Goal: Complete application form: Complete application form

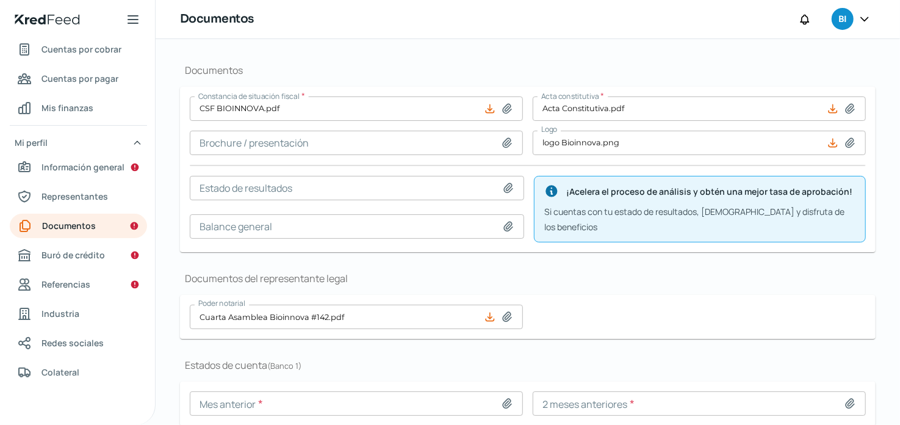
scroll to position [195, 0]
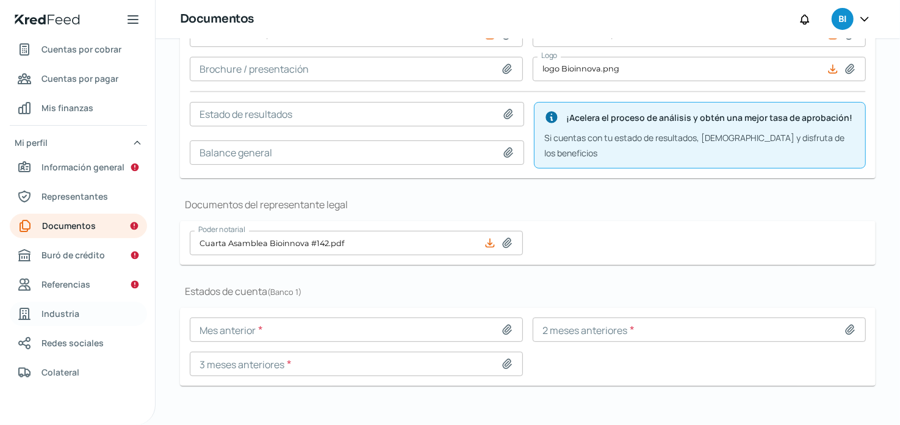
click at [64, 319] on span "Industria" at bounding box center [61, 313] width 38 height 15
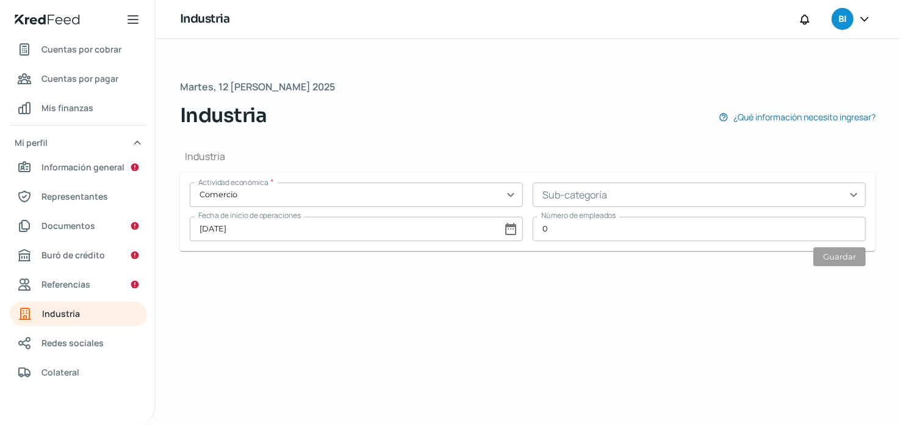
click at [630, 229] on input "0" at bounding box center [699, 229] width 333 height 24
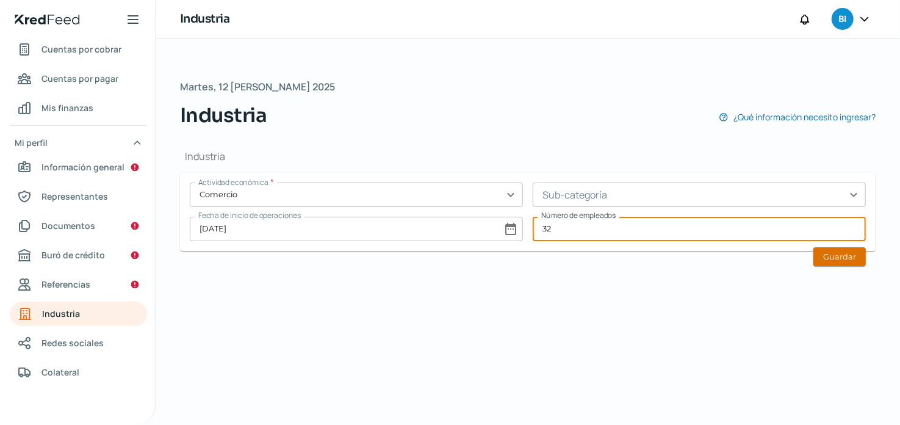
type input "32"
click at [836, 256] on button "Guardar" at bounding box center [840, 256] width 52 height 19
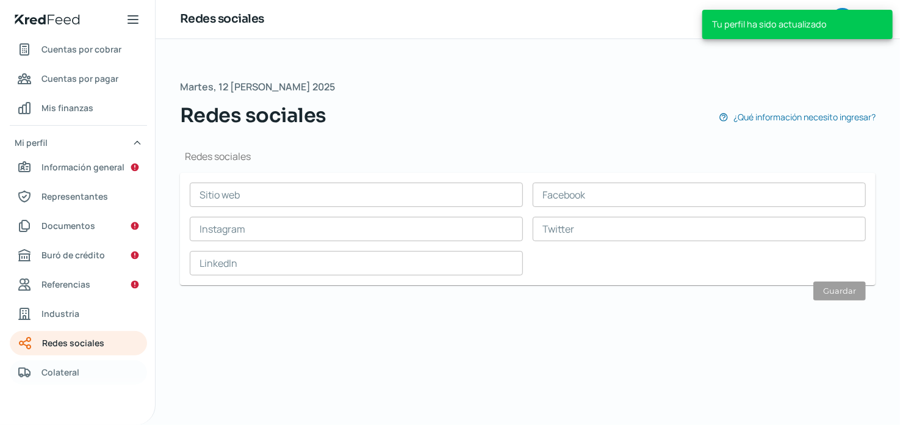
click at [62, 373] on span "Colateral" at bounding box center [61, 371] width 38 height 15
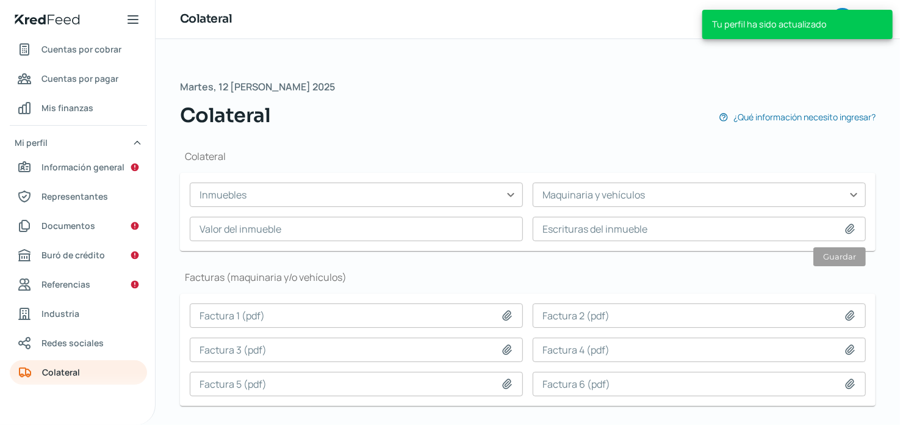
scroll to position [29, 0]
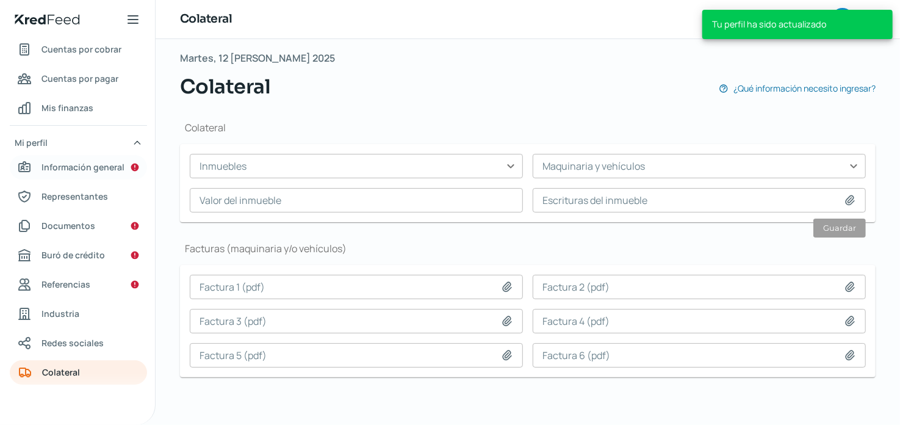
click at [79, 169] on span "Información general" at bounding box center [83, 166] width 83 height 15
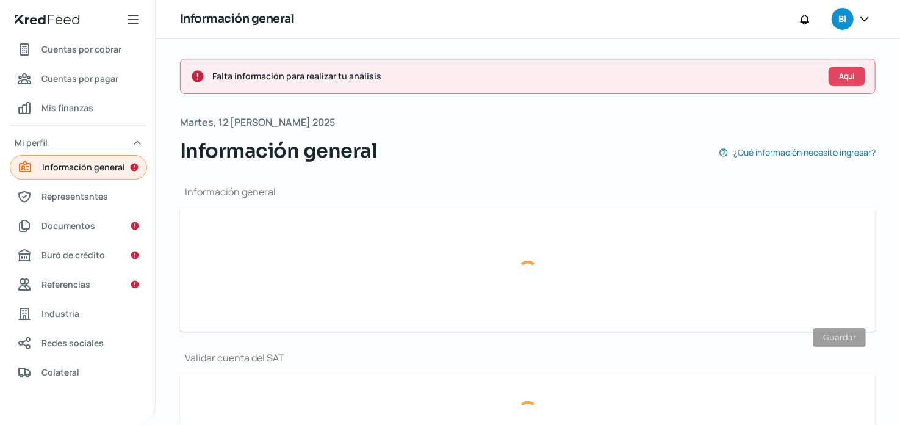
type input "[PERSON_NAME][EMAIL_ADDRESS][PERSON_NAME][DOMAIN_NAME]"
type input "Personas [PERSON_NAME] del régimen general"
type input "Bioinnova"
type input "33 - 3219 - 5215"
type input "BBVA BANCOMER"
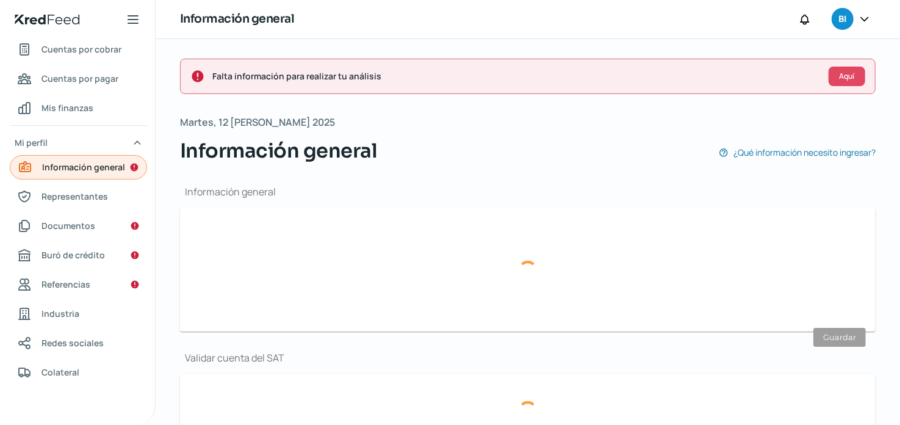
type input "012777001997930626"
type input "Lateral anillo periferico poniente [PERSON_NAME]"
type input "10003"
type input "1"
type input "45069"
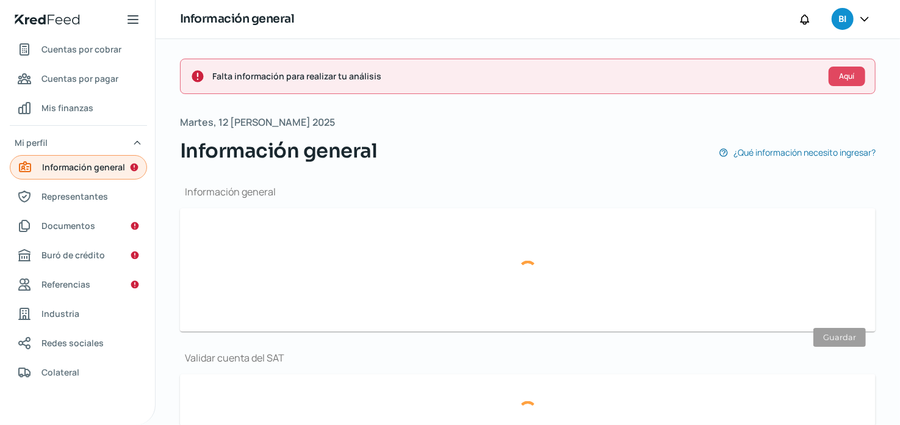
type input "paraisos del colli"
type input "Zapopan"
type input "[GEOGRAPHIC_DATA]"
type input "COMPROBANTE DE DOMICILIO.pdf"
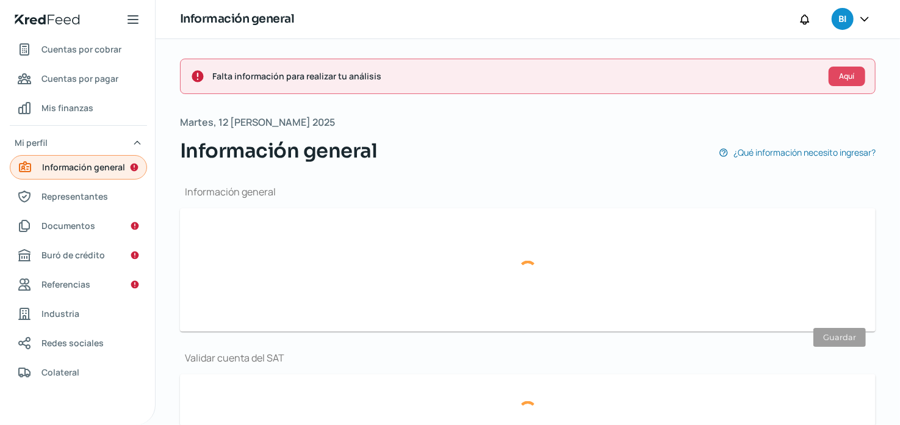
type input "Lateral anillo periferico poniente [PERSON_NAME]"
type input "10003"
type input "1"
type input "45069"
type input "paraisos del colli"
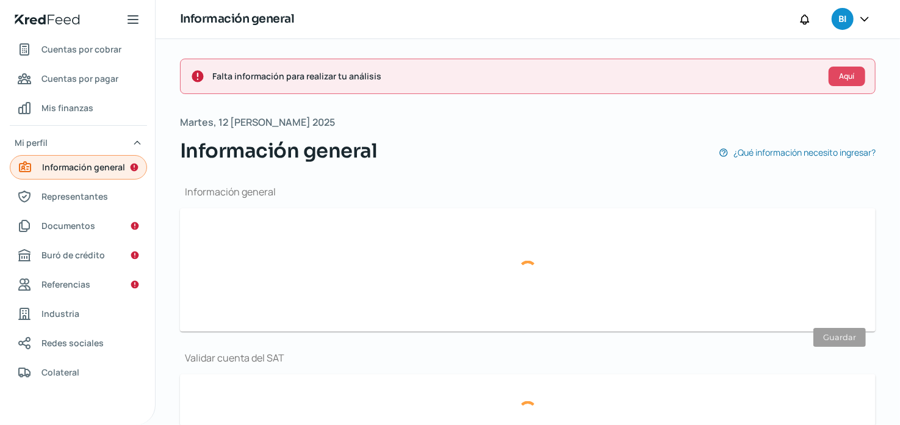
type input "Zapopan"
type input "[GEOGRAPHIC_DATA]"
type input "COMPROBANTE DE DOMICILIO.pdf"
type input "3"
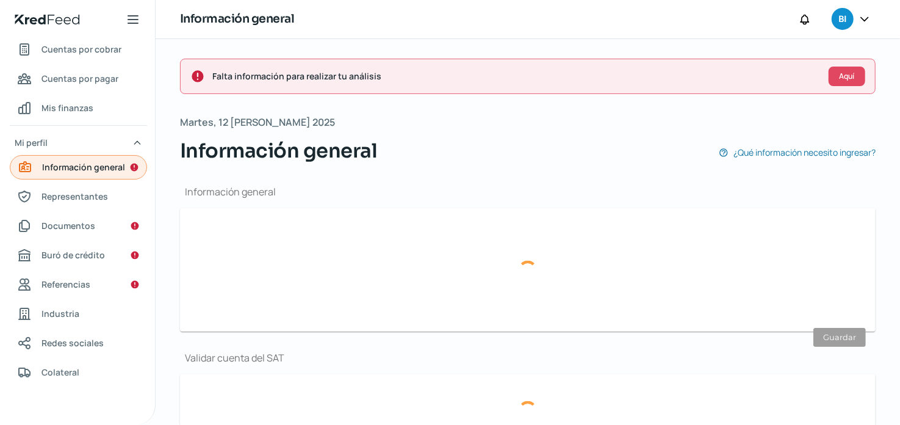
type input "2"
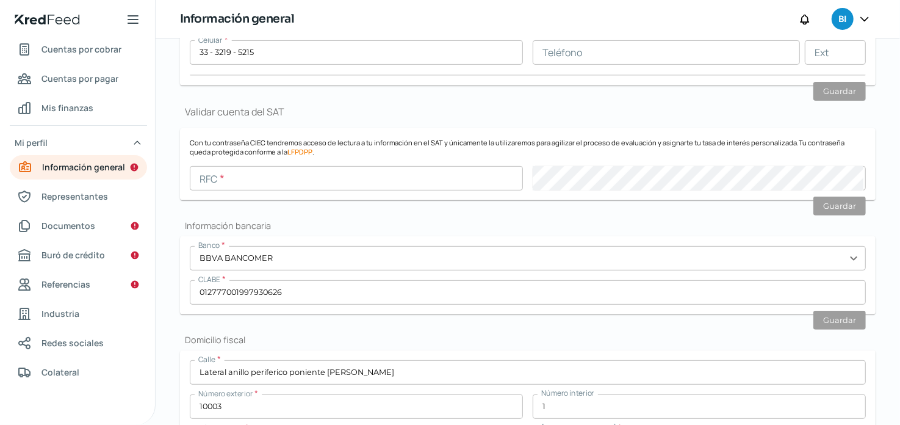
scroll to position [247, 0]
click at [90, 197] on span "Representantes" at bounding box center [75, 196] width 67 height 15
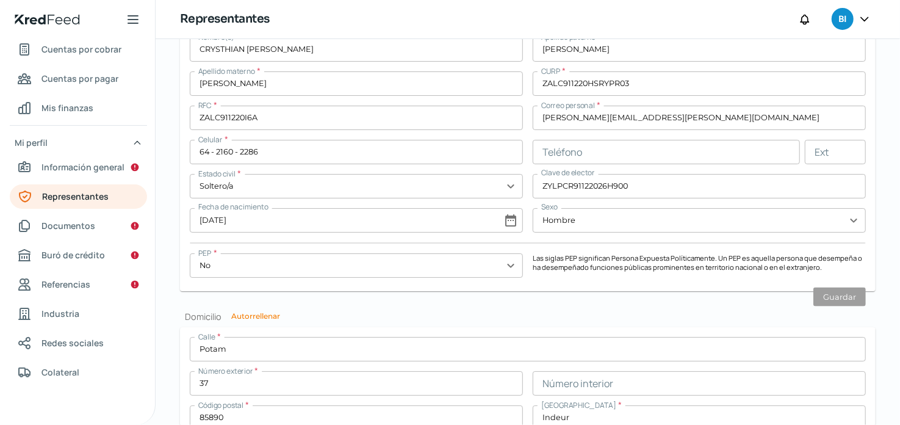
scroll to position [1152, 0]
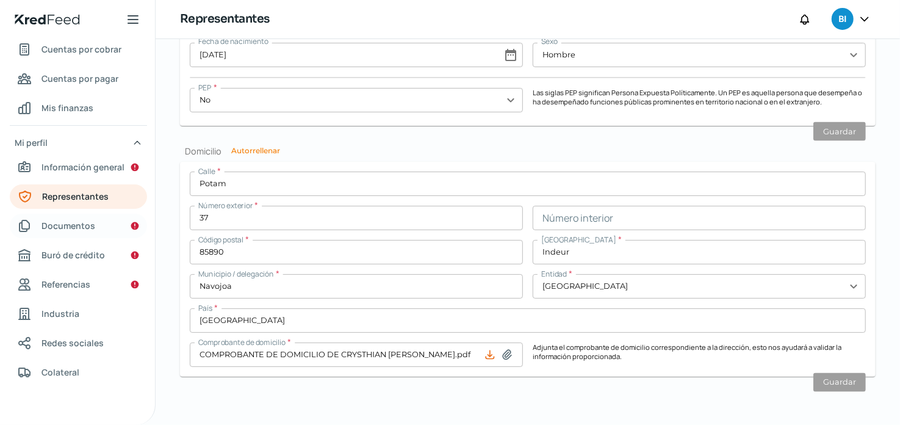
click at [79, 220] on span "Documentos" at bounding box center [69, 225] width 54 height 15
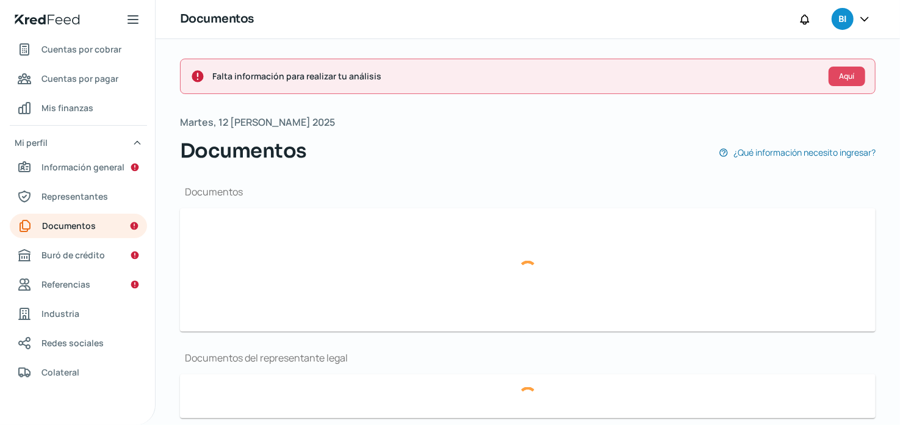
type input "CSF BIOINNOVA.pdf"
type input "logo Bioinnova.png"
type input "Cuarta Asamblea Bioinnova #142.pdf"
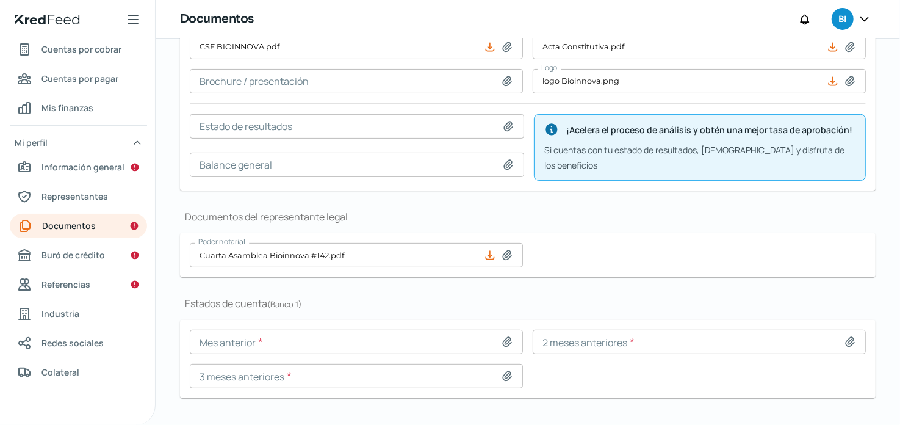
scroll to position [195, 0]
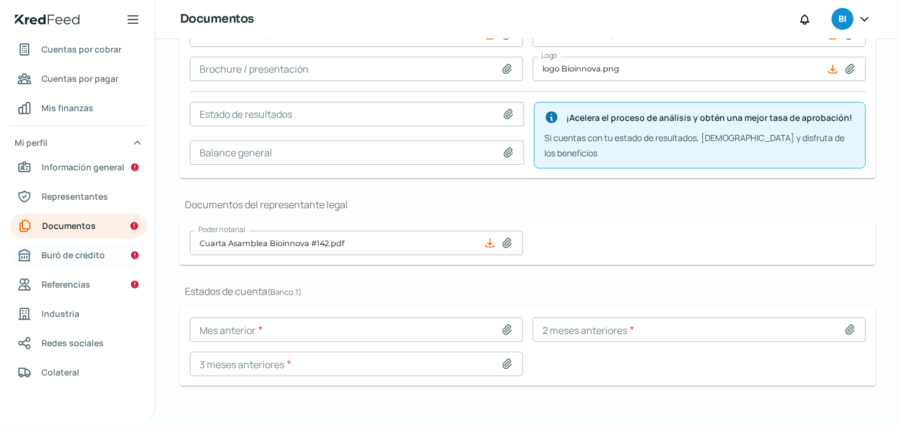
click at [68, 248] on span "Buró de crédito" at bounding box center [73, 254] width 63 height 15
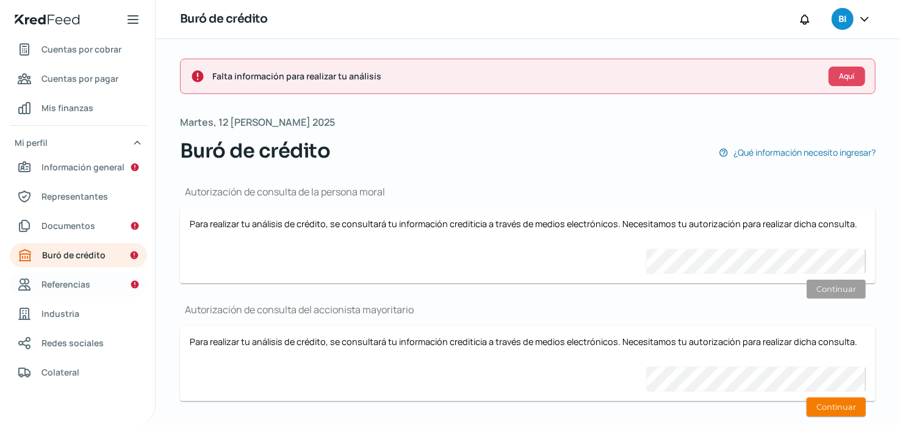
click at [69, 285] on span "Referencias" at bounding box center [66, 284] width 49 height 15
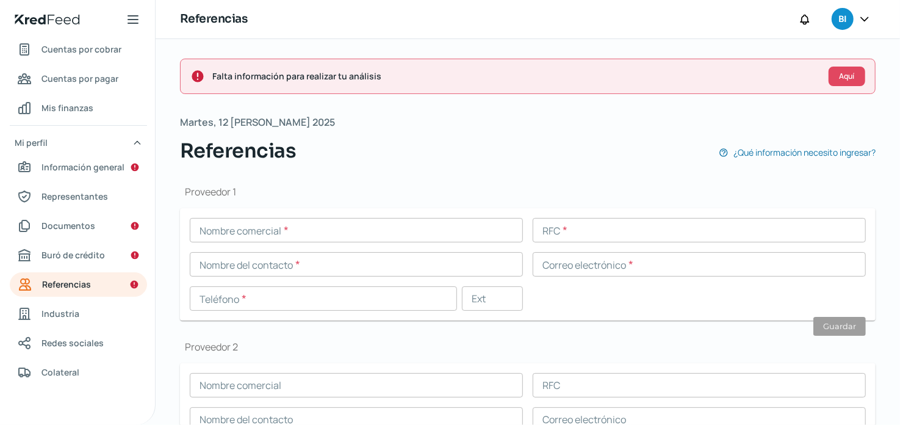
click at [477, 218] on input "text" at bounding box center [356, 230] width 333 height 24
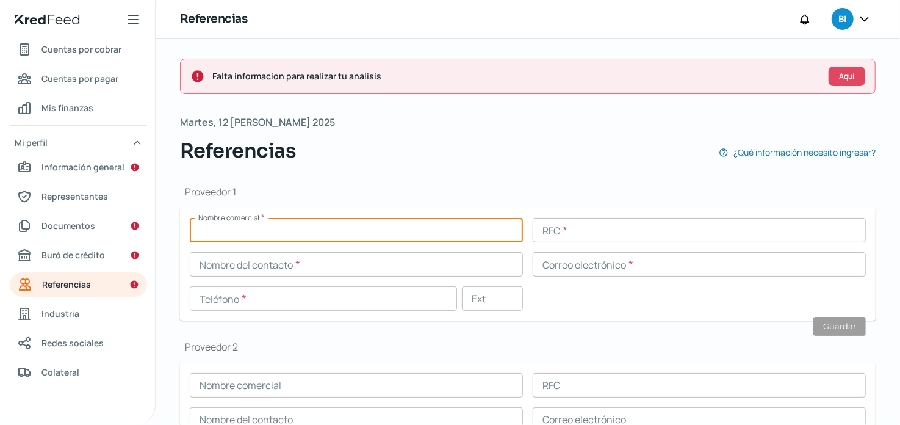
type input "-"
type input "[PERSON_NAME] Agroinsumos Innovadores de [GEOGRAPHIC_DATA] SA de CV"
click at [582, 236] on input "text" at bounding box center [699, 230] width 333 height 24
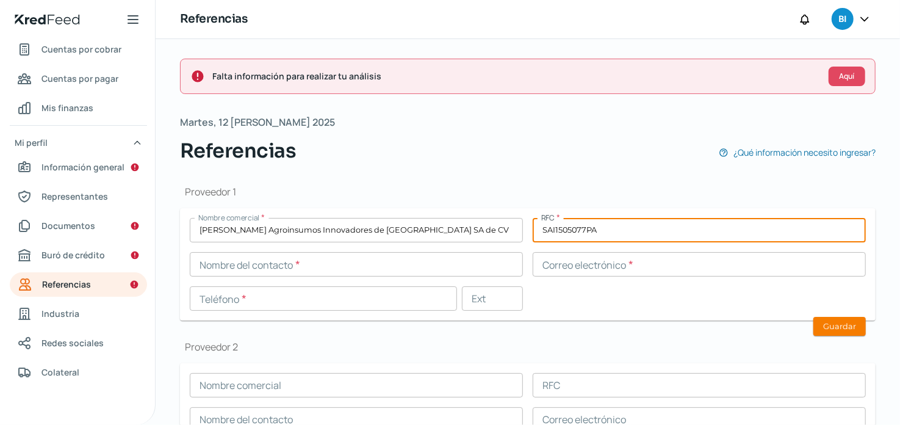
type input "SAI1505077PA"
click at [435, 252] on input "text" at bounding box center [356, 264] width 333 height 24
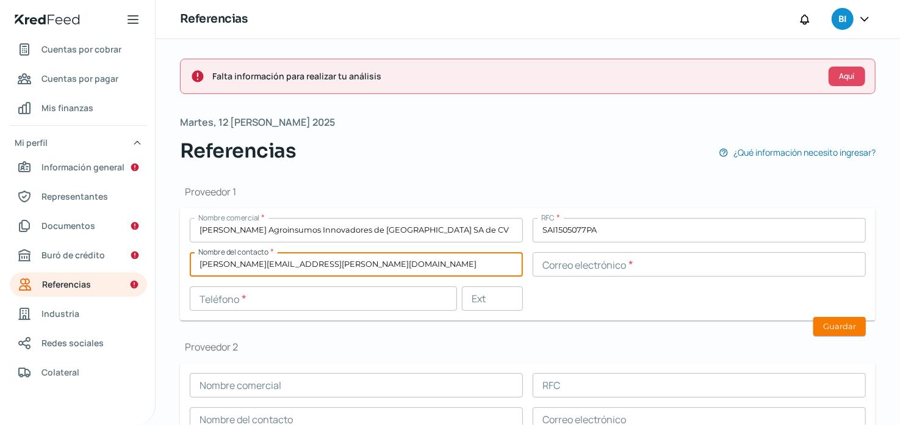
click at [435, 252] on input "Emmanuel.moroyoqui@gmcommercial.com.mx" at bounding box center [356, 264] width 333 height 24
type input "Emmanuel.moroyoqui@gmcommercial.com.mx"
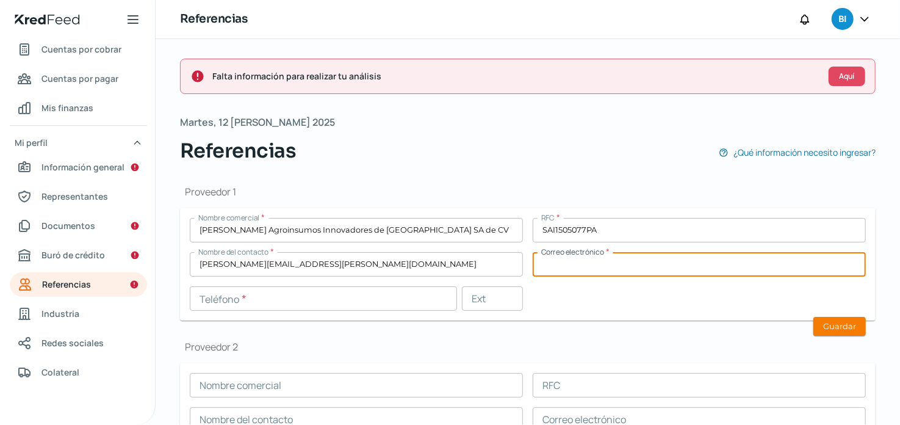
click at [601, 255] on input "text" at bounding box center [699, 264] width 333 height 24
paste input "Emmanuel.moroyoqui@gmcommercial.com.mx"
type input "Emmanuel.moroyoqui@gmcommercial.com.mx"
click at [406, 264] on input "Emmanuel.moroyoqui@gmcommercial.com.mx" at bounding box center [356, 264] width 333 height 24
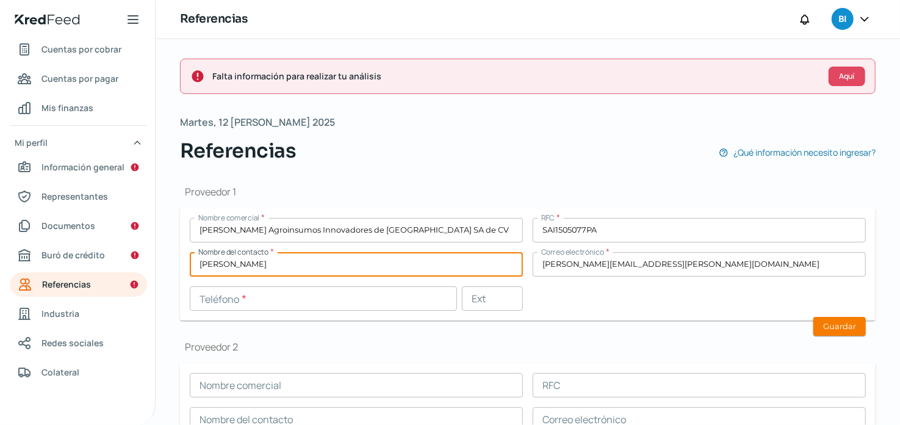
type input "[PERSON_NAME]"
click at [386, 302] on input "text" at bounding box center [323, 298] width 267 height 24
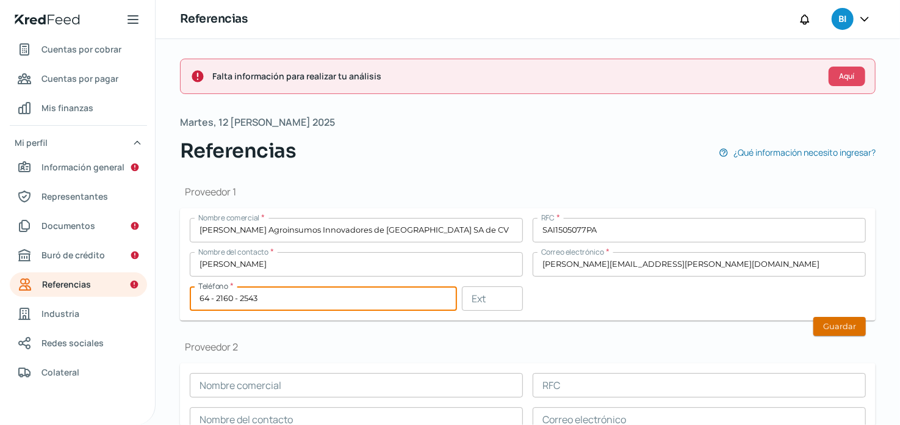
type input "64 - 2160 - 2543"
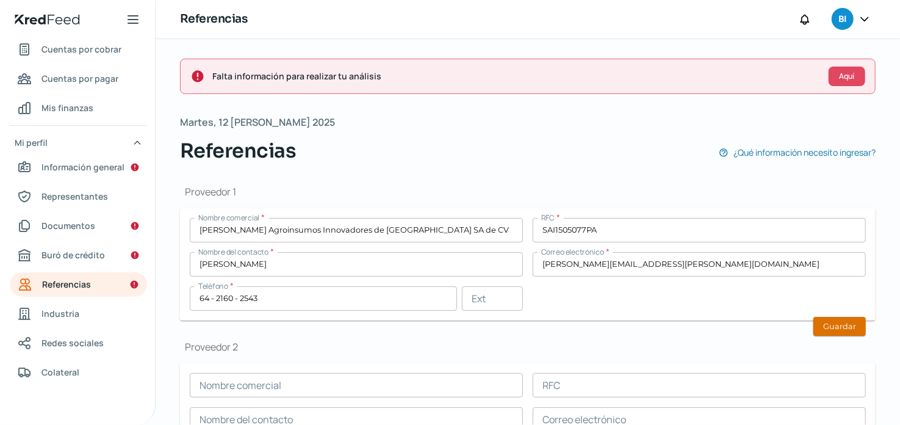
click at [822, 329] on button "Guardar" at bounding box center [840, 326] width 52 height 19
type input "[PERSON_NAME][EMAIL_ADDRESS][DOMAIN_NAME]"
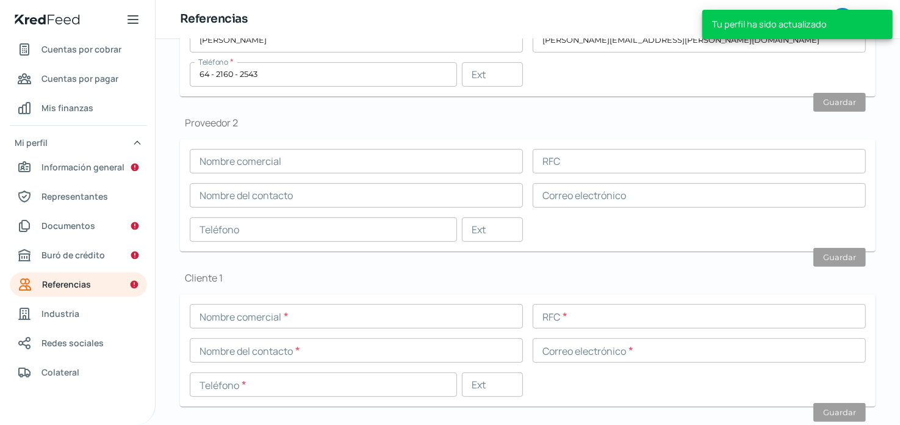
scroll to position [218, 0]
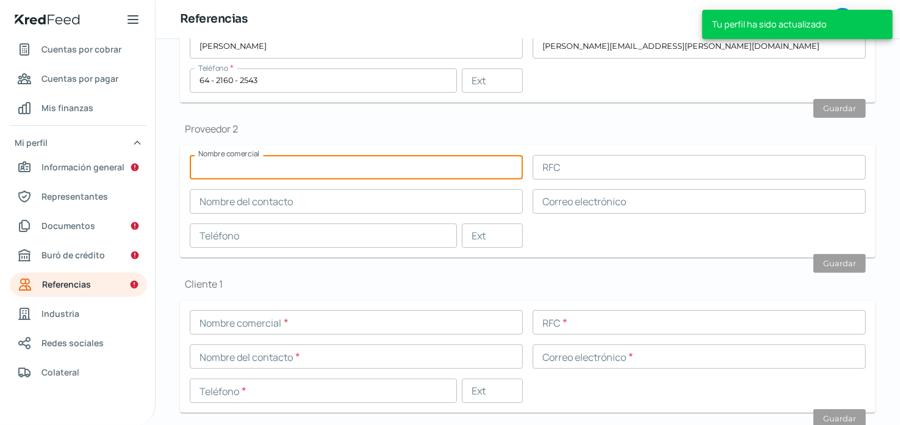
click at [375, 171] on input "text" at bounding box center [356, 167] width 333 height 24
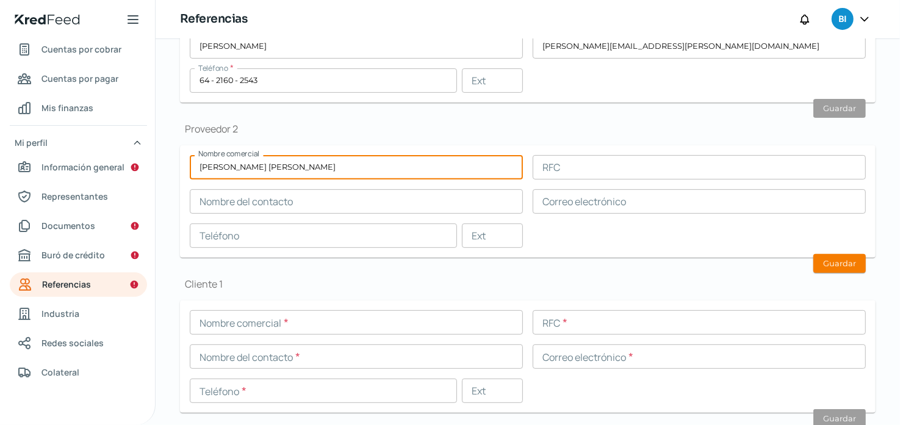
type input "[PERSON_NAME]"
click at [635, 161] on input "text" at bounding box center [699, 167] width 333 height 24
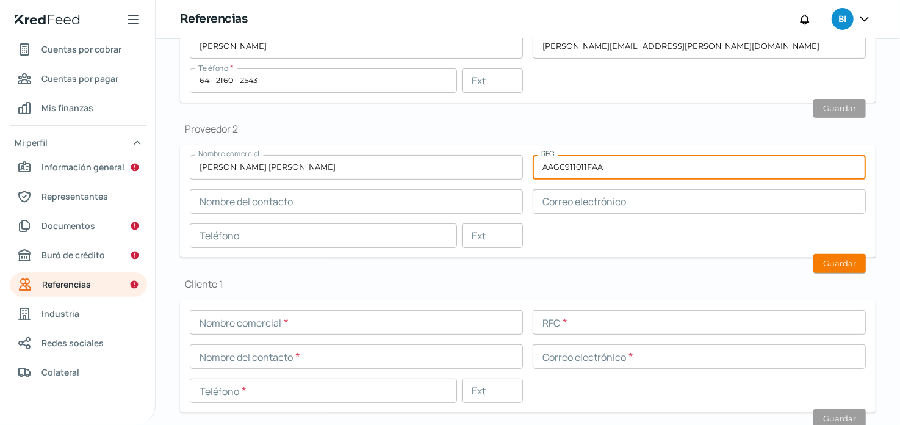
type input "AAGC911011FAA"
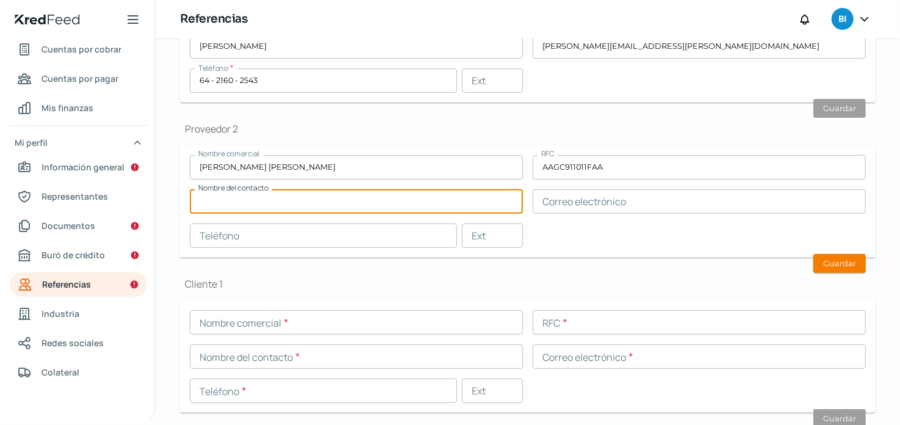
click at [439, 207] on input "text" at bounding box center [356, 201] width 333 height 24
type input "[PERSON_NAME]"
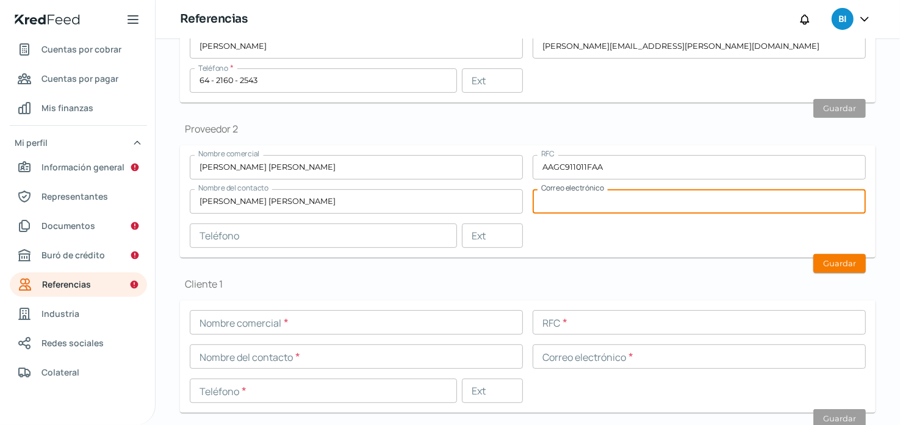
click at [713, 205] on input "text" at bounding box center [699, 201] width 333 height 24
type input "[EMAIL_ADDRESS][DOMAIN_NAME]"
click at [261, 236] on input "text" at bounding box center [323, 235] width 267 height 24
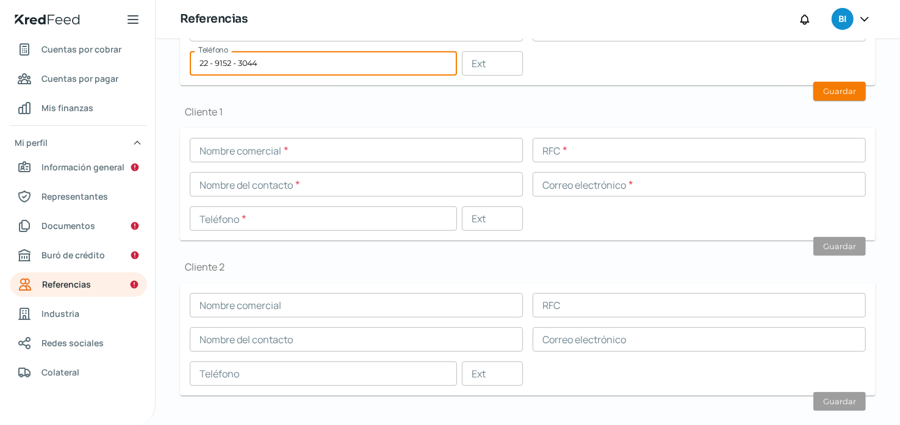
scroll to position [408, 0]
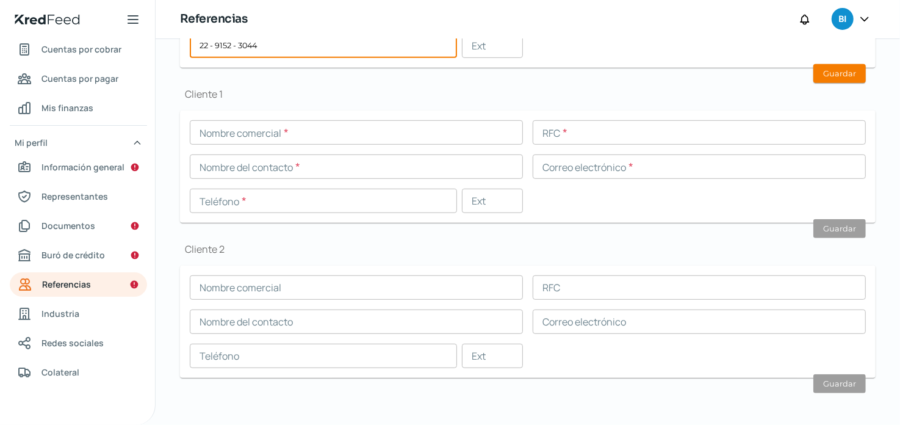
type input "22 - 9152 - 3044"
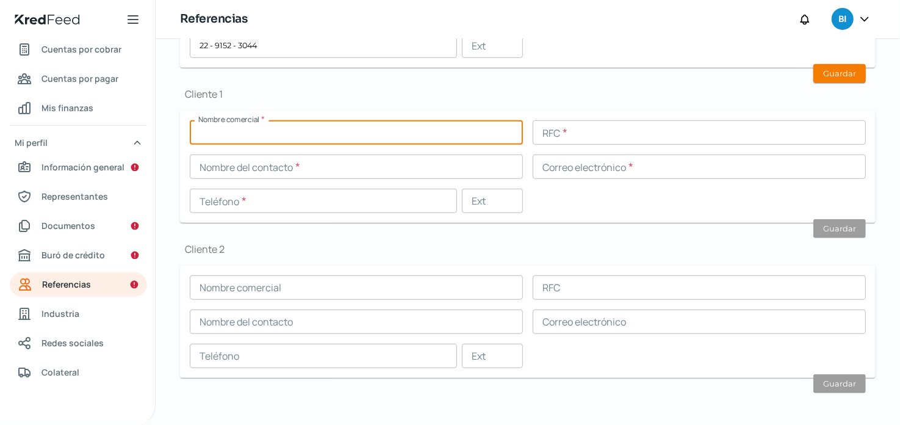
click at [434, 134] on input "text" at bounding box center [356, 132] width 333 height 24
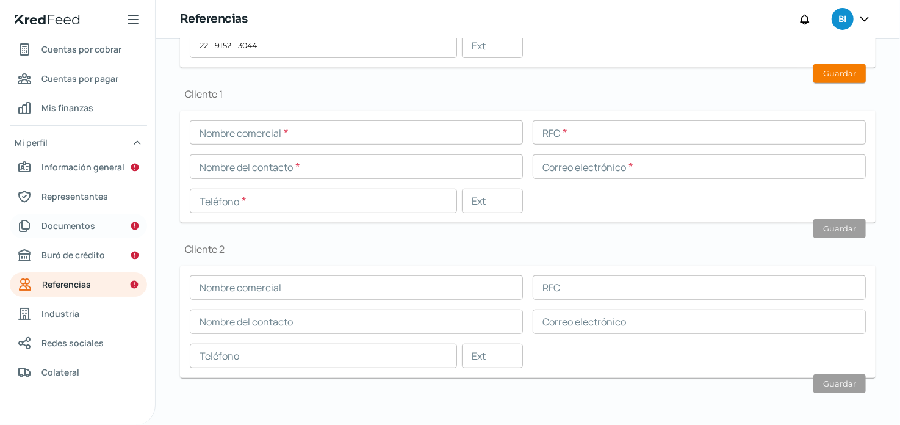
click at [96, 225] on link "Documentos" at bounding box center [78, 226] width 137 height 24
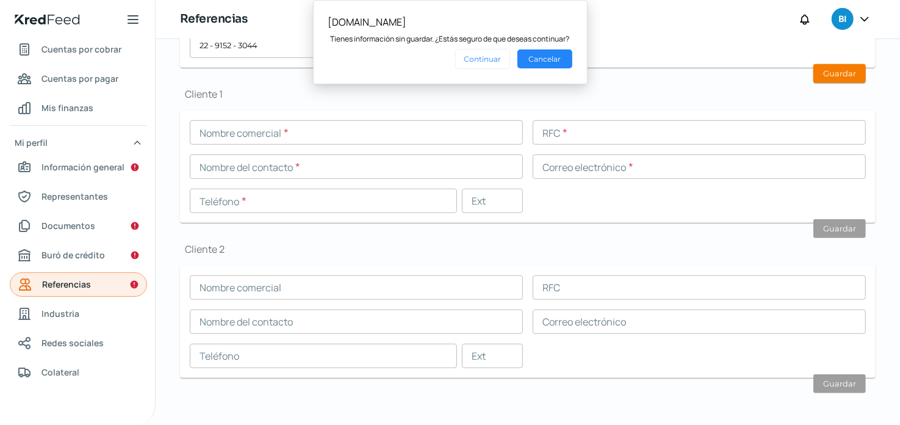
click at [72, 283] on span "Referencias" at bounding box center [66, 284] width 49 height 15
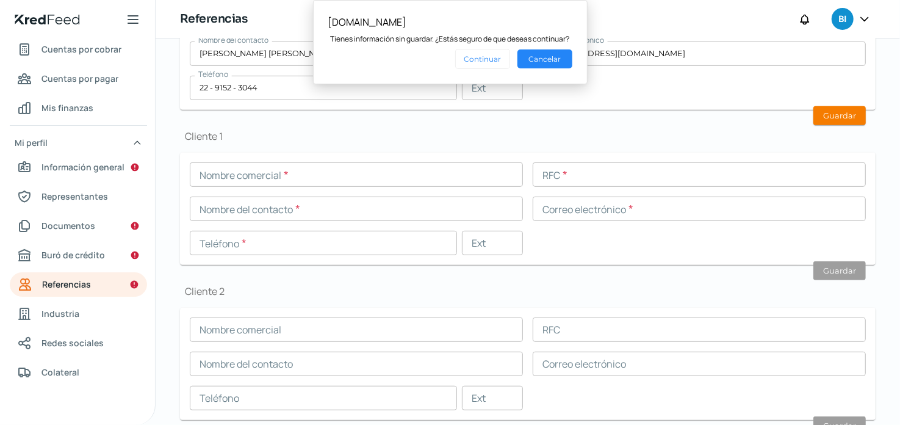
scroll to position [363, 0]
click at [548, 53] on button "Cancelar" at bounding box center [545, 58] width 55 height 19
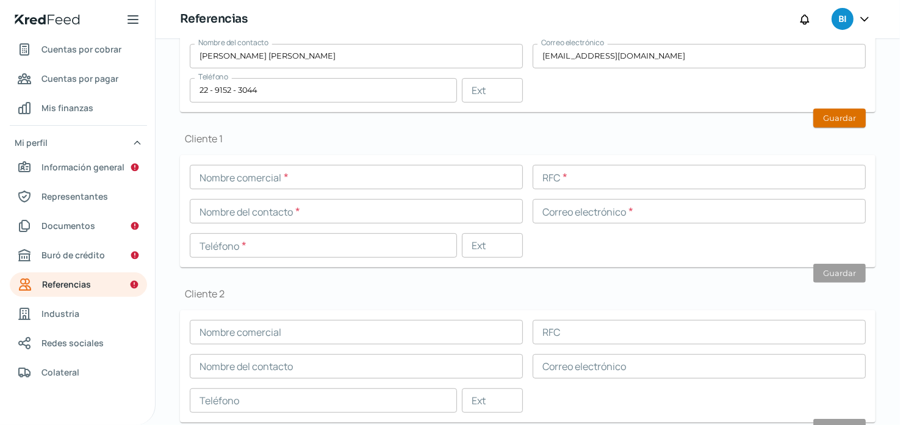
click at [831, 112] on button "Guardar" at bounding box center [840, 118] width 52 height 19
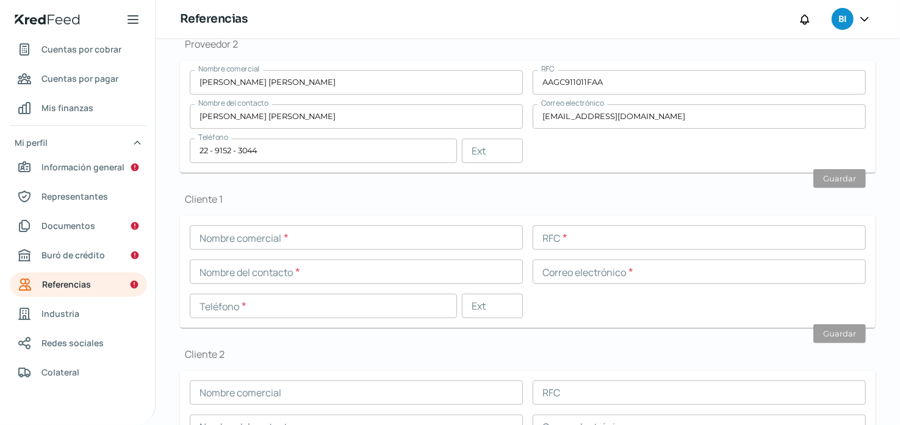
scroll to position [408, 0]
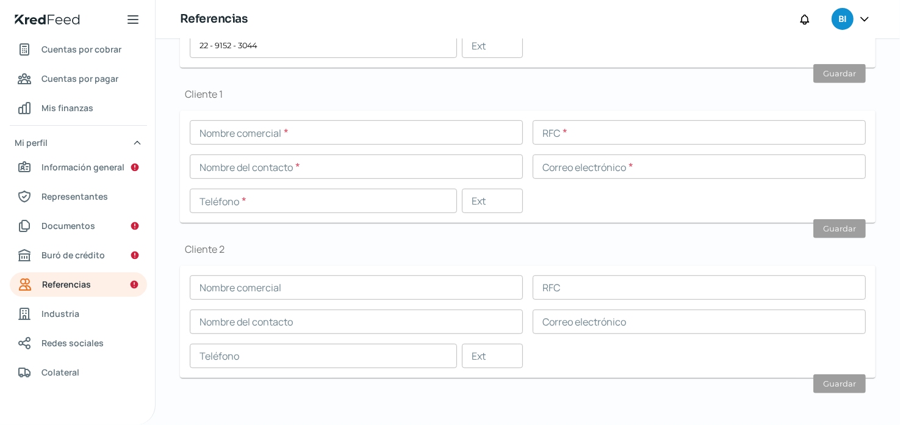
click at [338, 139] on input "text" at bounding box center [356, 132] width 333 height 24
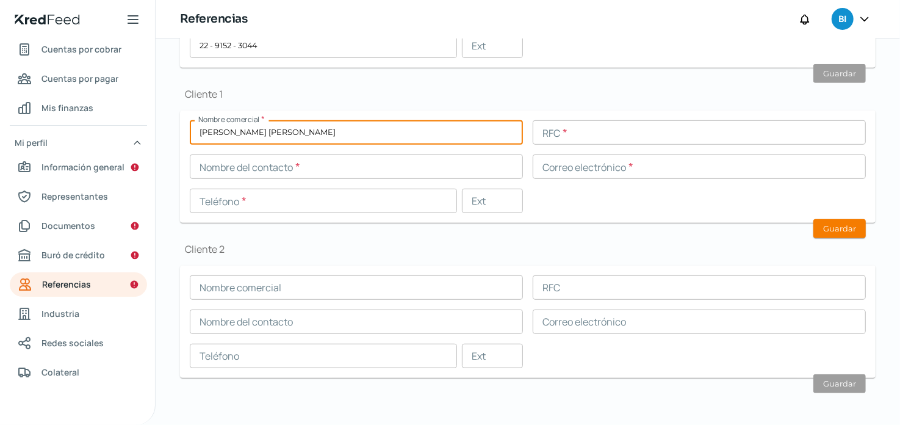
type input "[PERSON_NAME]"
click at [578, 137] on input "text" at bounding box center [699, 132] width 333 height 24
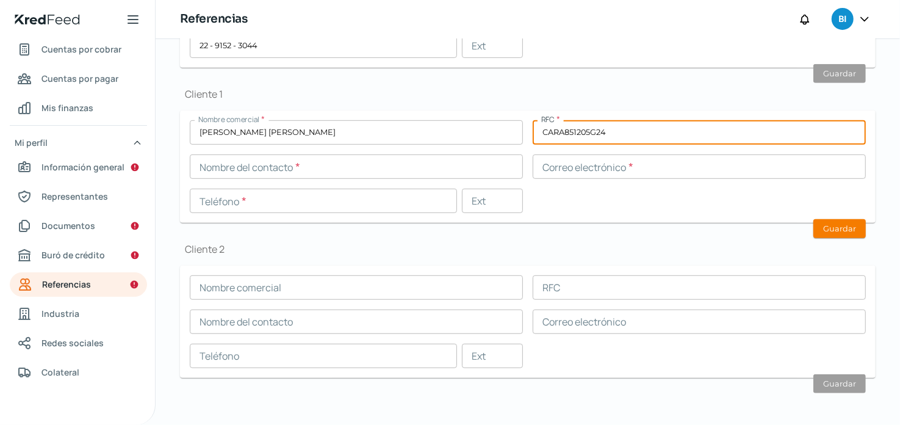
type input "CARA851205G24"
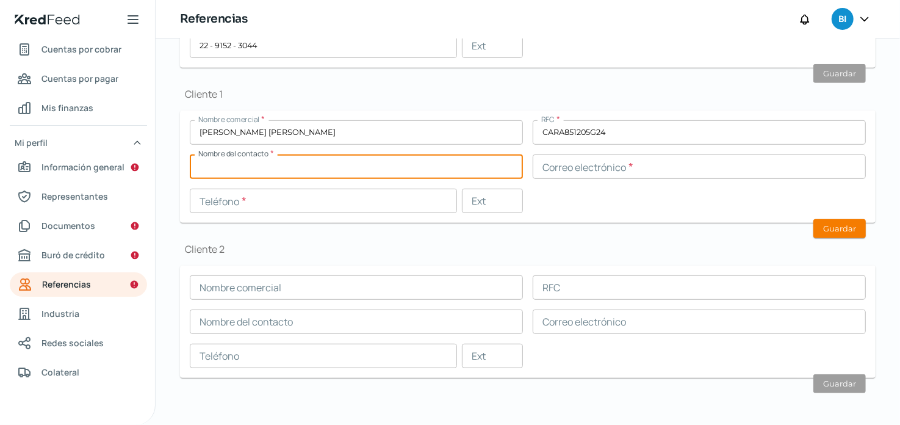
click at [416, 172] on input "text" at bounding box center [356, 166] width 333 height 24
click at [372, 129] on input "[PERSON_NAME]" at bounding box center [356, 132] width 333 height 24
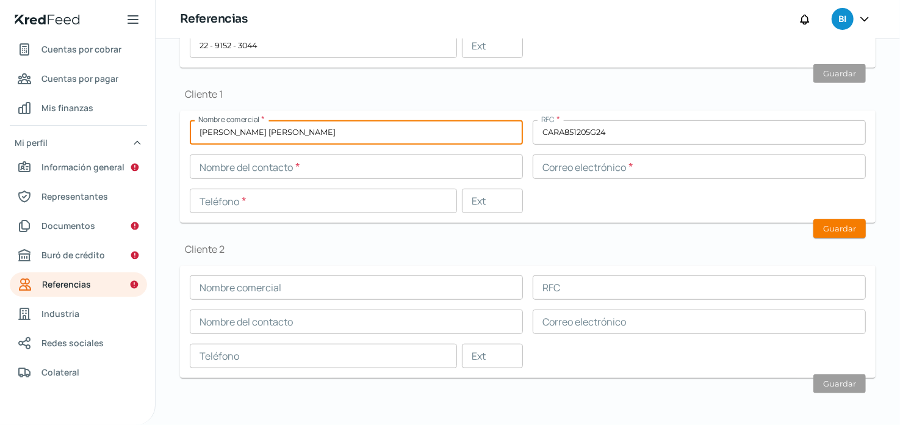
click at [372, 129] on input "[PERSON_NAME]" at bounding box center [356, 132] width 333 height 24
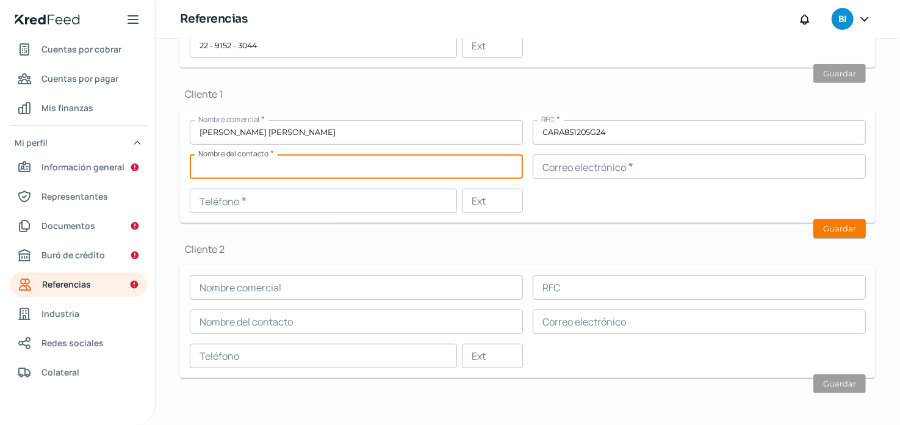
click at [371, 177] on input "text" at bounding box center [356, 166] width 333 height 24
paste input "[PERSON_NAME]"
type input "[PERSON_NAME]"
click at [684, 167] on input "text" at bounding box center [699, 166] width 333 height 24
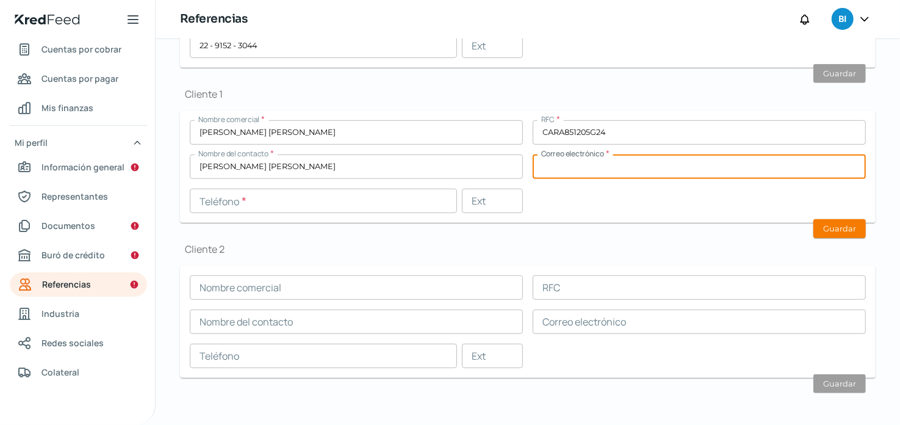
click at [684, 167] on input "text" at bounding box center [699, 166] width 333 height 24
type input "[EMAIL_ADDRESS][DOMAIN_NAME]"
click at [387, 190] on input "text" at bounding box center [323, 201] width 267 height 24
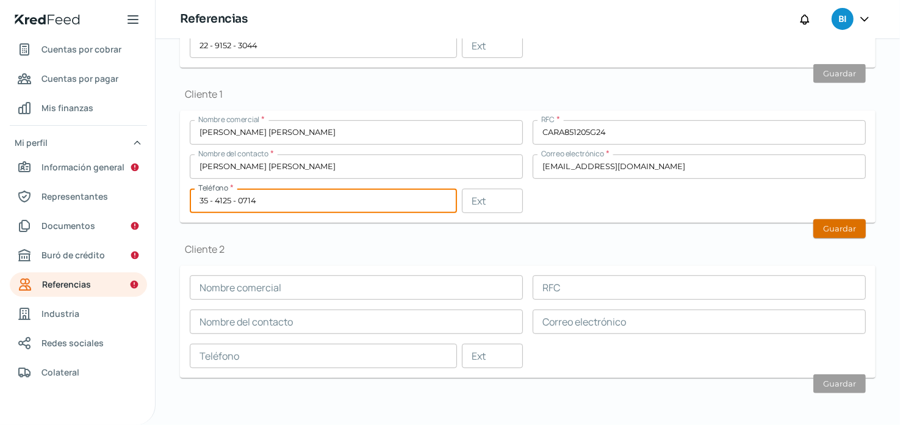
type input "35 - 4125 - 0714"
click at [827, 229] on button "Guardar" at bounding box center [840, 228] width 52 height 19
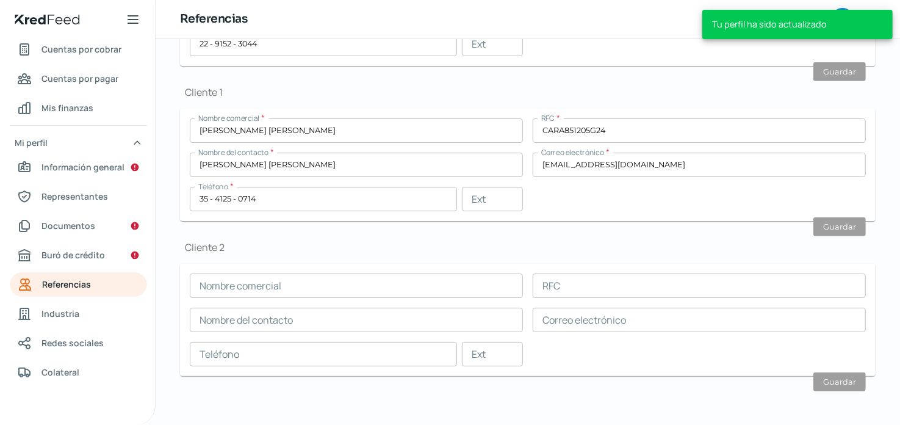
scroll to position [372, 0]
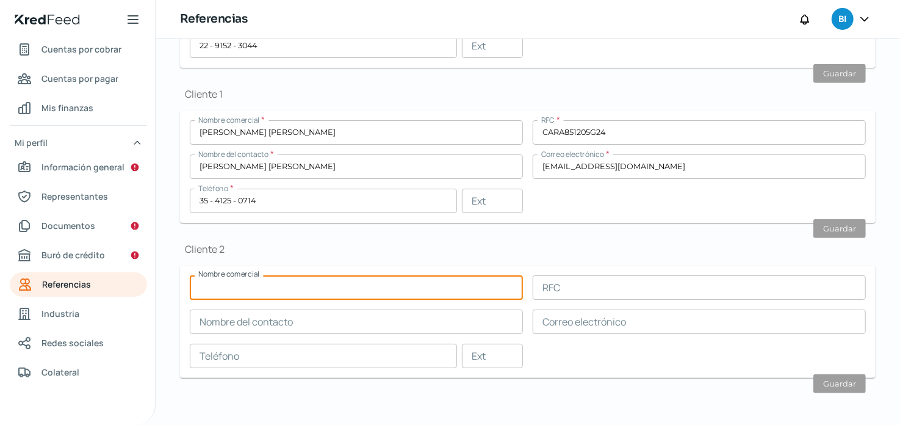
click at [444, 275] on input "text" at bounding box center [356, 287] width 333 height 24
type input "Suspensiones Agricolas y Organicos de [GEOGRAPHIC_DATA]"
click at [580, 286] on input "text" at bounding box center [699, 287] width 333 height 24
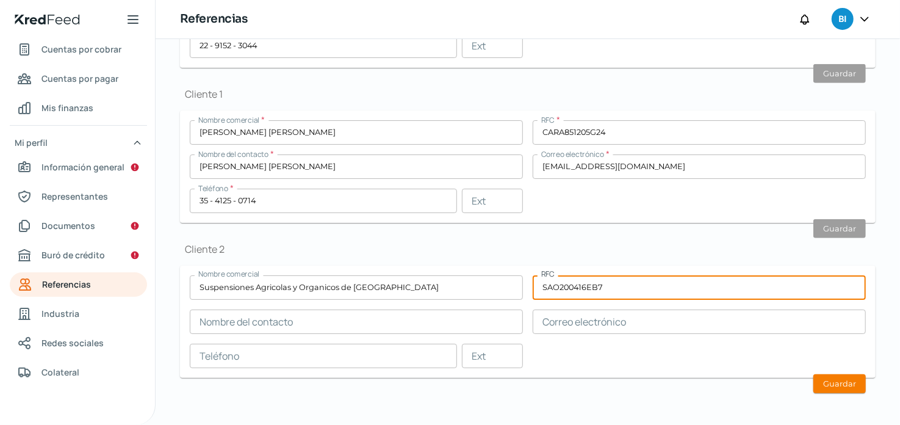
type input "SAO200416EB7"
click at [428, 330] on input "text" at bounding box center [356, 321] width 333 height 24
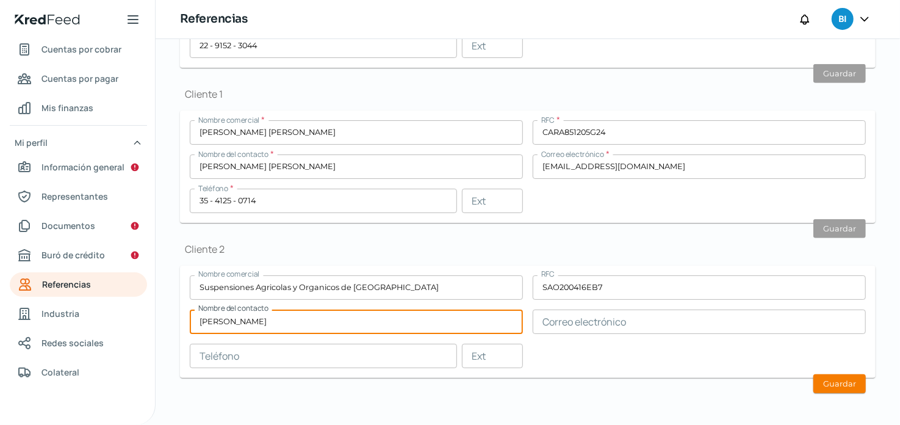
type input "[PERSON_NAME]"
click at [587, 313] on input "text" at bounding box center [699, 321] width 333 height 24
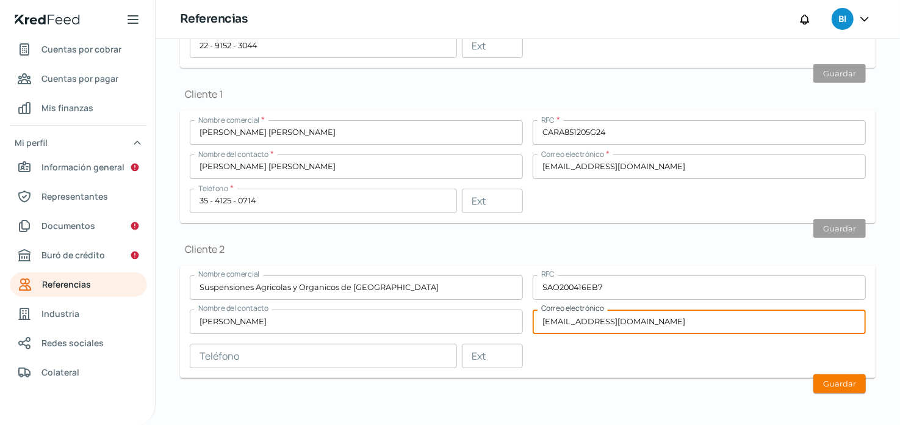
type input "[EMAIL_ADDRESS][DOMAIN_NAME]"
click at [424, 349] on input "text" at bounding box center [323, 356] width 267 height 24
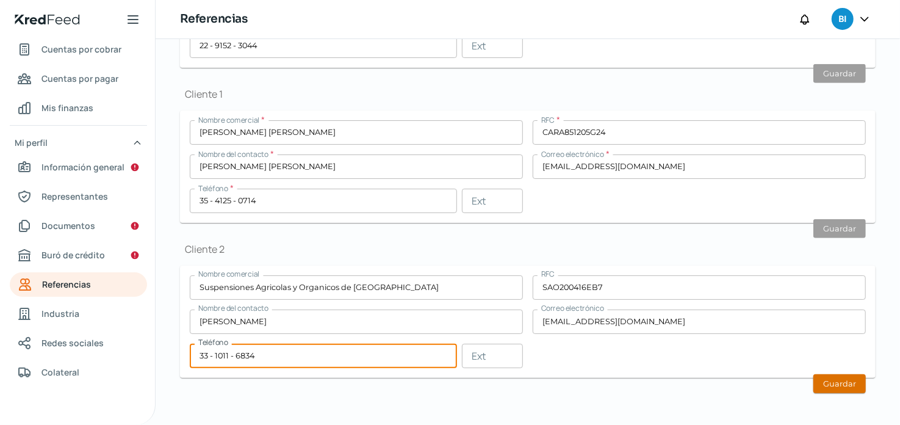
type input "33 - 1011 - 6834"
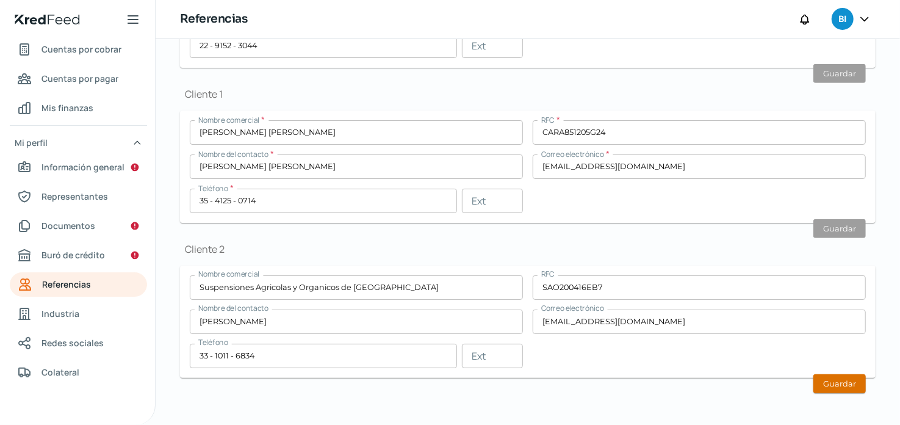
click at [852, 379] on button "Guardar" at bounding box center [840, 383] width 52 height 19
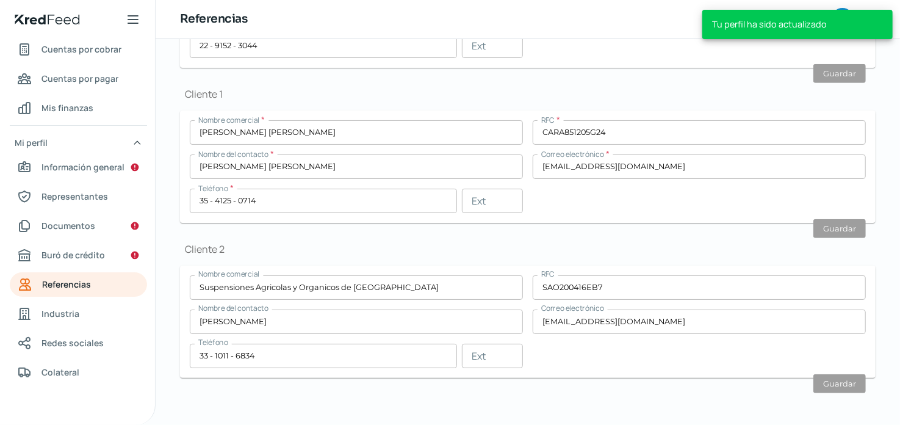
scroll to position [372, 0]
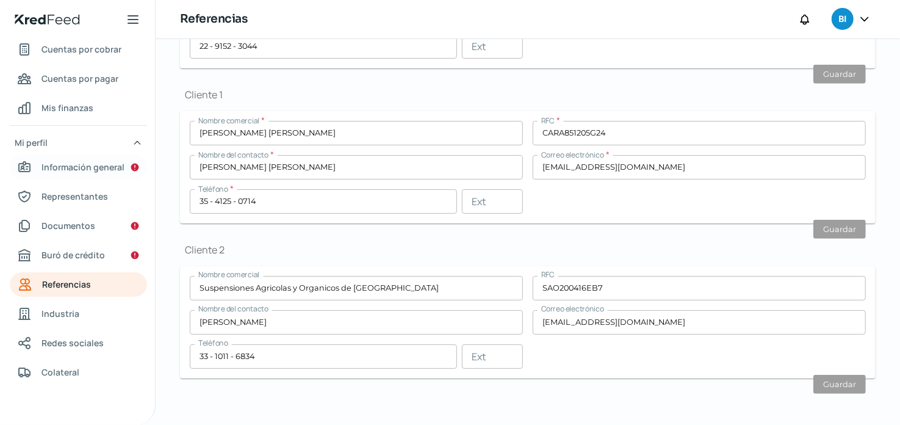
click at [109, 167] on span "Información general" at bounding box center [83, 166] width 83 height 15
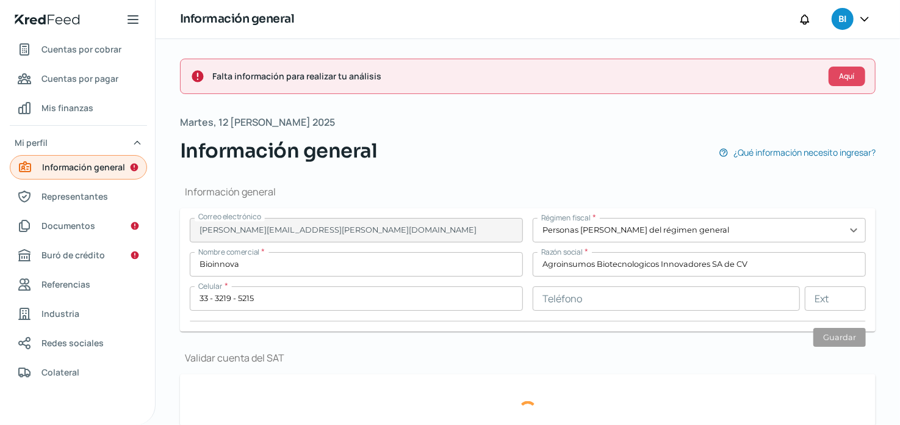
type input "Lateral anillo periferico poniente [PERSON_NAME]"
type input "10003"
type input "1"
type input "45069"
type input "paraisos del colli"
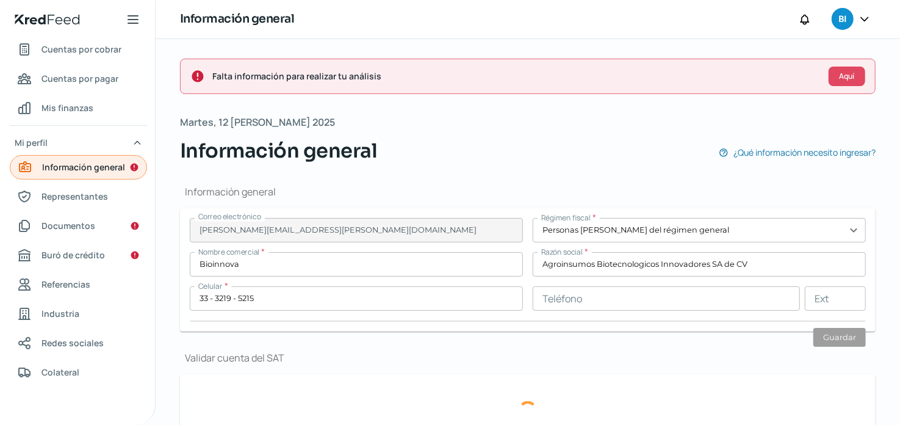
type input "Zapopan"
type input "[GEOGRAPHIC_DATA]"
type input "COMPROBANTE DE DOMICILIO.pdf"
type input "3"
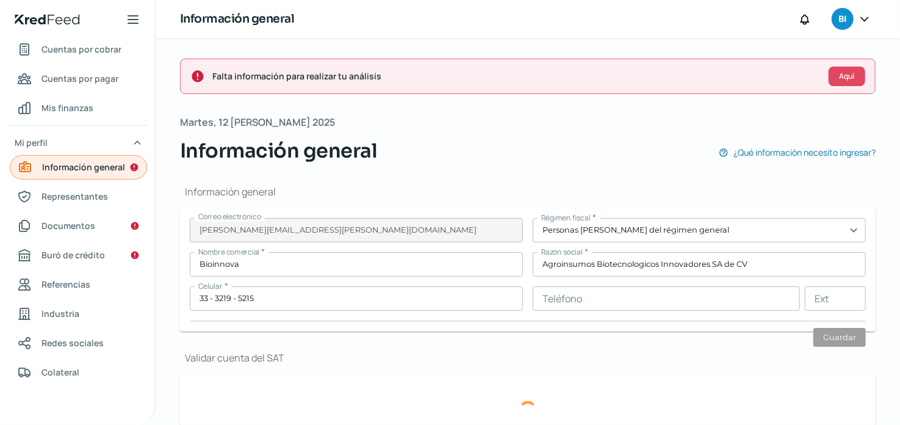
type input "2"
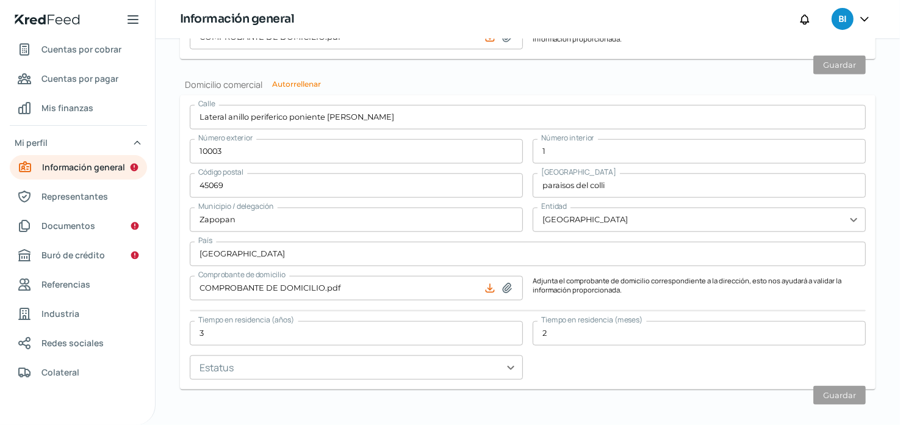
scroll to position [765, 0]
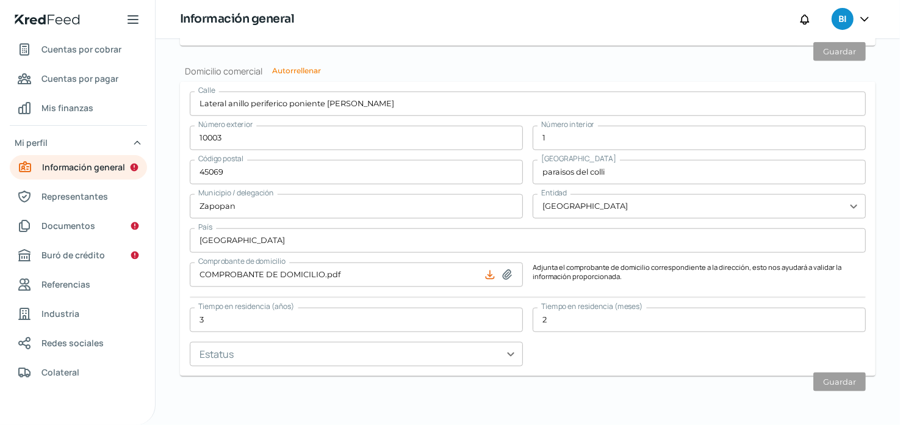
click at [413, 317] on input "3" at bounding box center [356, 320] width 333 height 24
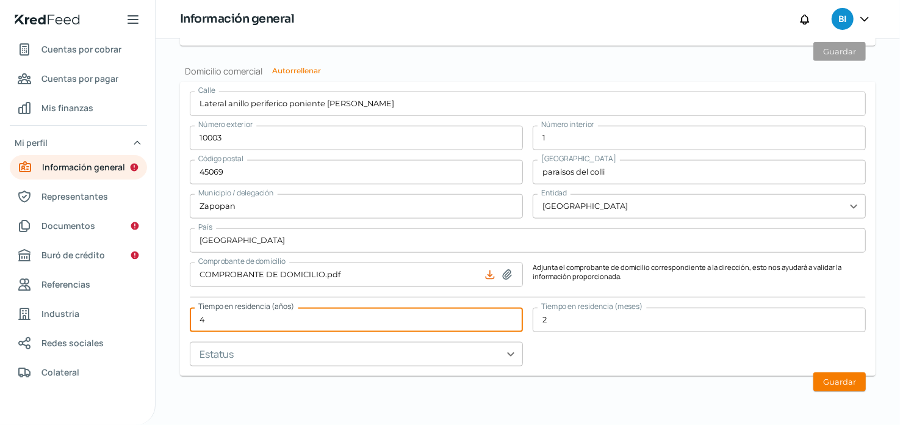
type input "4"
click at [584, 324] on input "2" at bounding box center [699, 320] width 333 height 24
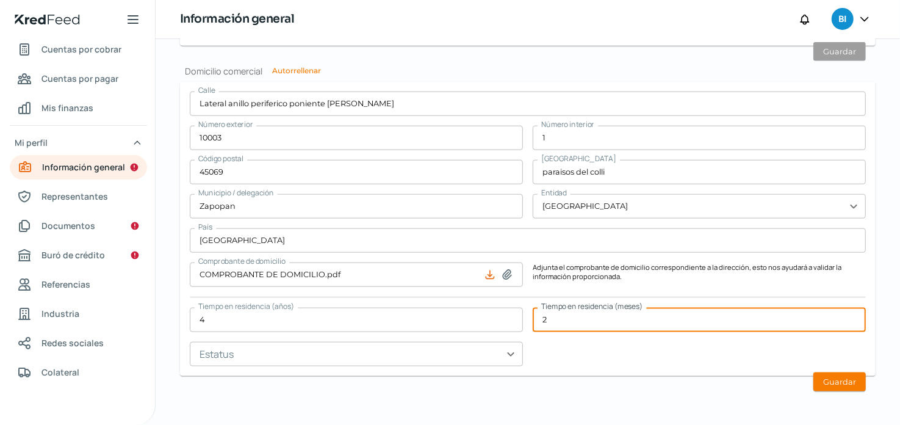
click at [512, 357] on input "text" at bounding box center [356, 354] width 333 height 24
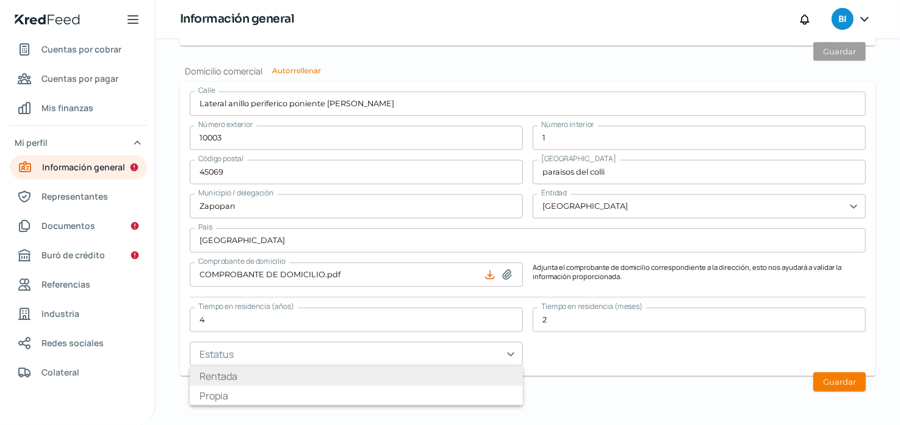
click at [261, 377] on li "Rentada" at bounding box center [356, 376] width 333 height 20
type input "Rentada"
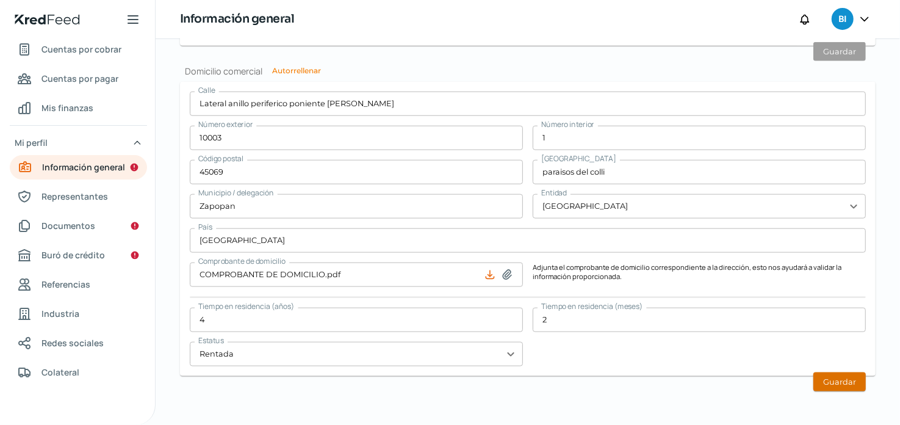
click at [829, 380] on button "Guardar" at bounding box center [840, 381] width 52 height 19
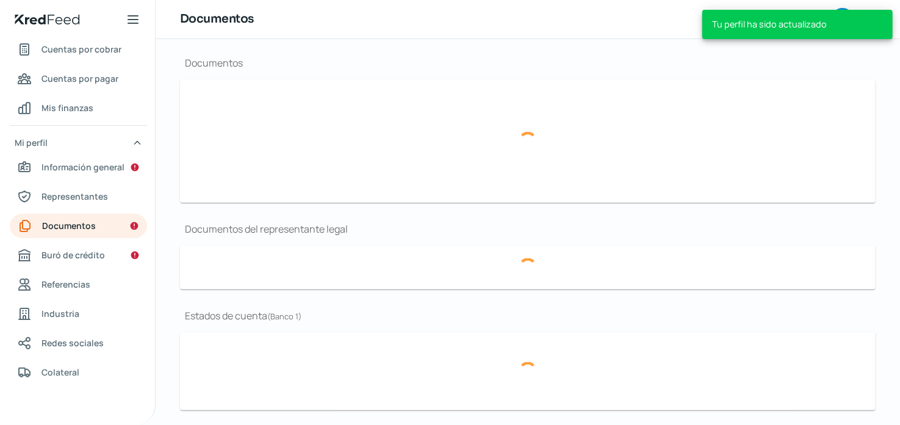
scroll to position [161, 0]
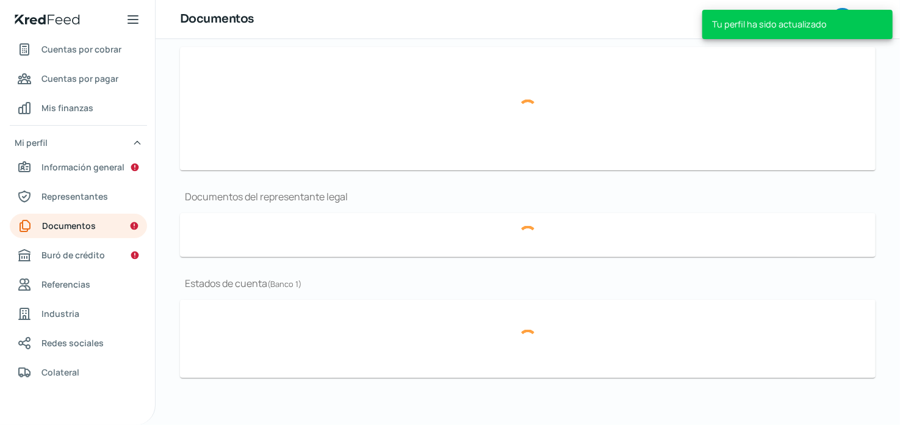
type input "CSF BIOINNOVA.pdf"
type input "logo Bioinnova.png"
type input "Cuarta Asamblea Bioinnova #142.pdf"
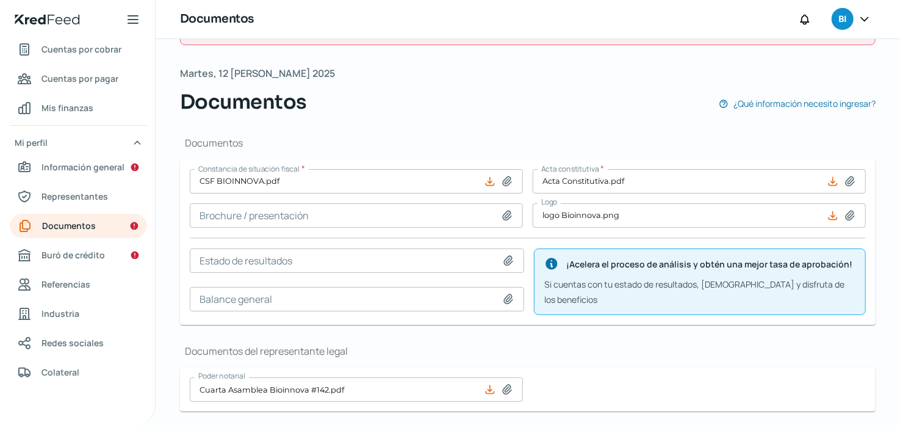
scroll to position [50, 0]
click at [85, 164] on span "Información general" at bounding box center [83, 166] width 83 height 15
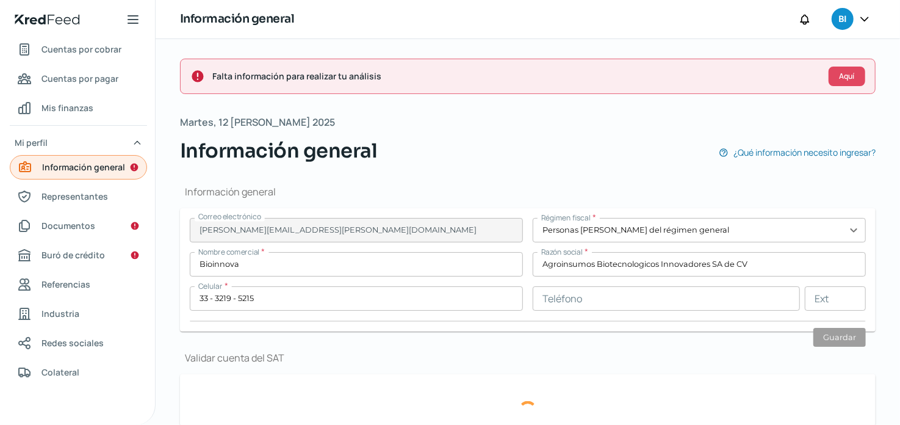
type input "Lateral anillo periferico poniente [PERSON_NAME]"
type input "10003"
type input "1"
type input "45069"
type input "paraisos del colli"
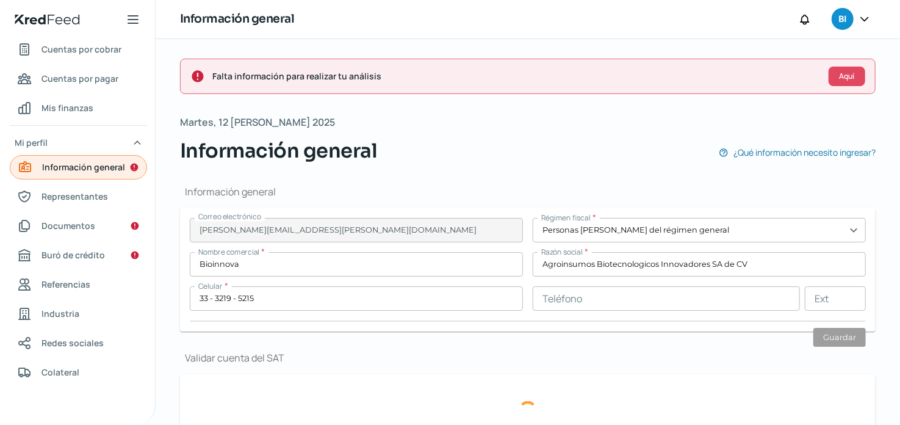
type input "Zapopan"
type input "[GEOGRAPHIC_DATA]"
type input "COMPROBANTE DE DOMICILIO.pdf"
type input "4"
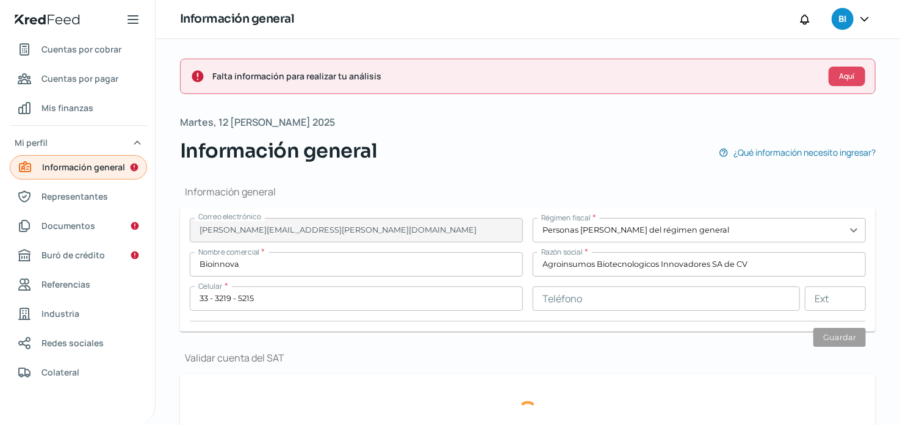
type input "2"
type input "Rentada"
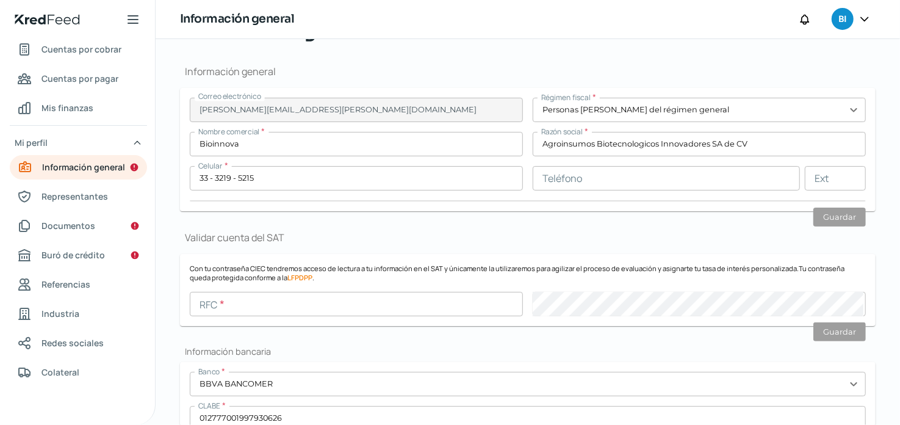
scroll to position [113, 0]
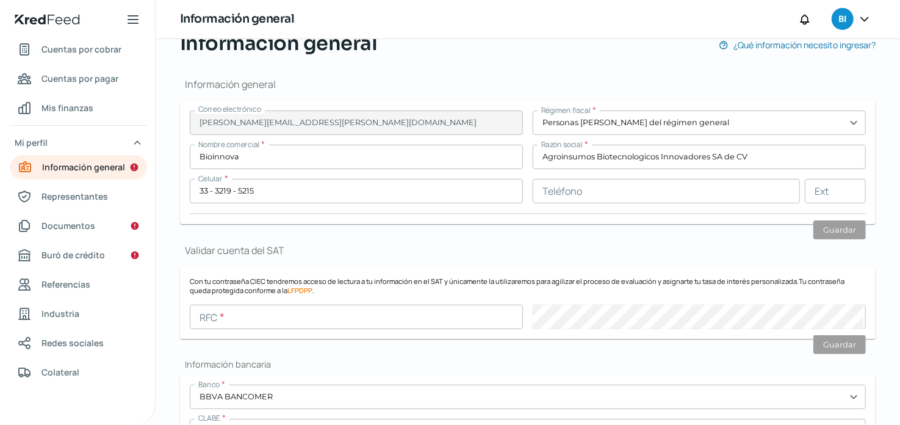
scroll to position [109, 0]
click at [244, 309] on input "text" at bounding box center [356, 315] width 333 height 24
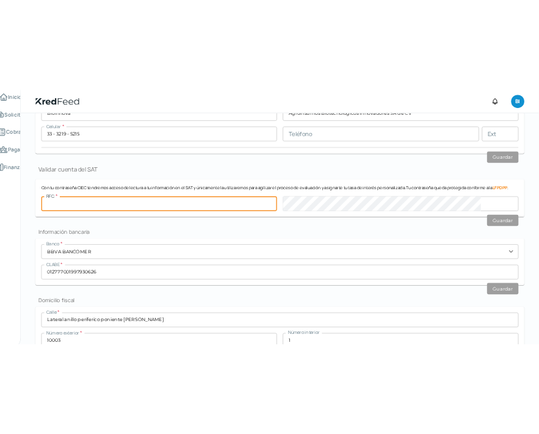
scroll to position [234, 0]
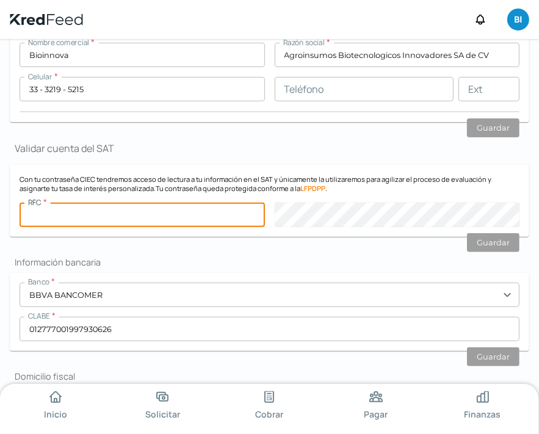
click at [95, 208] on input "text" at bounding box center [142, 215] width 245 height 24
type input "ABI140808TH8"
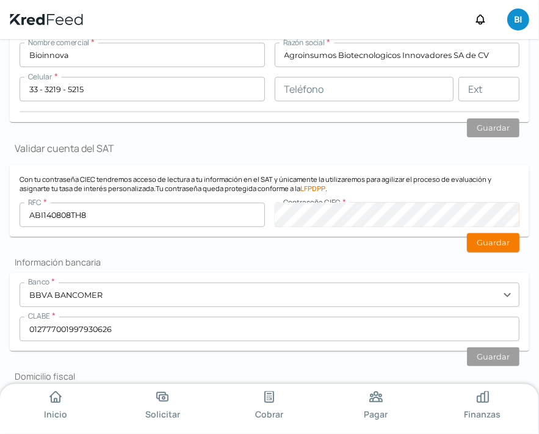
click at [297, 262] on h2 "Información bancaria" at bounding box center [269, 262] width 519 height 12
click at [488, 249] on button "Guardar" at bounding box center [493, 242] width 52 height 19
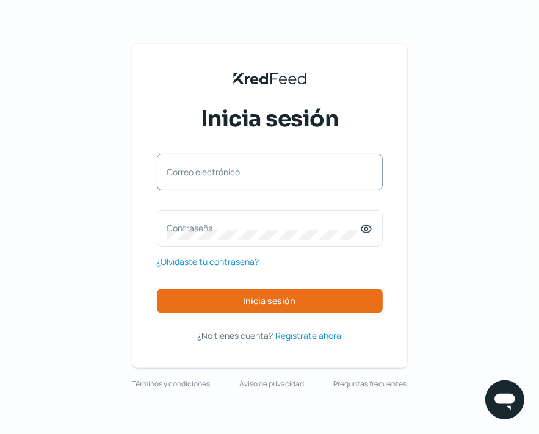
click at [198, 175] on label "Correo electrónico" at bounding box center [263, 172] width 193 height 12
click at [198, 175] on input "Correo electrónico" at bounding box center [269, 178] width 205 height 11
click at [214, 175] on label "Correo electrónico" at bounding box center [263, 172] width 193 height 12
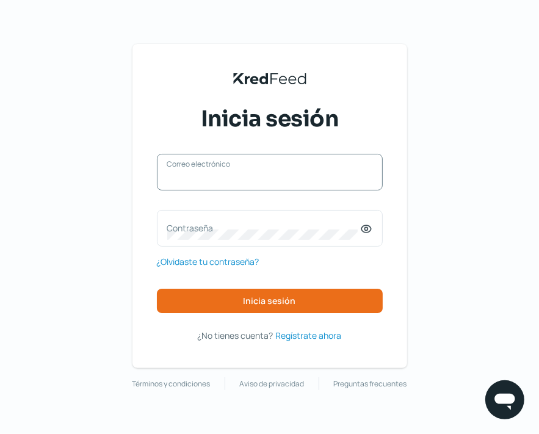
click at [214, 175] on input "Correo electrónico" at bounding box center [269, 178] width 205 height 11
type input "m"
type input "[PERSON_NAME][EMAIL_ADDRESS][PERSON_NAME][DOMAIN_NAME]"
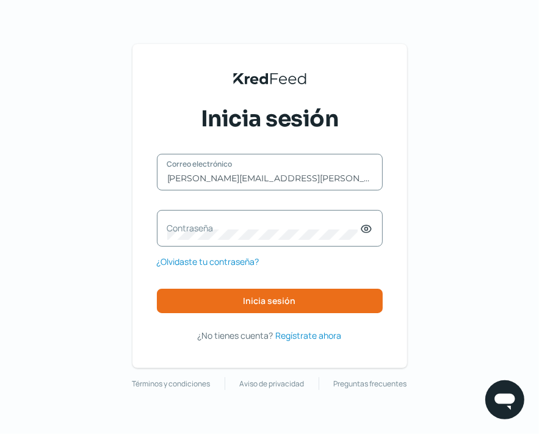
click at [251, 230] on label "Contraseña" at bounding box center [263, 228] width 193 height 12
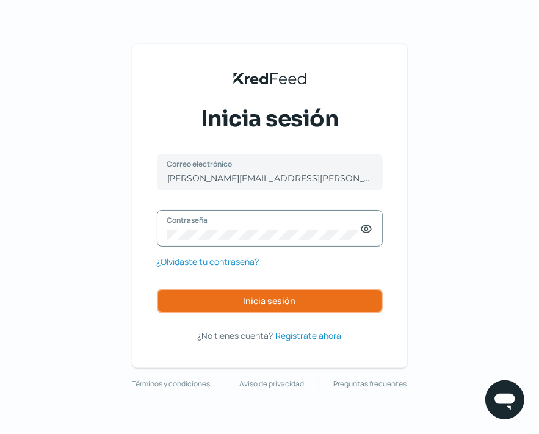
click at [320, 296] on button "Inicia sesión" at bounding box center [270, 301] width 226 height 24
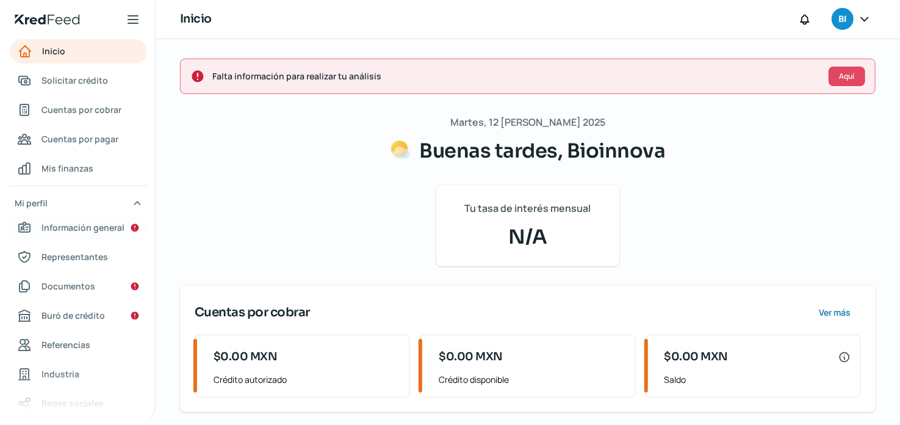
click at [71, 231] on span "Información general" at bounding box center [83, 227] width 83 height 15
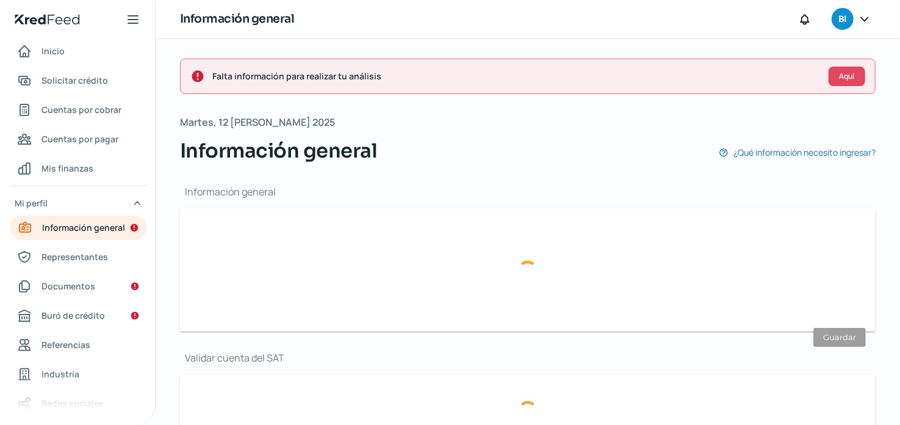
type input "[PERSON_NAME][EMAIL_ADDRESS][PERSON_NAME][DOMAIN_NAME]"
type input "Personas [PERSON_NAME] del régimen general"
type input "Bioinnova"
type input "33 - 3219 - 5215"
type input "BBVA BANCOMER"
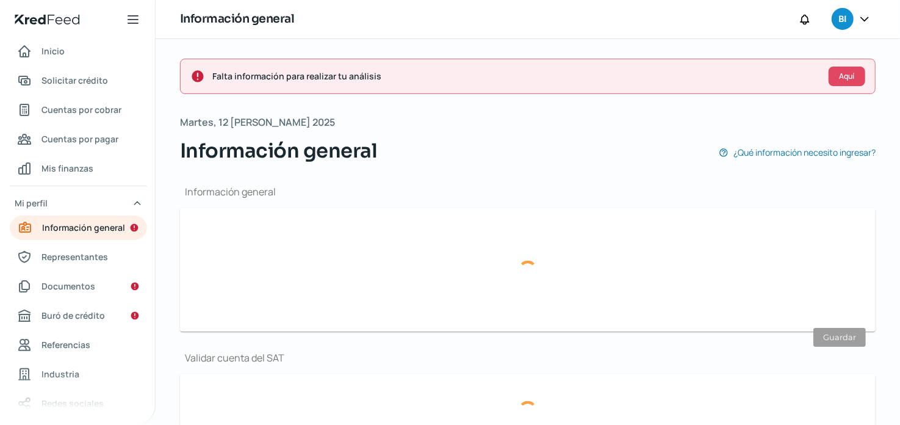
type input "012777001997930626"
type input "Lateral anillo periferico poniente [PERSON_NAME]"
type input "10003"
type input "1"
type input "45069"
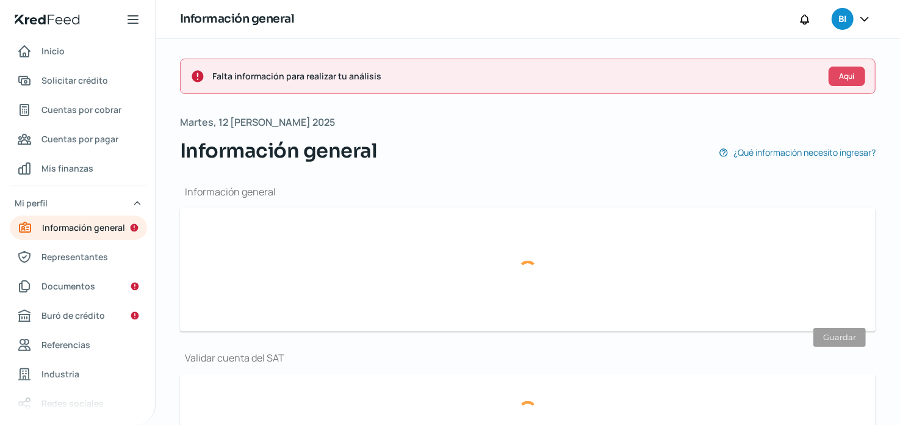
type input "paraisos del colli"
type input "Zapopan"
type input "[GEOGRAPHIC_DATA]"
type input "COMPROBANTE DE DOMICILIO.pdf"
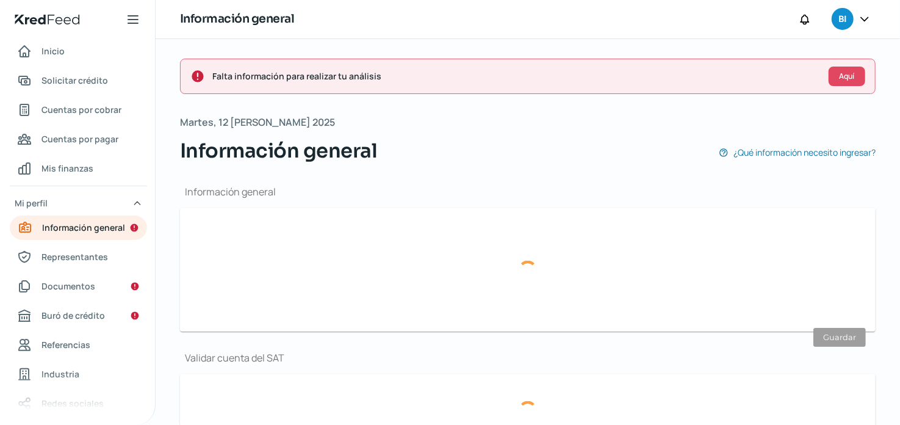
type input "Lateral anillo periferico poniente [PERSON_NAME]"
type input "10003"
type input "1"
type input "45069"
type input "paraisos del colli"
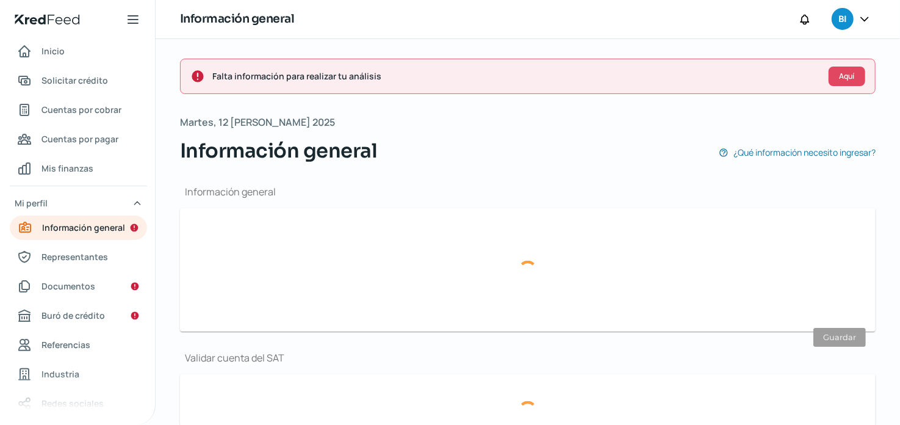
type input "Zapopan"
type input "[GEOGRAPHIC_DATA]"
type input "COMPROBANTE DE DOMICILIO.pdf"
type input "4"
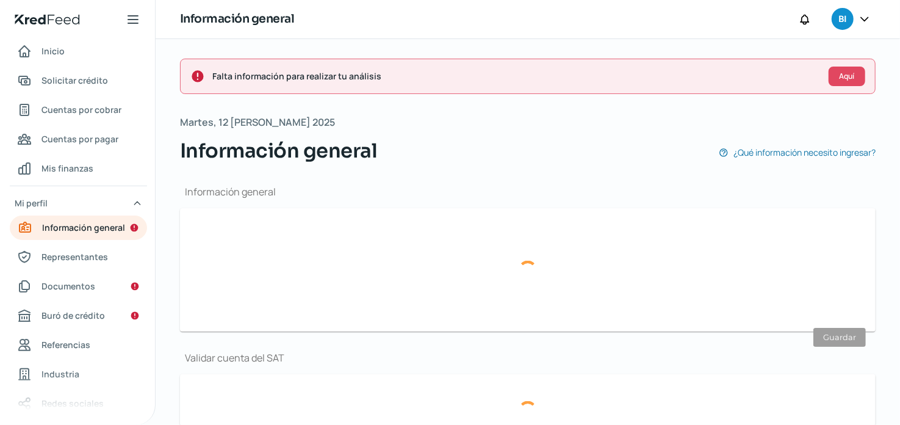
type input "2"
type input "Rentada"
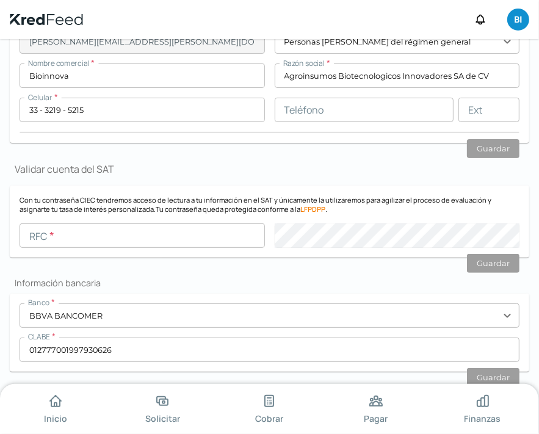
scroll to position [219, 0]
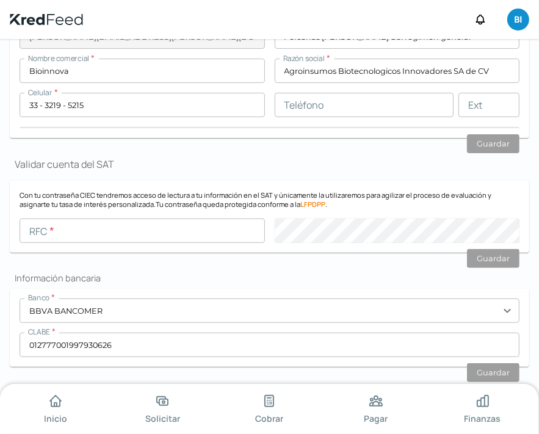
click at [174, 226] on input "text" at bounding box center [142, 231] width 245 height 24
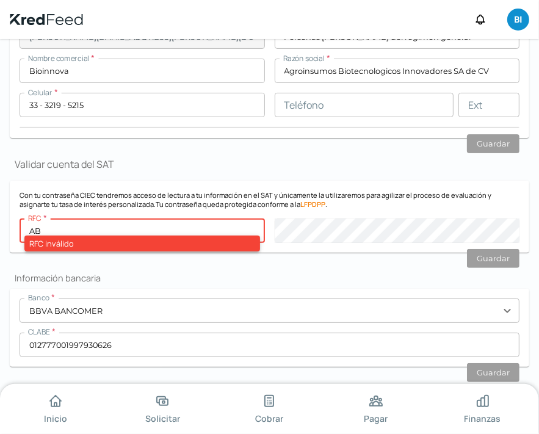
type input "ABI140808TH8"
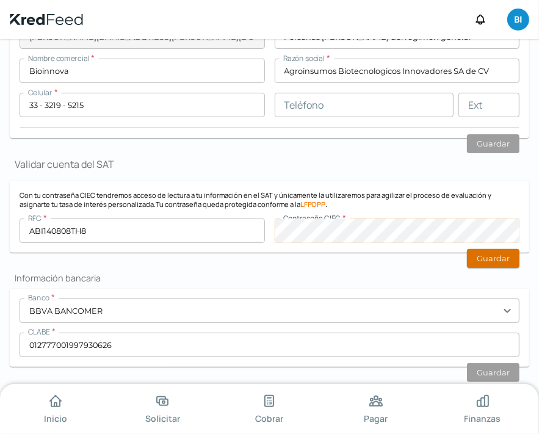
click at [494, 253] on button "Guardar" at bounding box center [493, 258] width 52 height 19
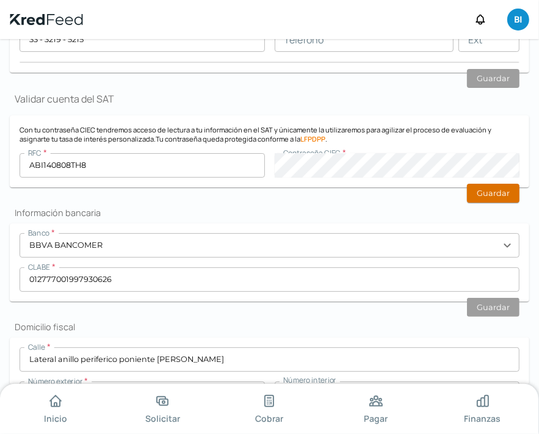
scroll to position [153, 0]
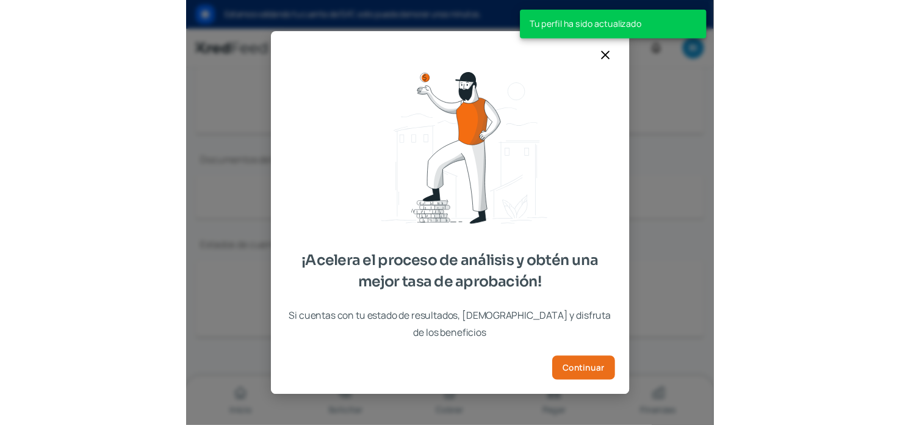
scroll to position [261, 0]
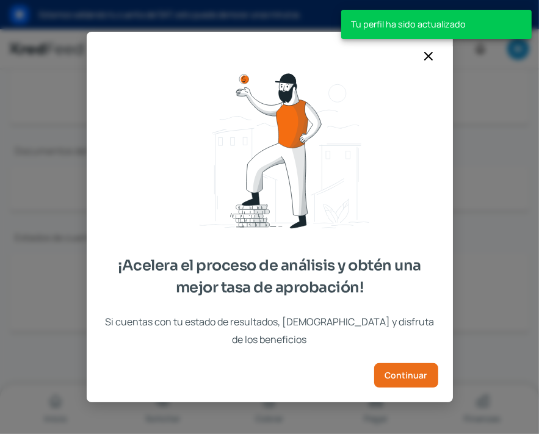
type input "CSF BIOINNOVA.pdf"
type input "logo Bioinnova.png"
type input "Cuarta Asamblea Bioinnova #142.pdf"
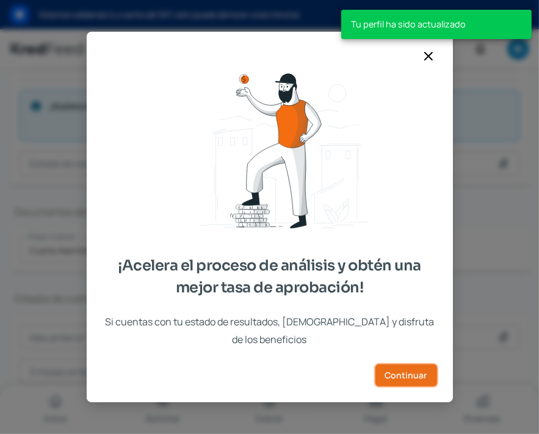
click at [396, 371] on span "Continuar" at bounding box center [406, 375] width 42 height 9
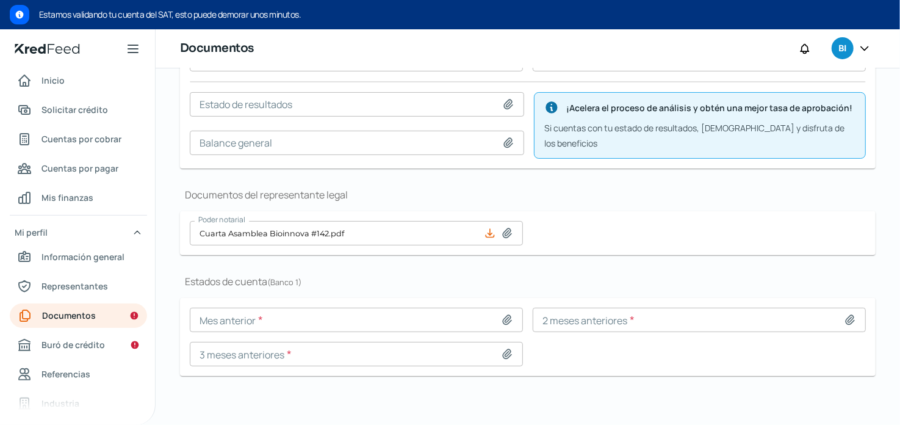
scroll to position [215, 0]
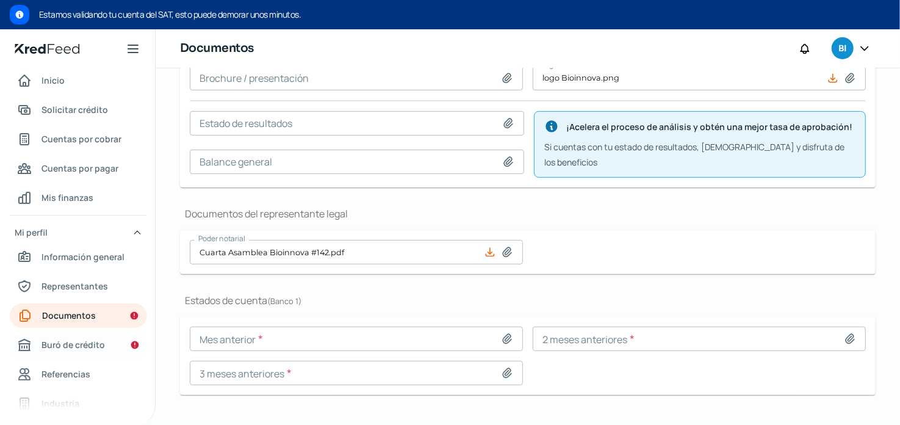
click at [87, 354] on link "Buró de crédito" at bounding box center [78, 345] width 137 height 24
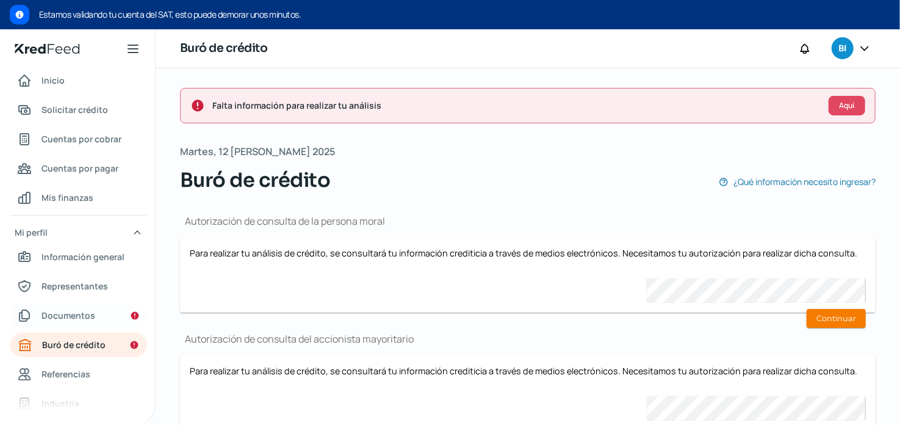
click at [89, 313] on span "Documentos" at bounding box center [69, 315] width 54 height 15
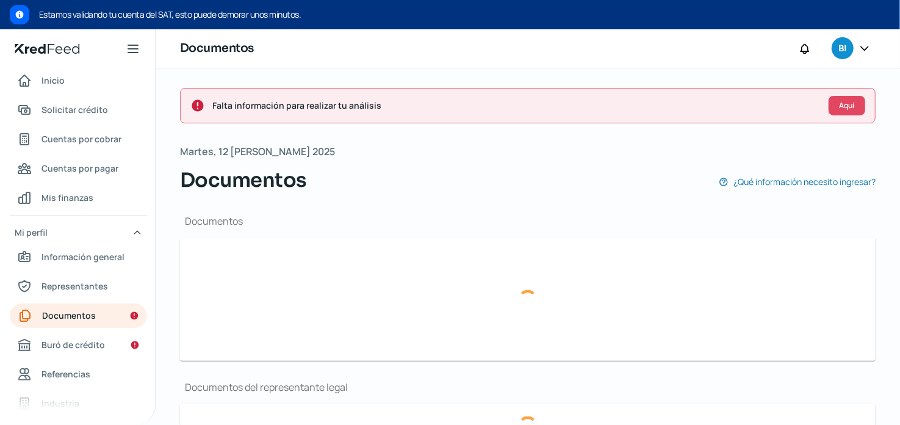
type input "CSF BIOINNOVA.pdf"
type input "logo Bioinnova.png"
type input "Cuarta Asamblea Bioinnova #142.pdf"
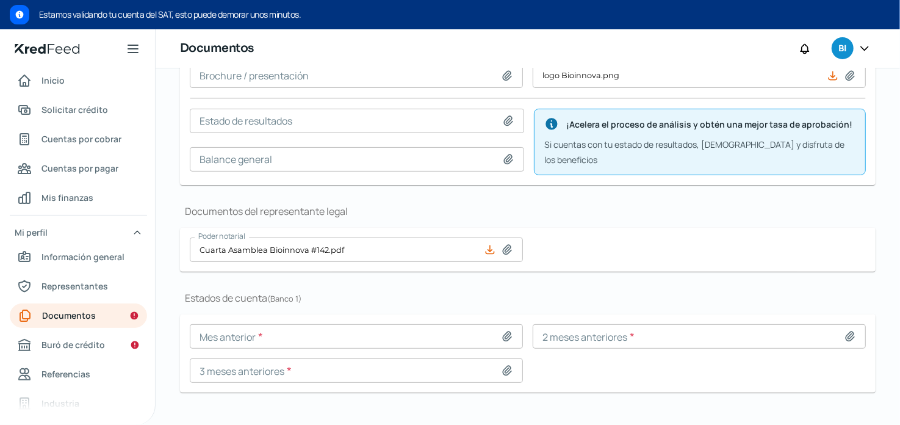
scroll to position [225, 0]
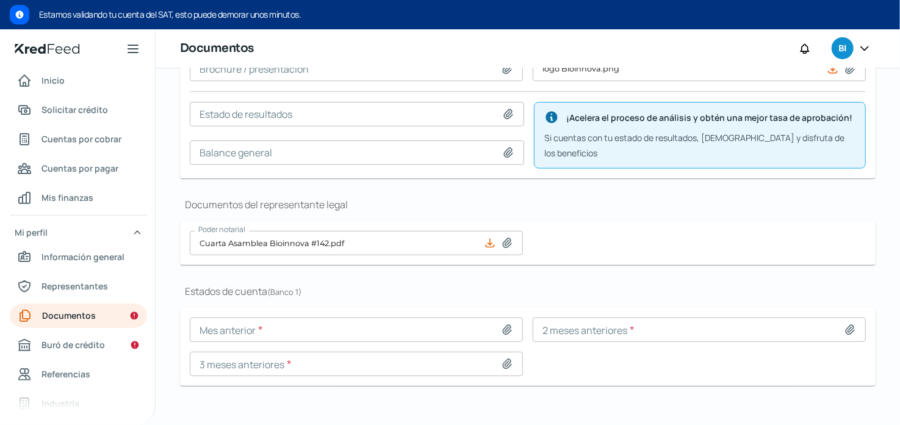
click at [505, 114] on icon at bounding box center [509, 113] width 9 height 9
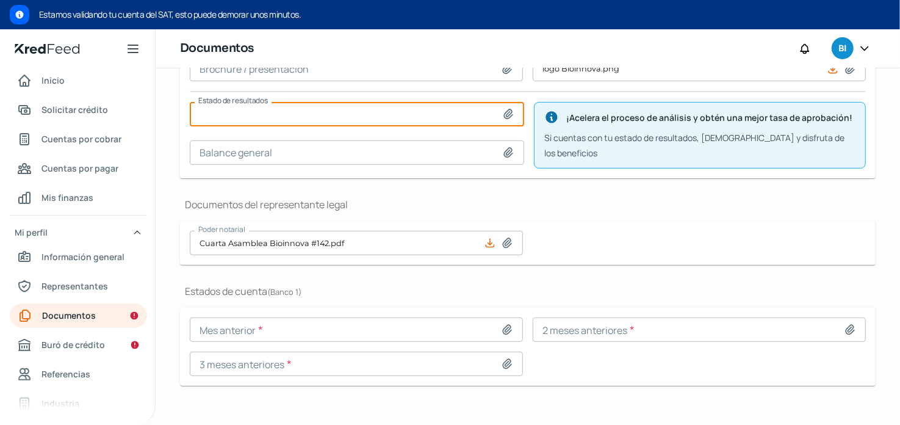
click at [497, 112] on input at bounding box center [357, 114] width 335 height 24
type input "C:\fakepath\Estados Financieros BIOINNOVA 2025.pdf"
type input "Estados Financieros BIOINNOVA 2025.pdf"
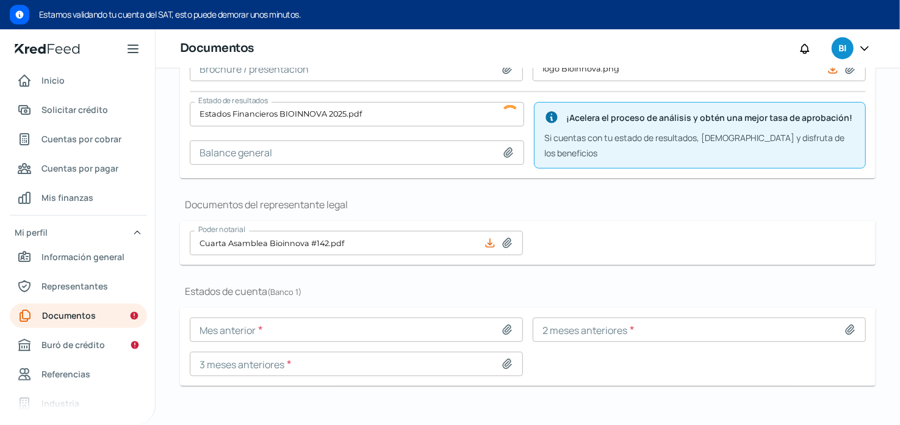
click at [507, 149] on icon at bounding box center [508, 153] width 12 height 12
type input "C:\fakepath\Estados Financieros BIOINNOVA 2025.pdf"
type input "Estados Financieros BIOINNOVA 2025.pdf"
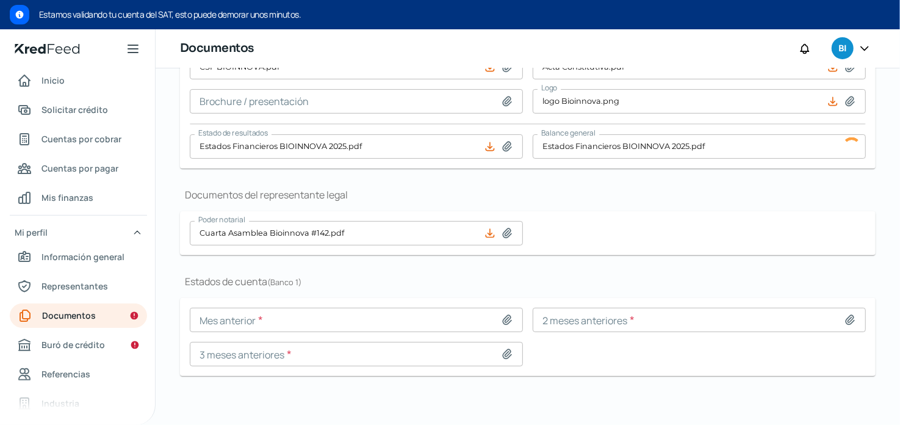
scroll to position [190, 0]
click at [79, 379] on span "Referencias" at bounding box center [66, 373] width 49 height 15
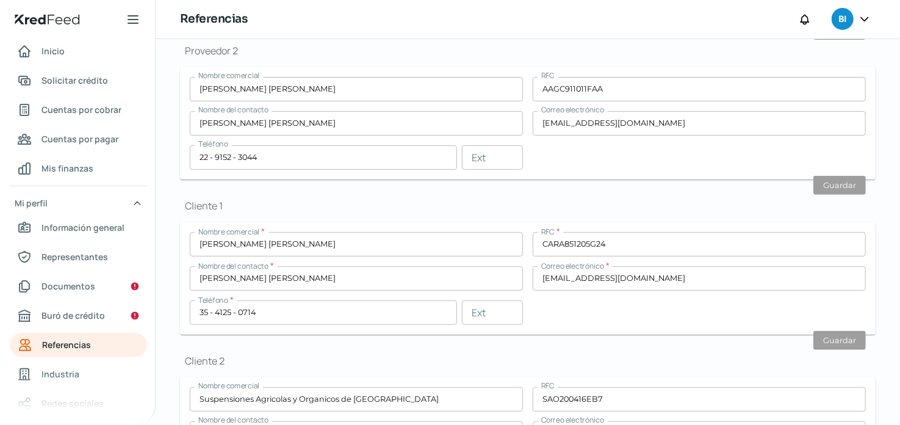
scroll to position [372, 0]
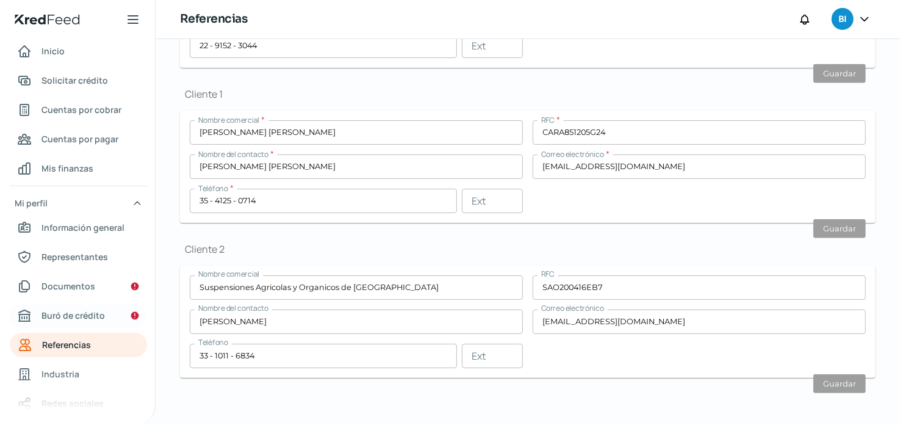
click at [62, 324] on link "Buró de crédito" at bounding box center [78, 315] width 137 height 24
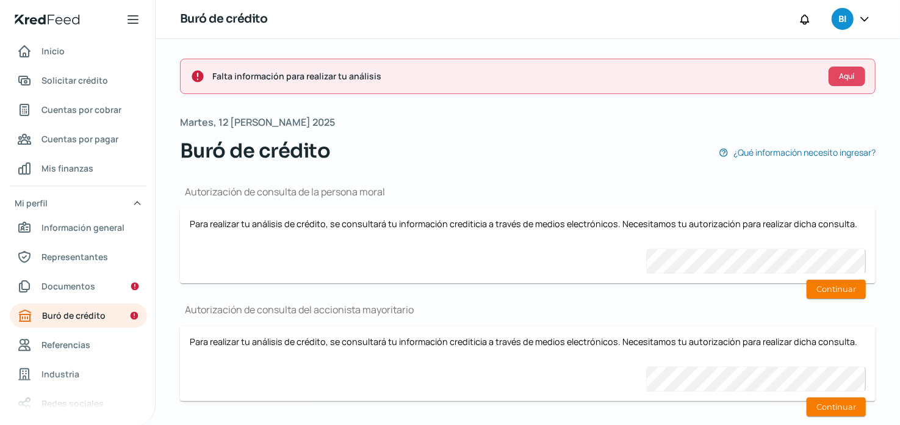
scroll to position [25, 0]
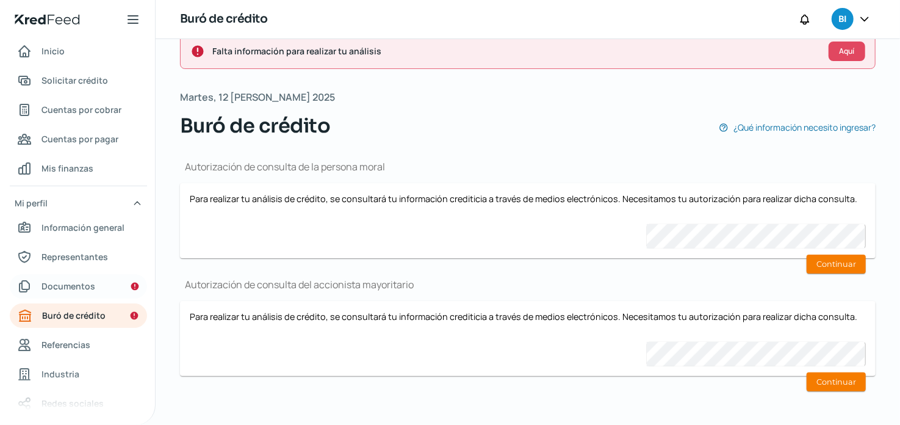
click at [87, 282] on span "Documentos" at bounding box center [69, 285] width 54 height 15
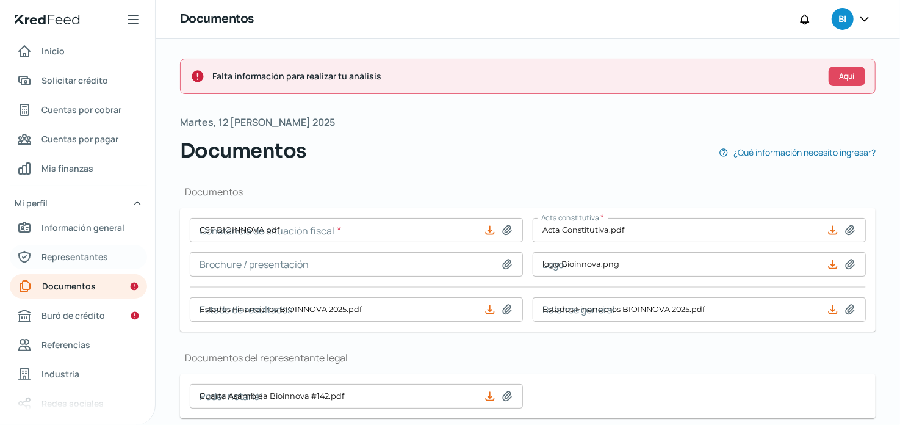
type input "CSF BIOINNOVA.pdf"
type input "logo Bioinnova.png"
type input "Estados Financieros BIOINNOVA 2025.pdf"
type input "Cuarta Asamblea Bioinnova #142.pdf"
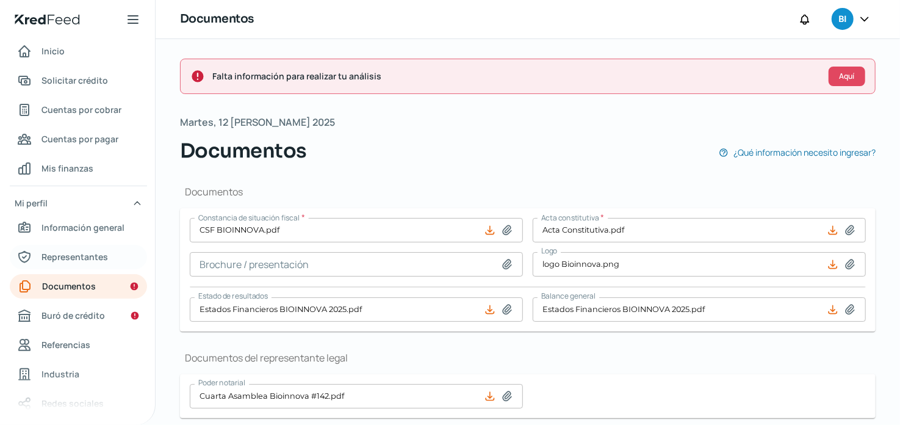
click at [81, 259] on span "Representantes" at bounding box center [75, 256] width 67 height 15
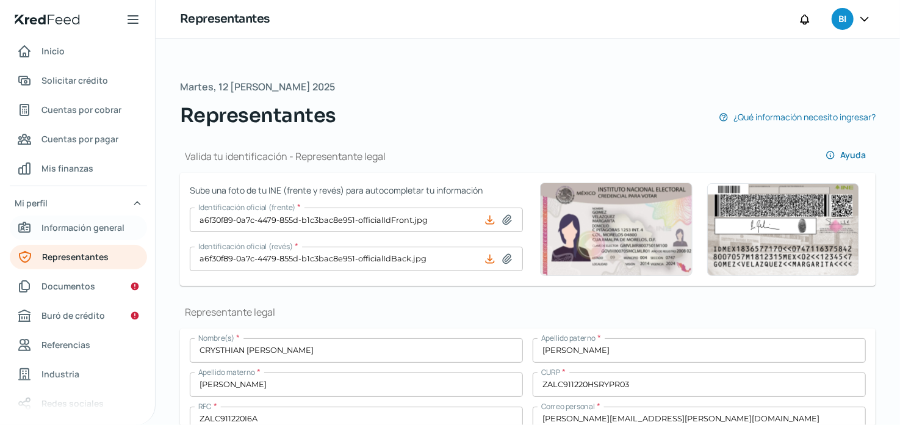
click at [81, 231] on span "Información general" at bounding box center [83, 227] width 83 height 15
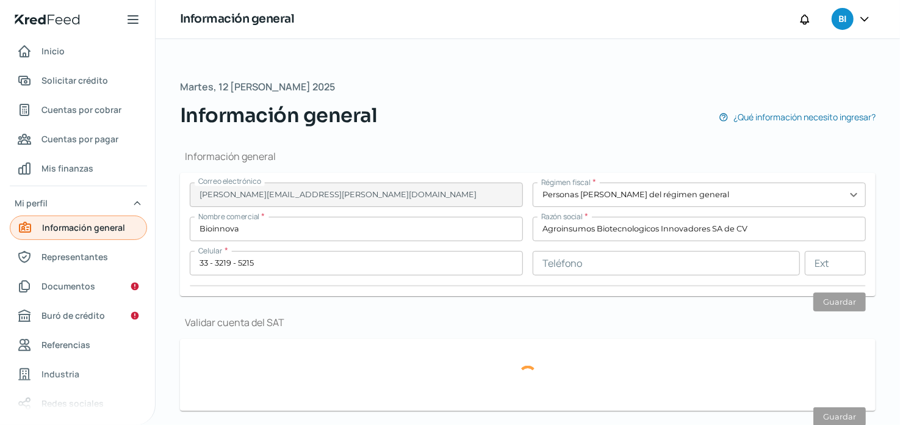
type input "ABI140808TH8"
type input "Lateral anillo periferico poniente [PERSON_NAME]"
type input "10003"
type input "1"
type input "45069"
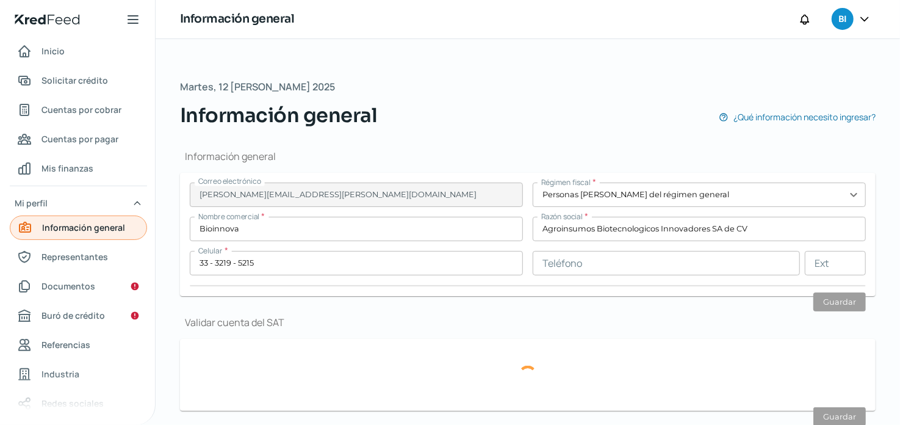
type input "paraisos del colli"
type input "Zapopan"
type input "[GEOGRAPHIC_DATA]"
type input "COMPROBANTE DE DOMICILIO.pdf"
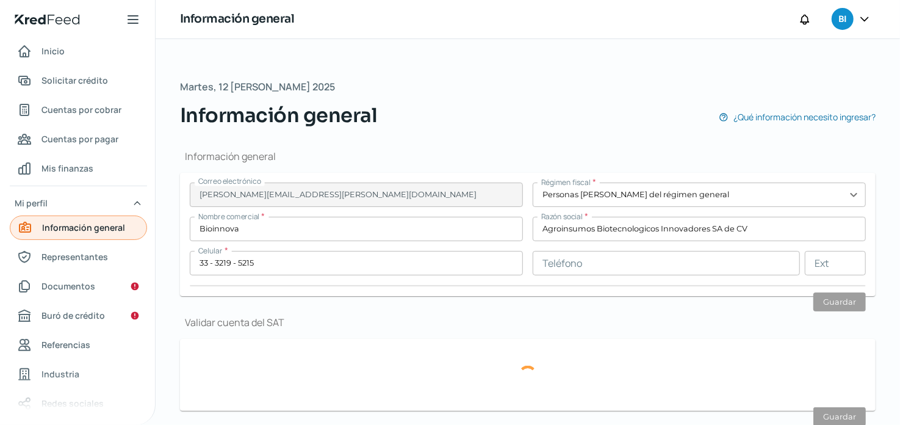
type input "4"
type input "2"
type input "Rentada"
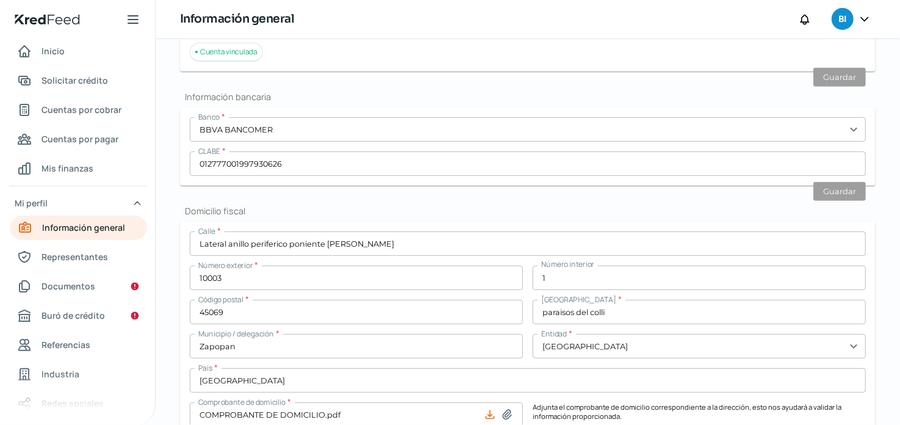
scroll to position [308, 0]
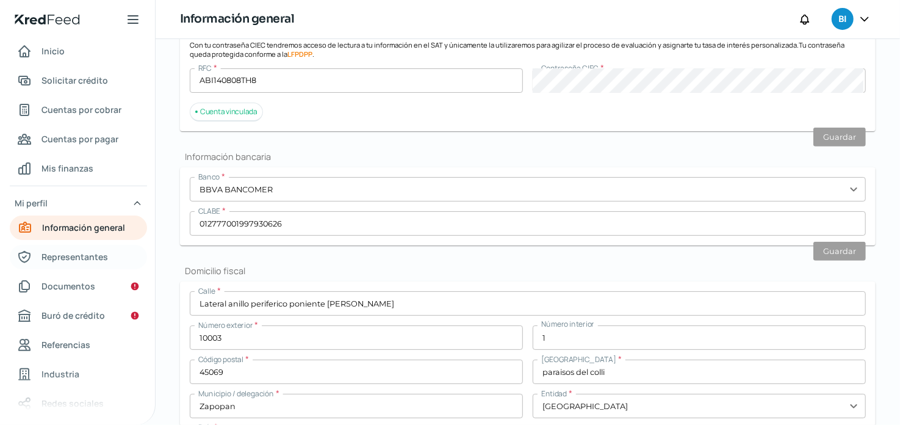
click at [76, 259] on span "Representantes" at bounding box center [75, 256] width 67 height 15
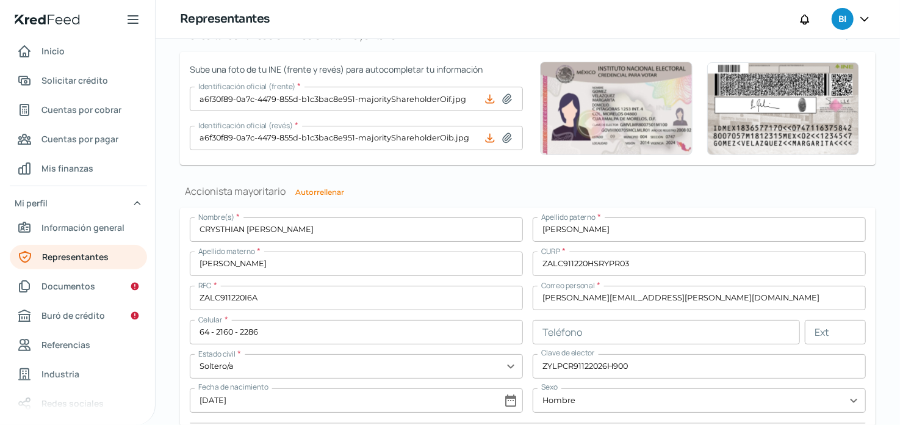
scroll to position [954, 0]
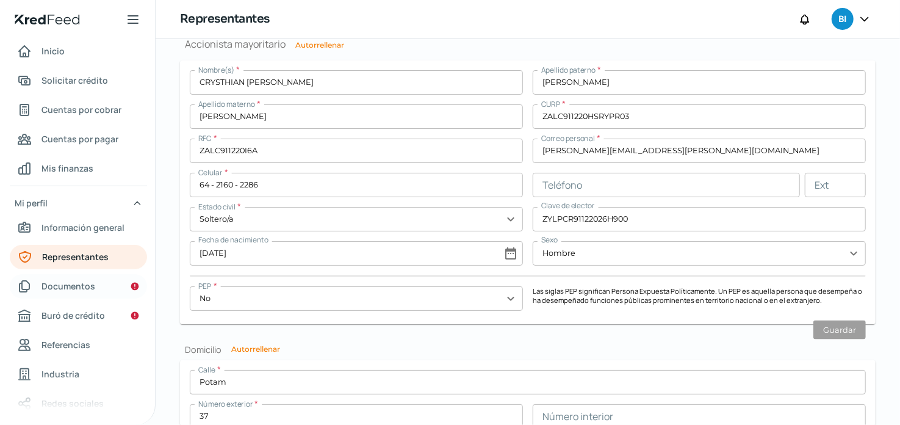
click at [76, 291] on span "Documentos" at bounding box center [69, 285] width 54 height 15
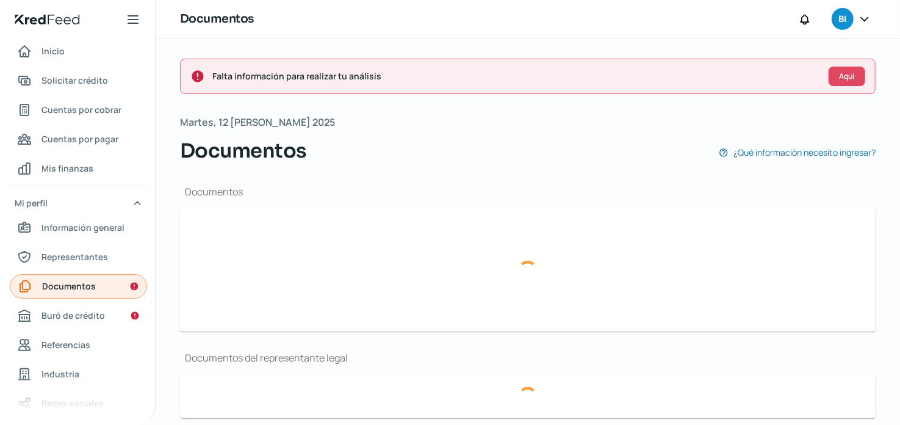
type input "CSF BIOINNOVA.pdf"
type input "logo Bioinnova.png"
type input "Estados Financieros BIOINNOVA 2025.pdf"
type input "Cuarta Asamblea Bioinnova #142.pdf"
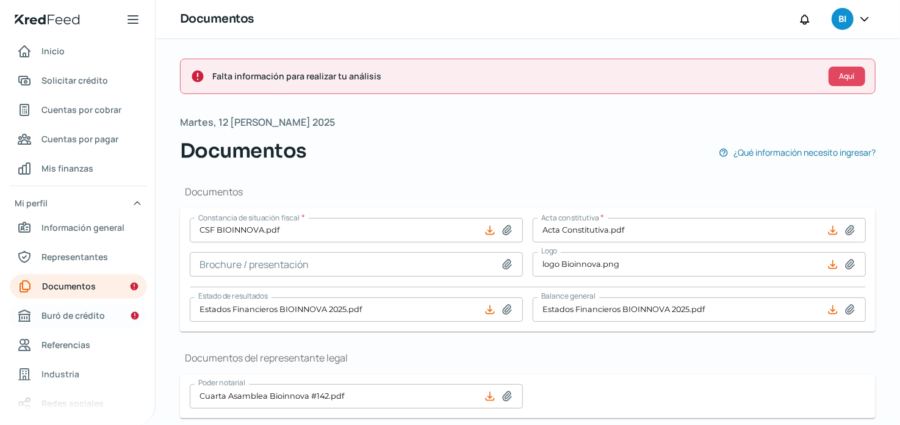
click at [76, 314] on span "Buró de crédito" at bounding box center [73, 315] width 63 height 15
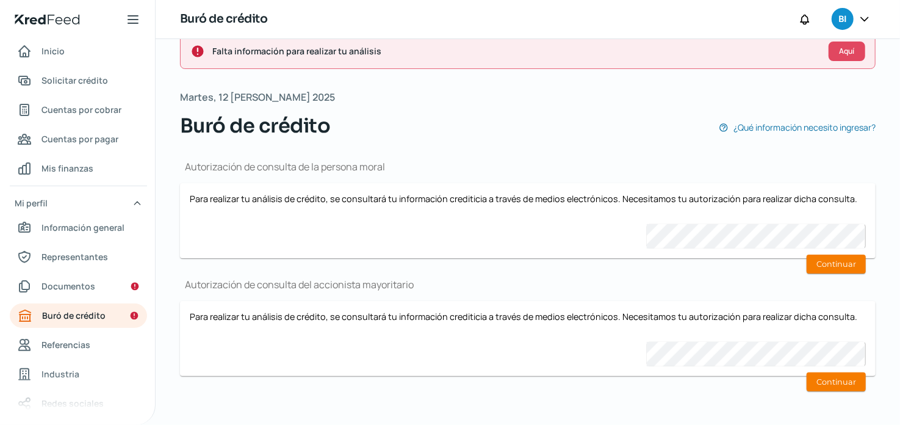
scroll to position [25, 0]
click at [73, 292] on span "Documentos" at bounding box center [69, 285] width 54 height 15
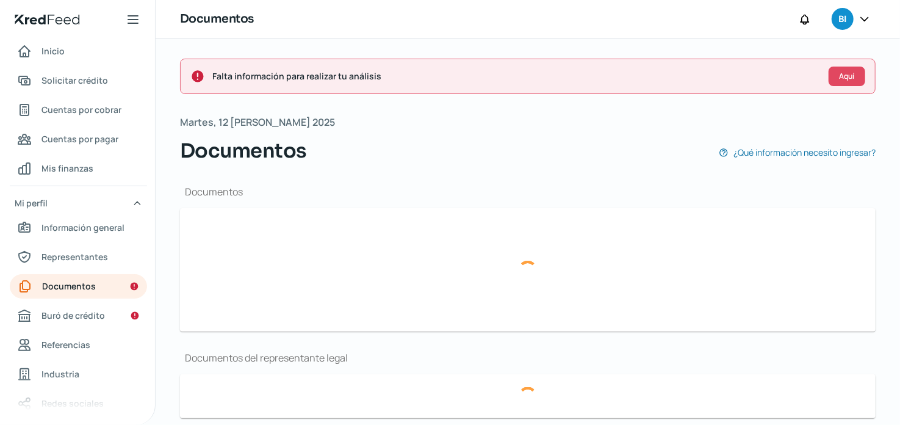
type input "CSF BIOINNOVA.pdf"
type input "logo Bioinnova.png"
type input "Estados Financieros BIOINNOVA 2025.pdf"
type input "Cuarta Asamblea Bioinnova #142.pdf"
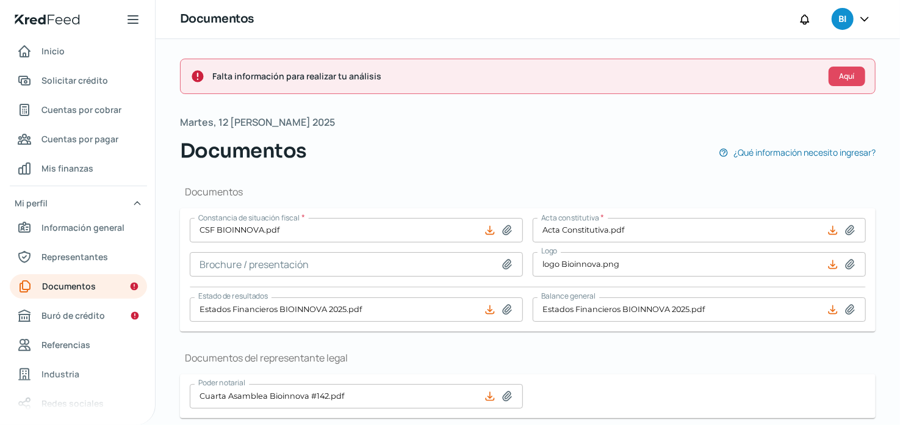
scroll to position [161, 0]
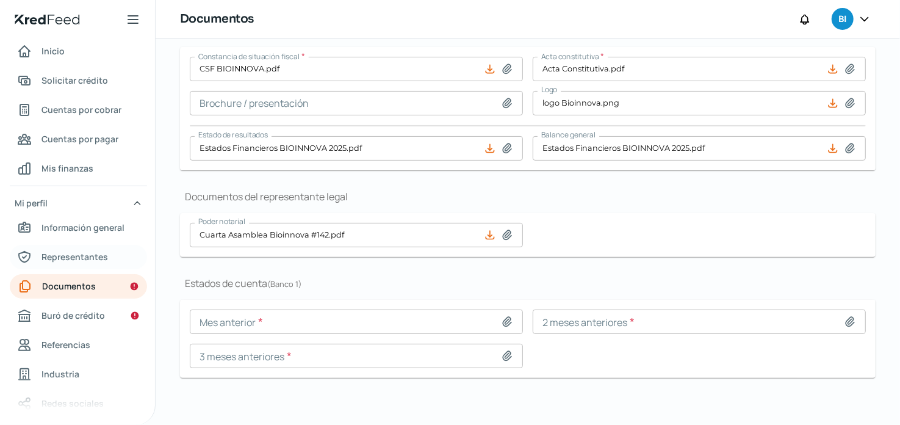
click at [97, 260] on span "Representantes" at bounding box center [75, 256] width 67 height 15
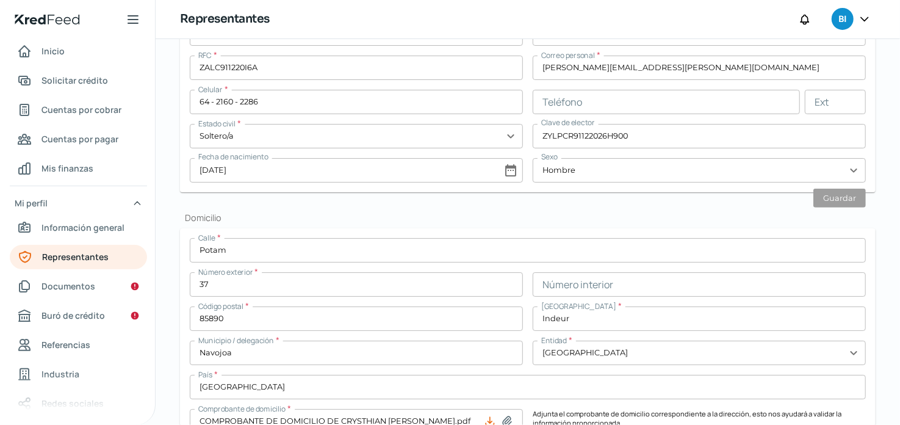
scroll to position [350, 0]
click at [68, 313] on span "Buró de crédito" at bounding box center [73, 315] width 63 height 15
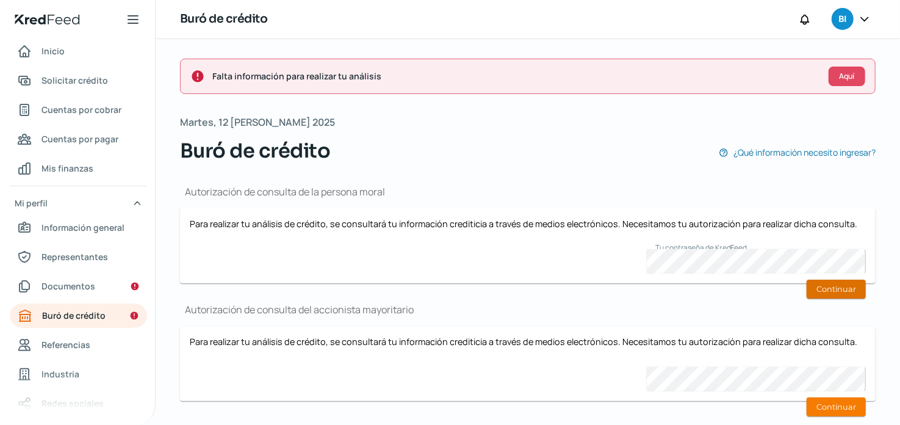
click at [538, 285] on button "Continuar" at bounding box center [836, 289] width 59 height 19
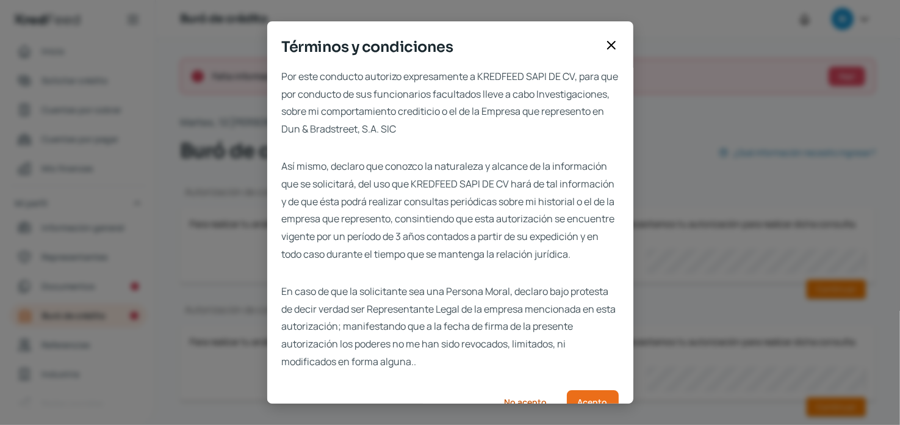
scroll to position [42, 0]
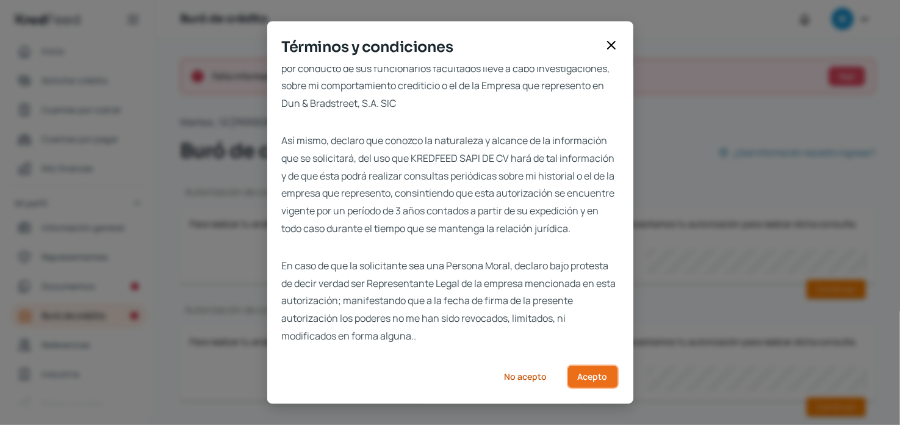
click at [538, 378] on span "Acepto" at bounding box center [593, 376] width 30 height 9
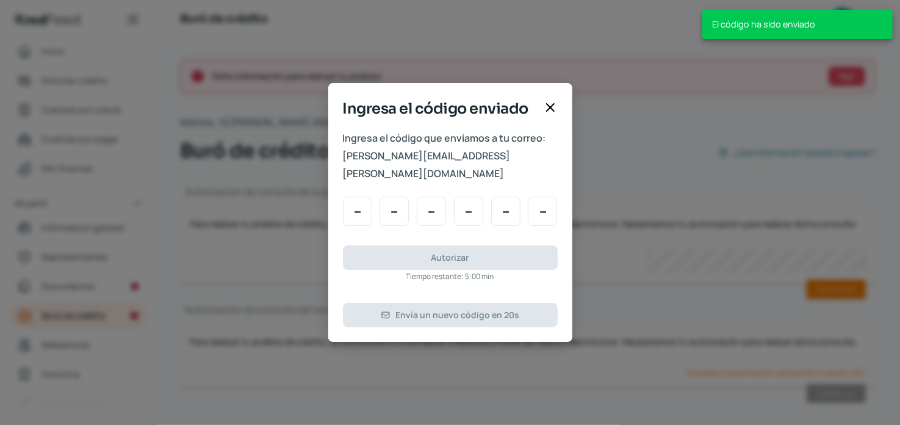
scroll to position [0, 0]
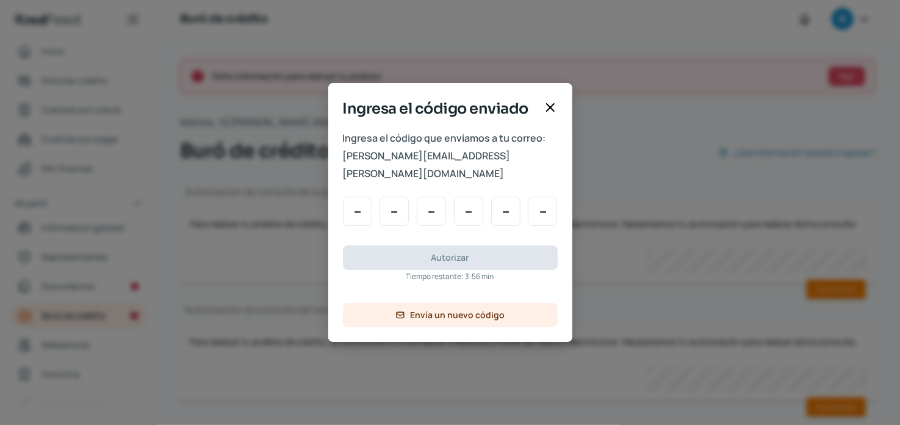
type input "1"
type input "9"
type input "8"
type input "7"
type input "2"
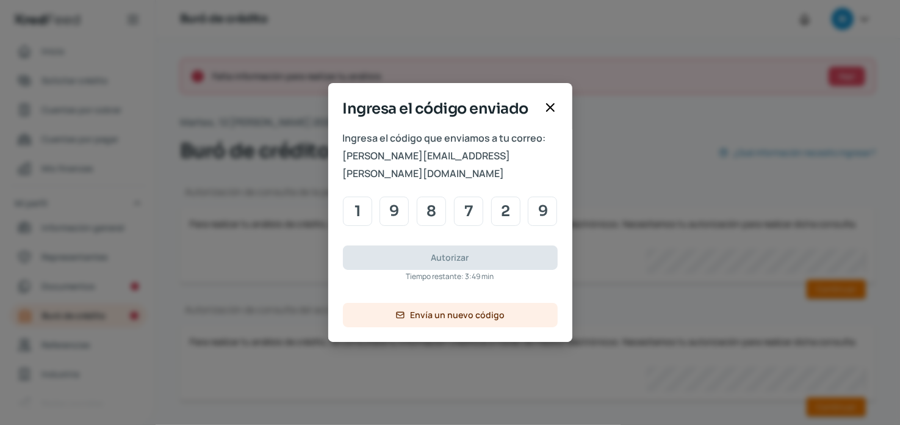
type input "9"
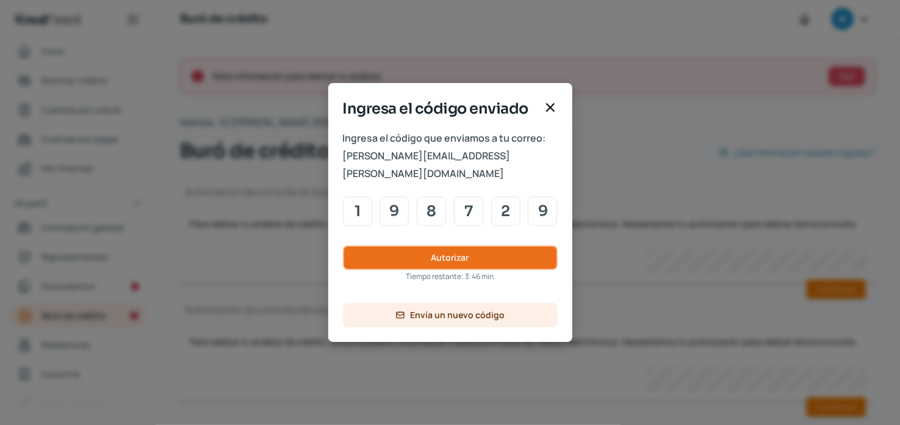
click at [460, 253] on span "Autorizar" at bounding box center [451, 257] width 38 height 9
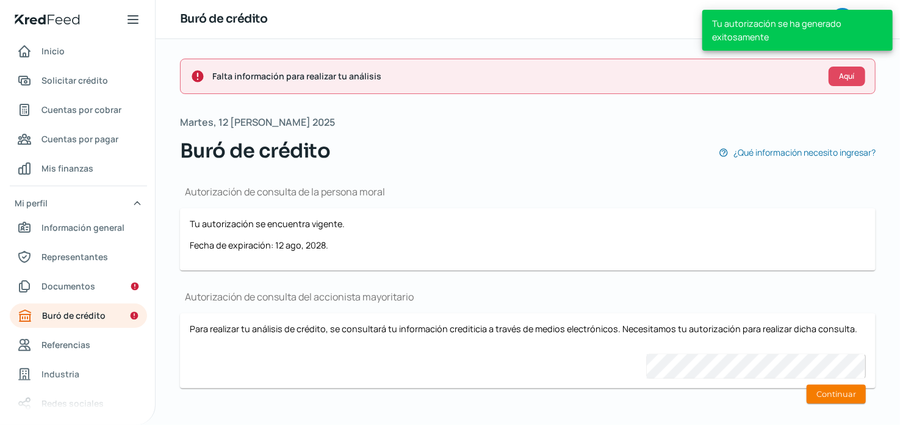
scroll to position [12, 0]
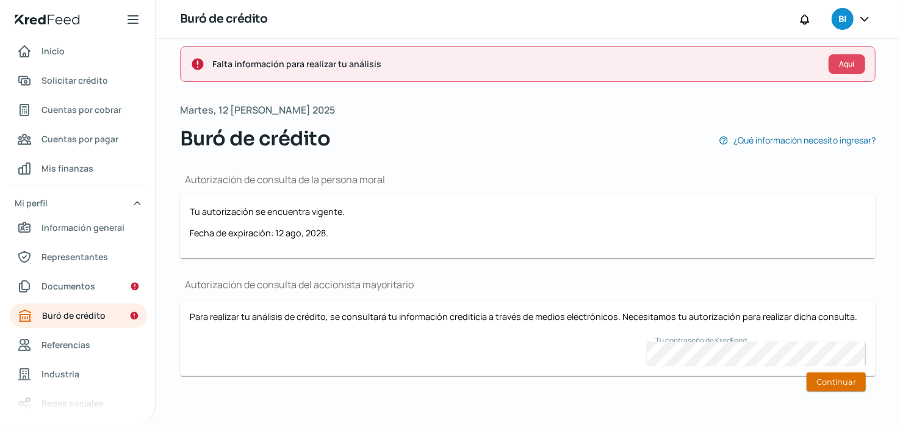
click at [538, 376] on button "Continuar" at bounding box center [836, 381] width 59 height 19
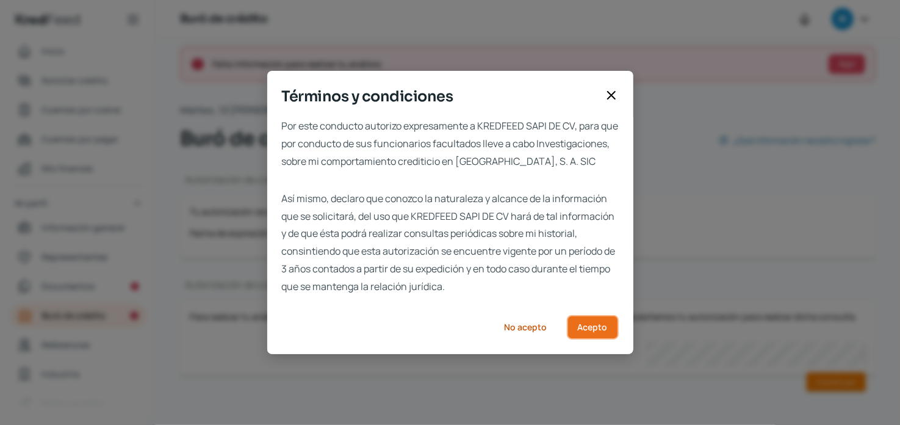
click at [538, 334] on button "Acepto" at bounding box center [593, 327] width 52 height 24
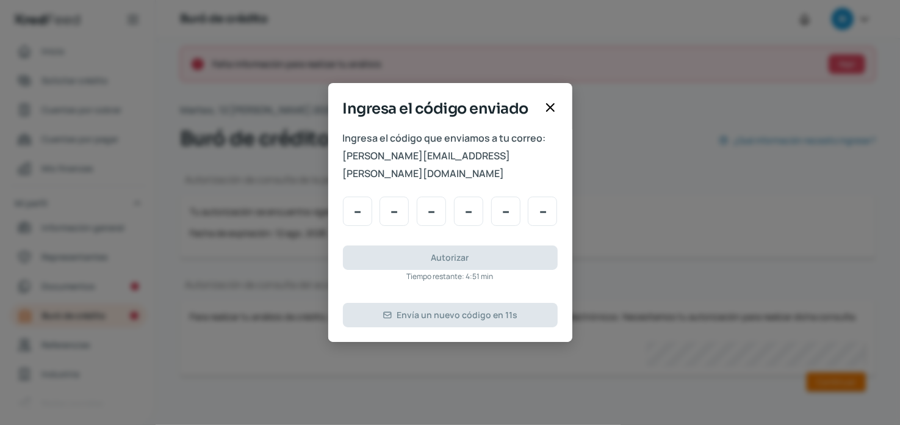
type input "3"
type input "4"
type input "2"
type input "4"
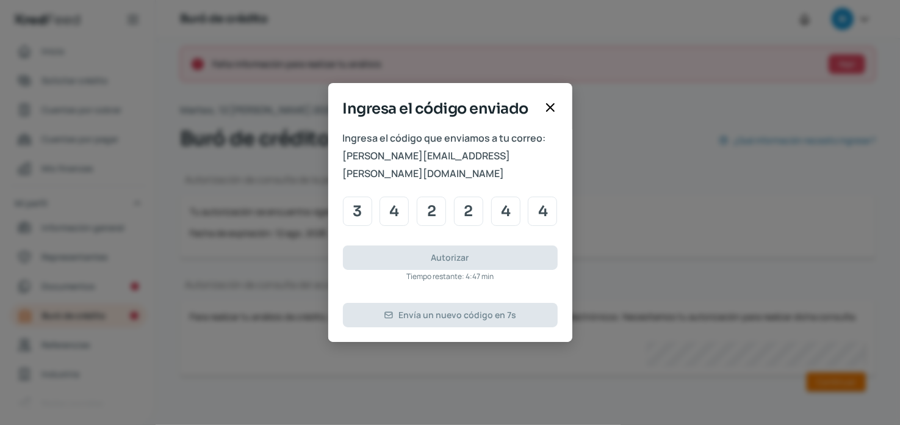
type input "4"
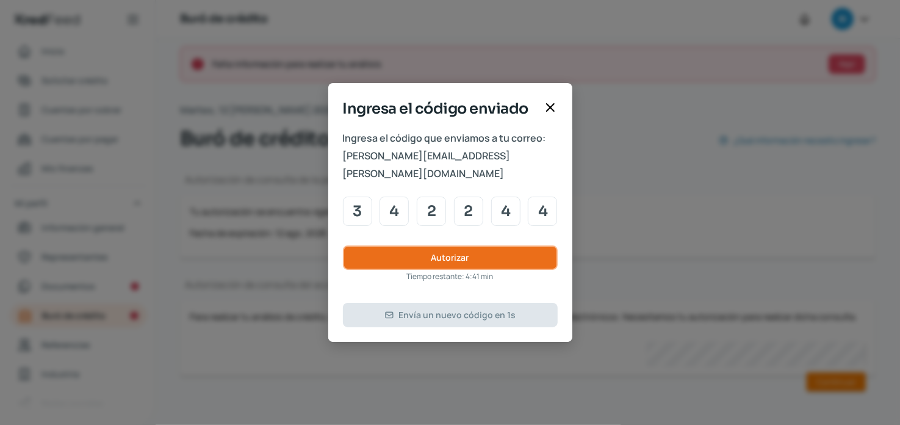
click at [478, 250] on button "Autorizar" at bounding box center [450, 257] width 215 height 24
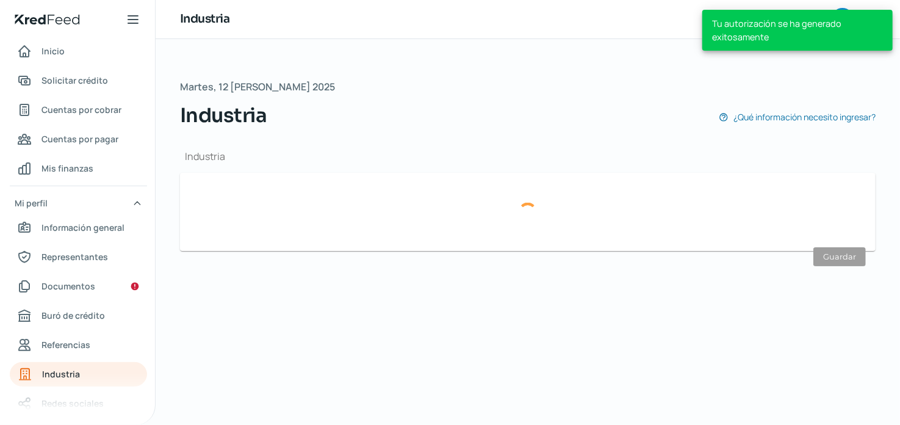
type input "Comercio"
type input "[DATE]"
type input "32"
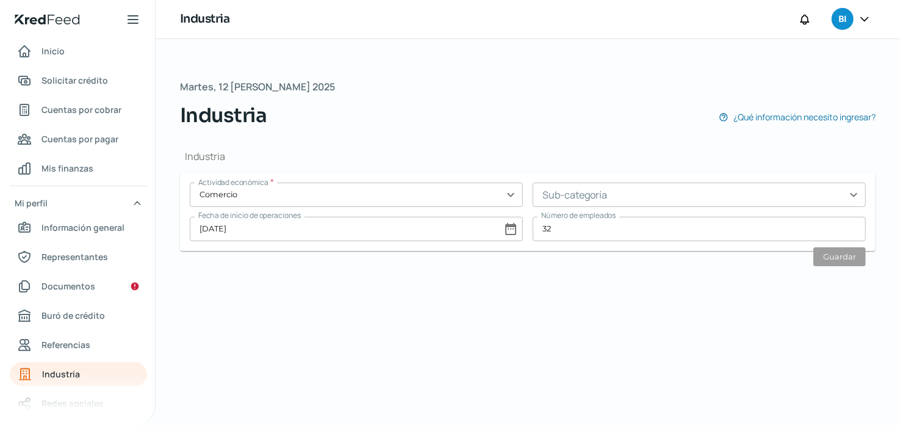
click at [538, 52] on div "Martes, 12 de agosto 2025 Industria ¿Qué información necesito ingresar? Industr…" at bounding box center [528, 232] width 745 height 386
click at [60, 284] on span "Documentos" at bounding box center [69, 285] width 54 height 15
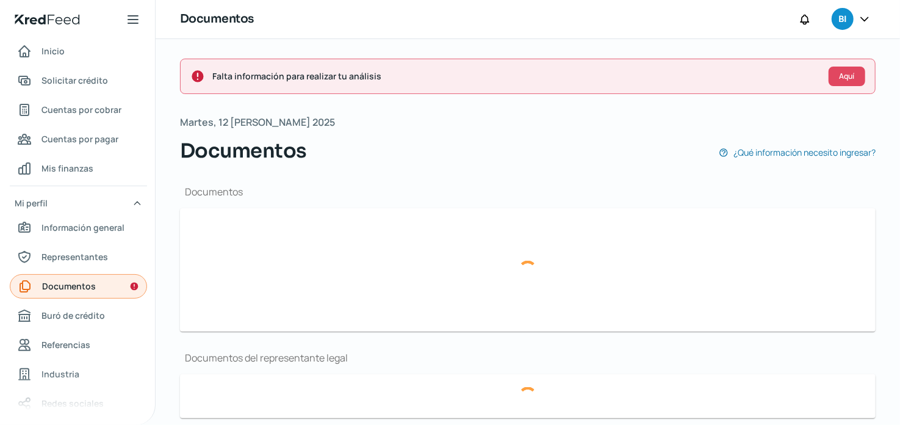
type input "CSF BIOINNOVA.pdf"
type input "logo Bioinnova.png"
type input "Estados Financieros BIOINNOVA 2025.pdf"
type input "Cuarta Asamblea Bioinnova #142.pdf"
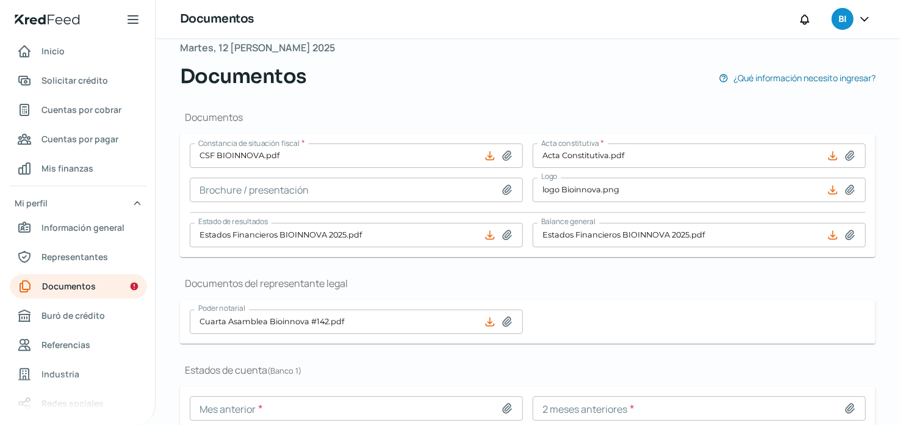
scroll to position [161, 0]
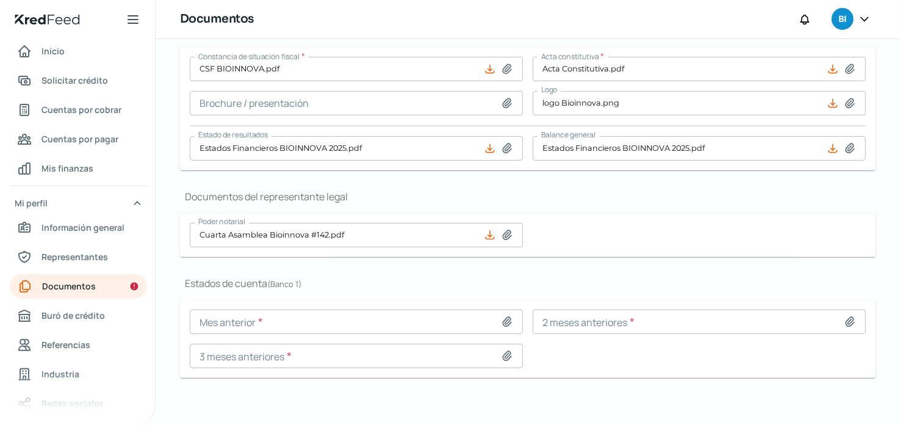
click at [242, 393] on div "Documentos Constancia de situación fiscal * CSF BIOINNOVA.pdf Acta constitutiva…" at bounding box center [528, 205] width 696 height 403
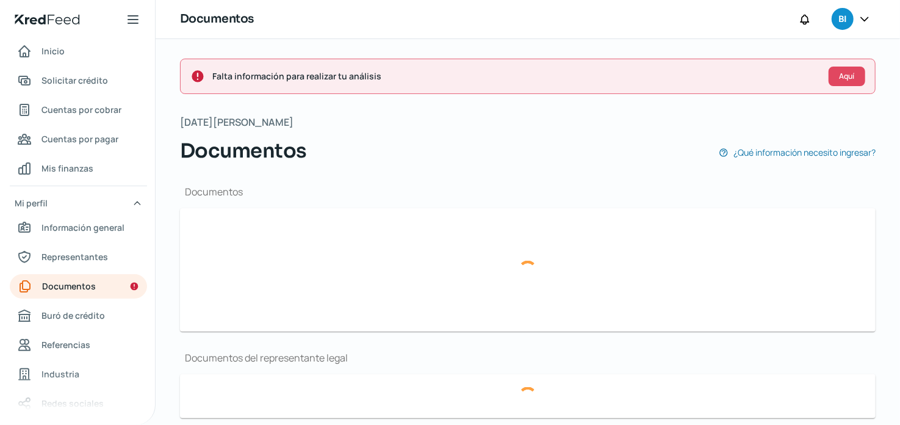
type input "CSF BIOINNOVA.pdf"
type input "logo Bioinnova.png"
type input "Estados Financieros BIOINNOVA 2025.pdf"
type input "Cuarta Asamblea Bioinnova #142.pdf"
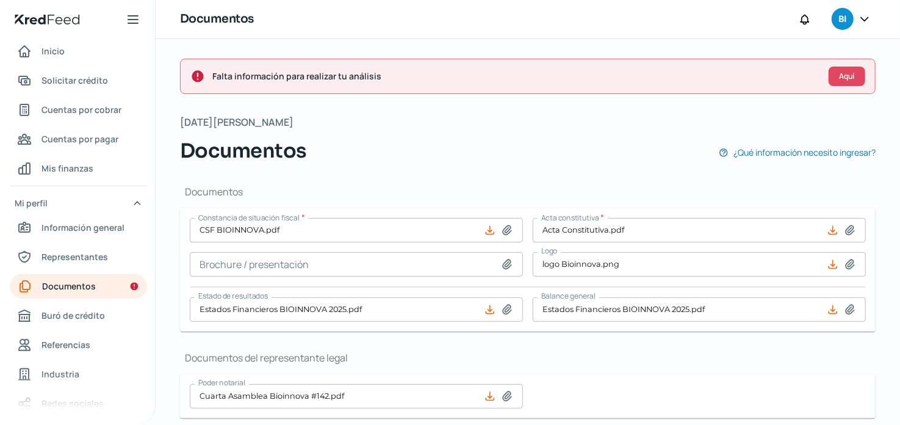
scroll to position [161, 0]
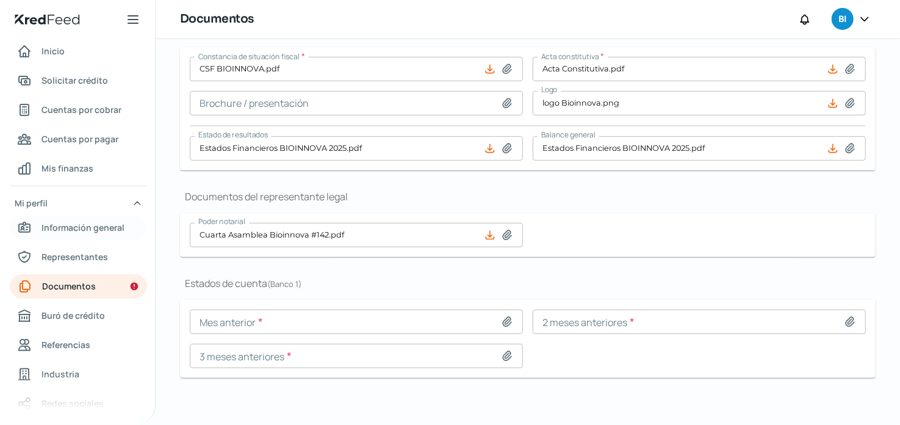
click at [85, 223] on span "Información general" at bounding box center [83, 227] width 83 height 15
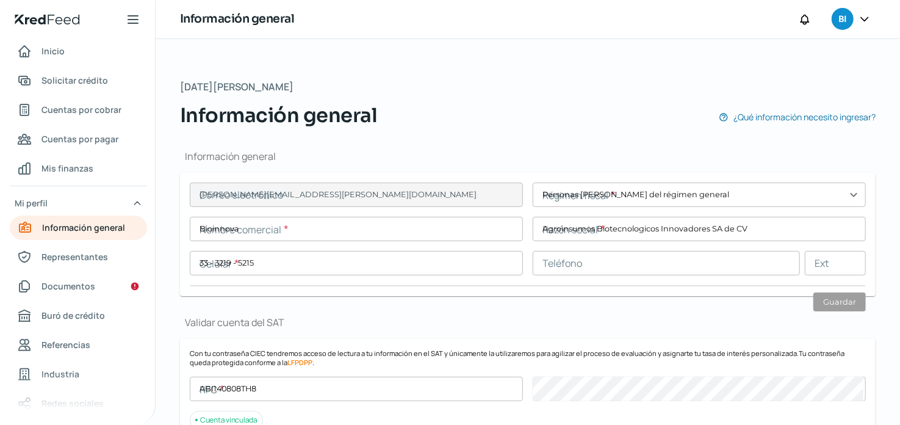
type input "[PERSON_NAME][EMAIL_ADDRESS][PERSON_NAME][DOMAIN_NAME]"
type input "Personas [PERSON_NAME] del régimen general"
type input "Bioinnova"
type input "33 - 3219 - 5215"
type input "ABI140808TH8"
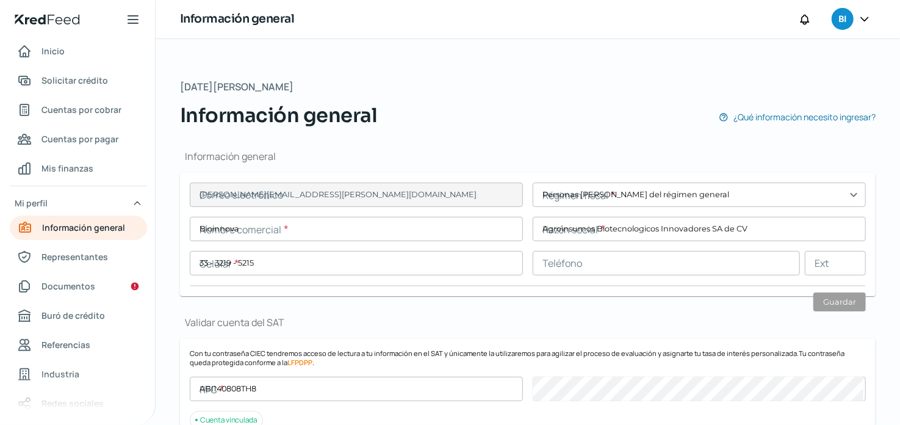
type input "Lateral anillo periferico poniente [PERSON_NAME]"
type input "10003"
type input "1"
type input "45069"
type input "paraisos del colli"
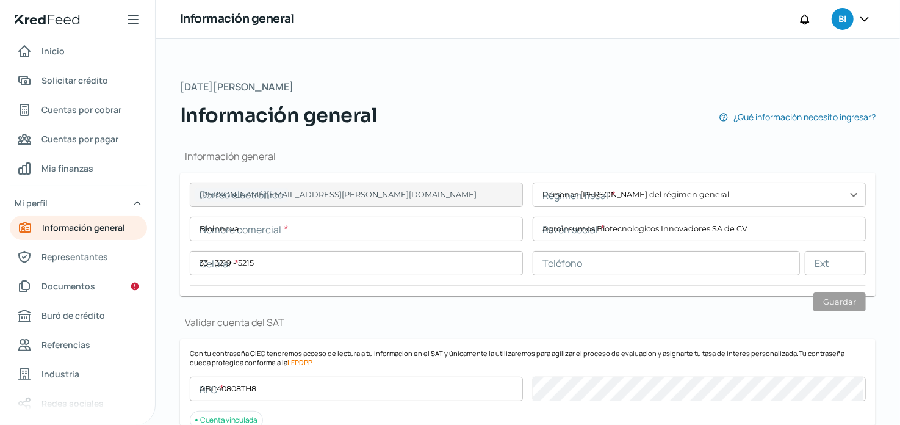
type input "Zapopan"
type input "[GEOGRAPHIC_DATA]"
type input "COMPROBANTE DE DOMICILIO.pdf"
type input "4"
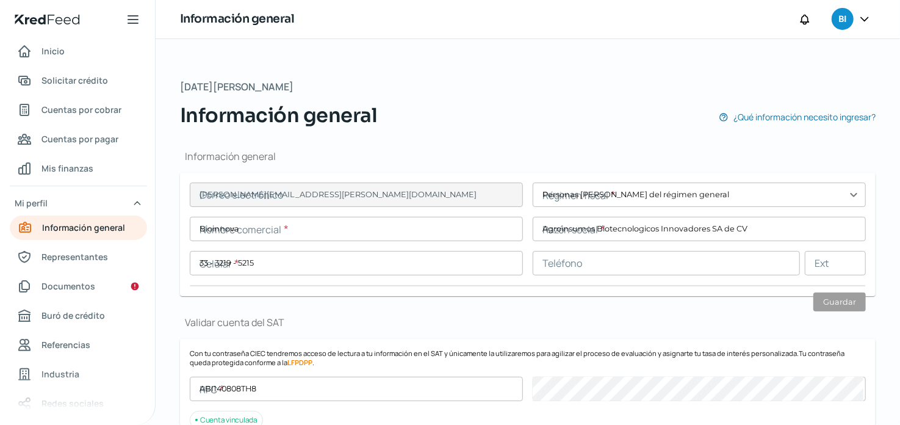
type input "2"
type input "Rentada"
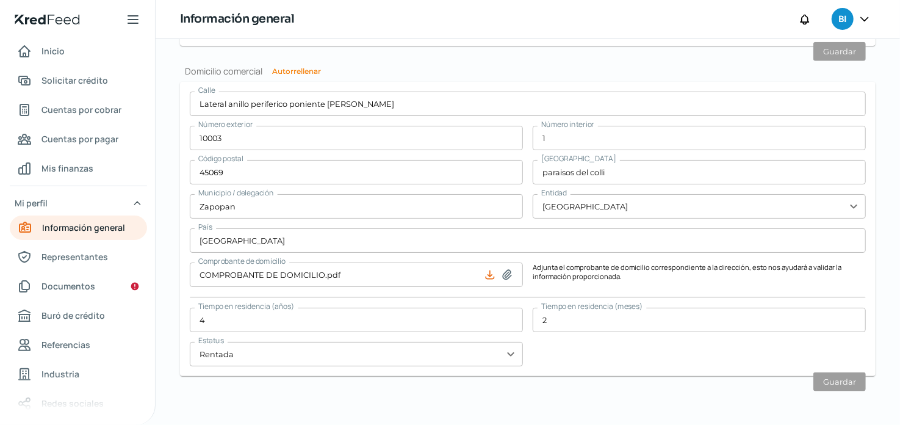
scroll to position [759, 0]
click at [93, 250] on span "Representantes" at bounding box center [75, 256] width 67 height 15
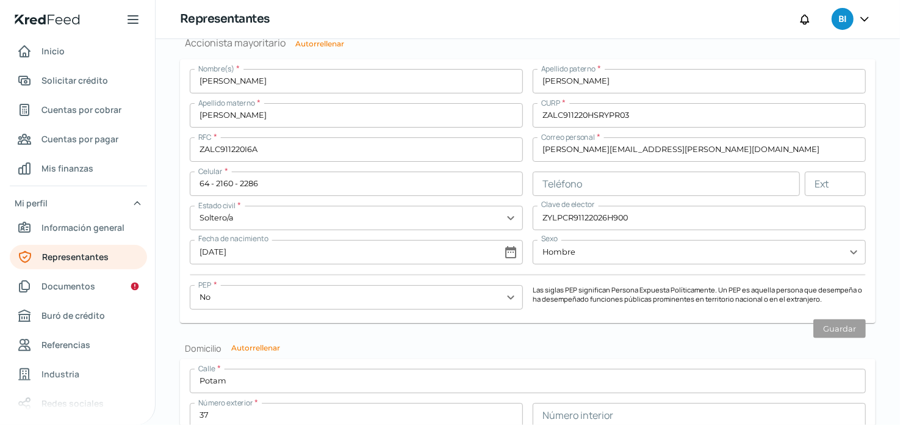
scroll to position [955, 0]
click at [87, 282] on span "Documentos" at bounding box center [69, 285] width 54 height 15
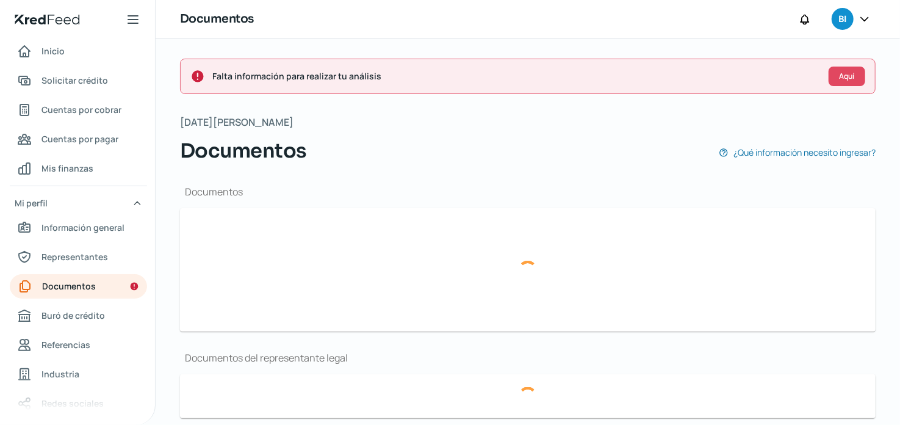
type input "CSF BIOINNOVA.pdf"
type input "logo Bioinnova.png"
type input "Estados Financieros BIOINNOVA 2025.pdf"
type input "Cuarta Asamblea Bioinnova #142.pdf"
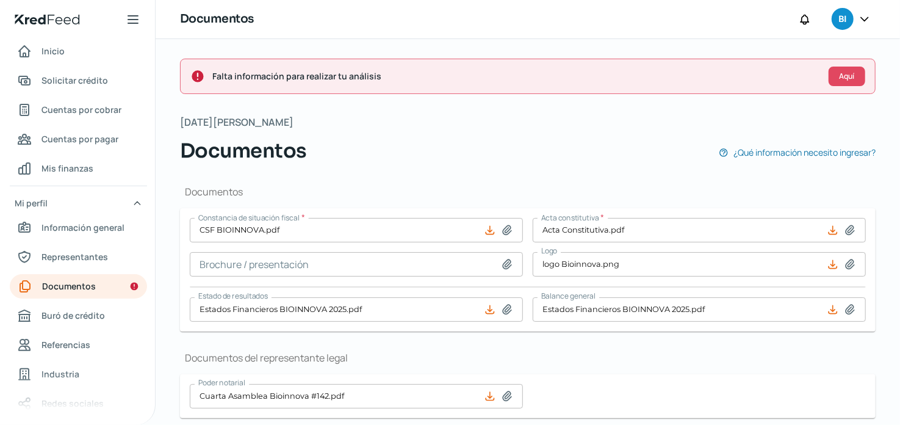
scroll to position [161, 0]
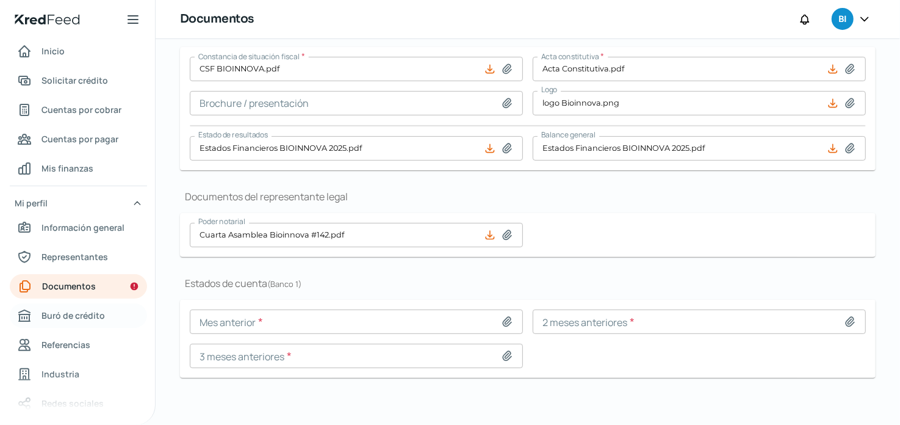
click at [95, 313] on span "Buró de crédito" at bounding box center [73, 315] width 63 height 15
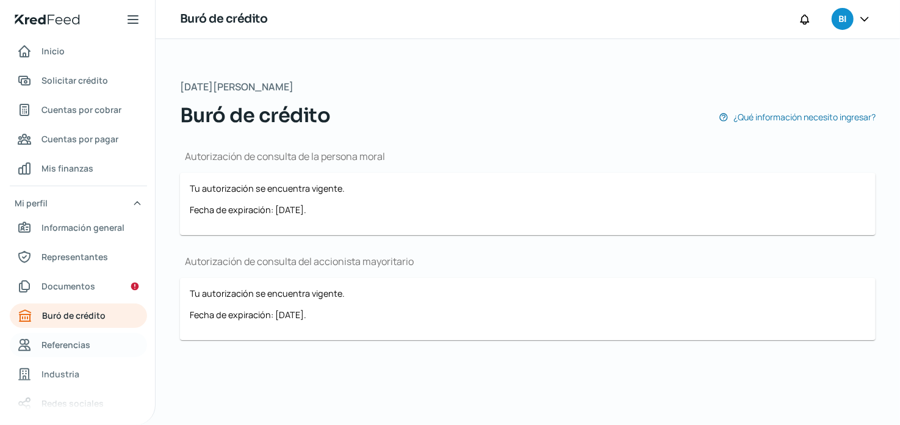
click at [82, 342] on span "Referencias" at bounding box center [66, 344] width 49 height 15
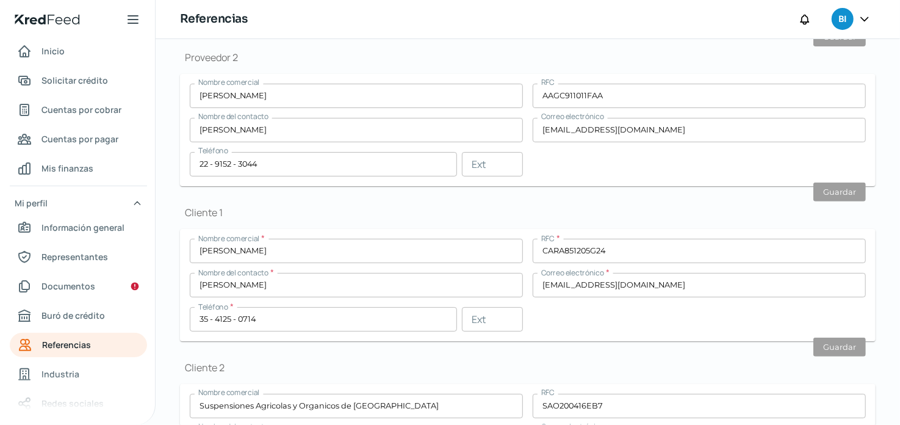
scroll to position [372, 0]
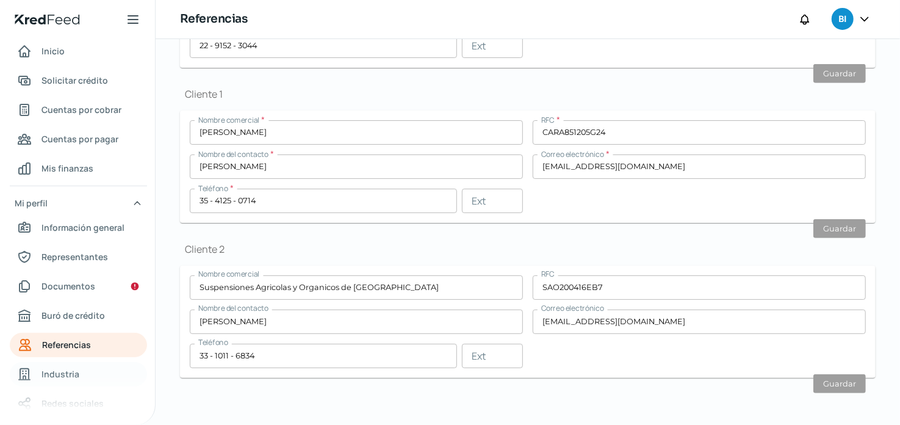
click at [80, 363] on link "Industria" at bounding box center [78, 374] width 137 height 24
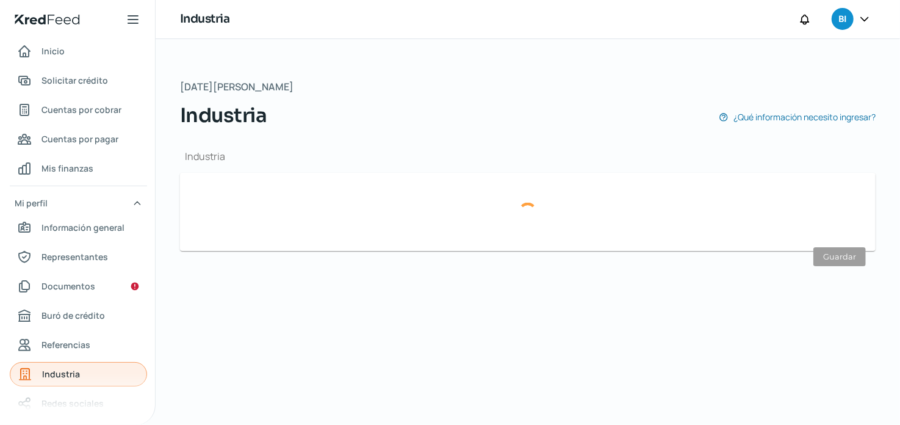
type input "Comercio"
type input "[DATE]"
type input "32"
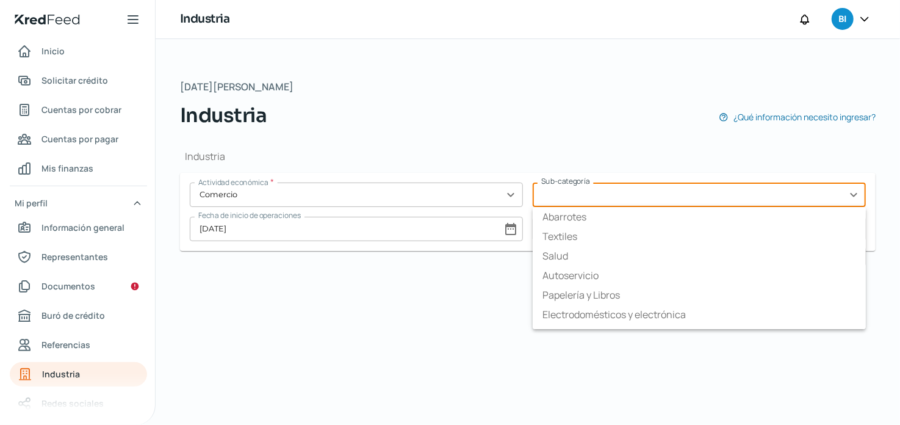
click at [622, 183] on input "text" at bounding box center [699, 195] width 333 height 24
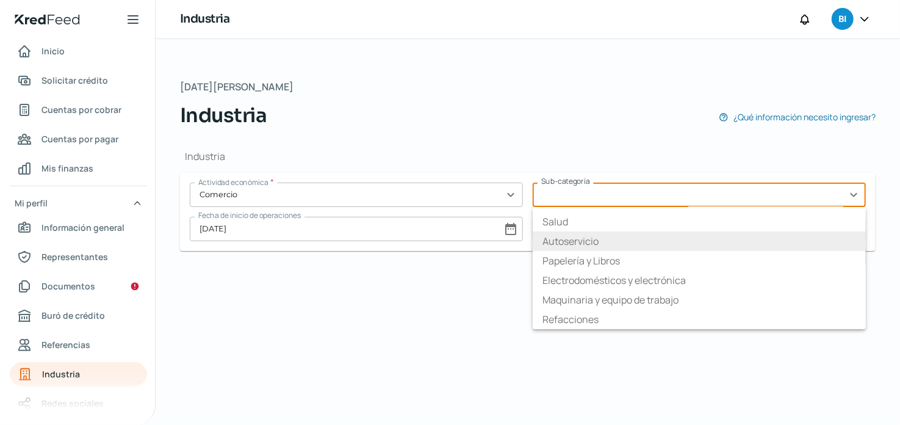
scroll to position [73, 0]
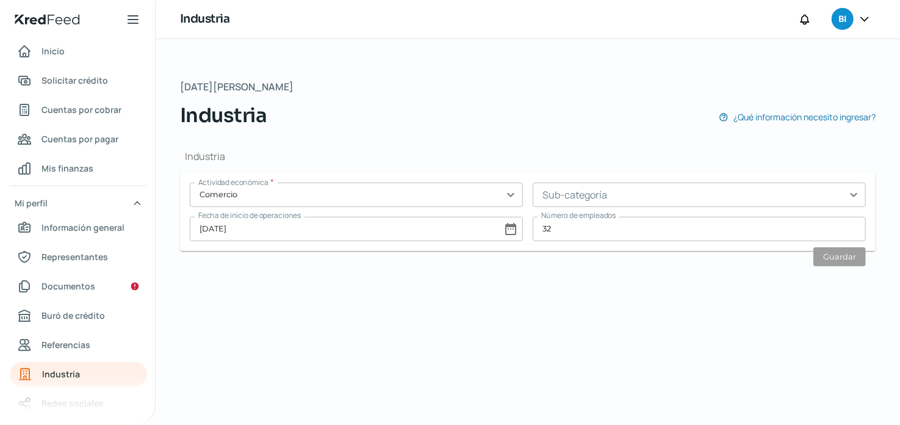
click at [465, 339] on div "[DATE][PERSON_NAME] Industria ¿Qué información necesito ingresar? Industria Act…" at bounding box center [528, 232] width 745 height 386
click at [85, 84] on span "Solicitar crédito" at bounding box center [75, 80] width 67 height 15
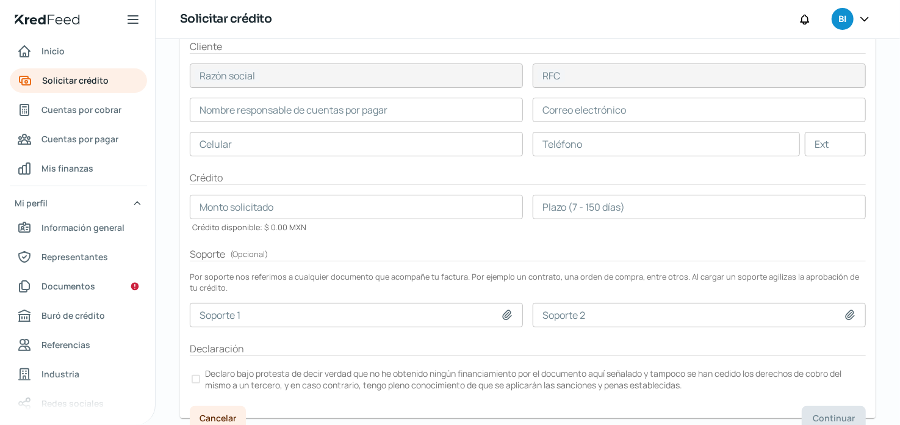
scroll to position [264, 0]
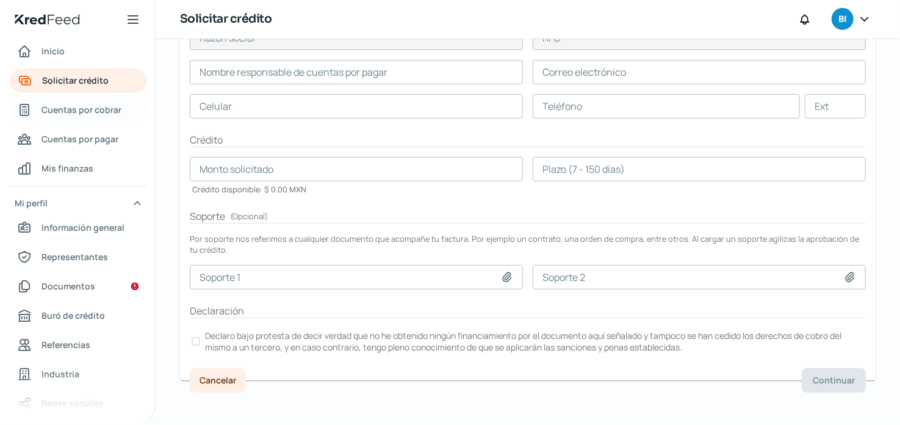
click at [75, 112] on span "Cuentas por cobrar" at bounding box center [82, 109] width 80 height 15
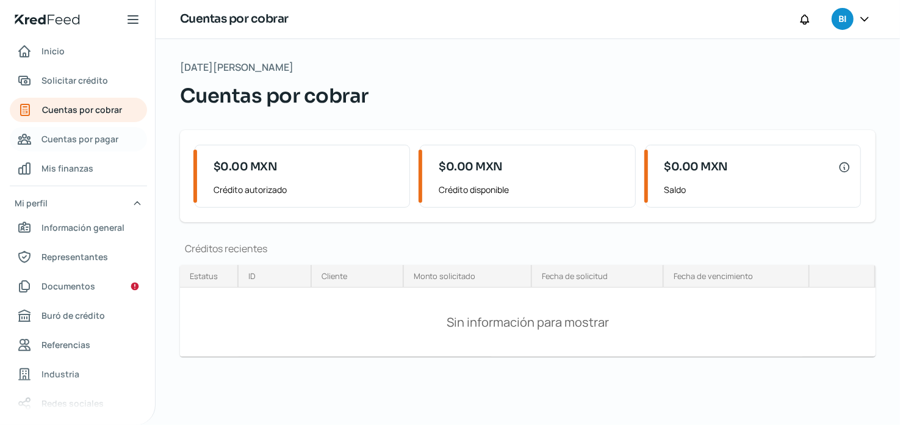
click at [71, 139] on span "Cuentas por pagar" at bounding box center [80, 138] width 77 height 15
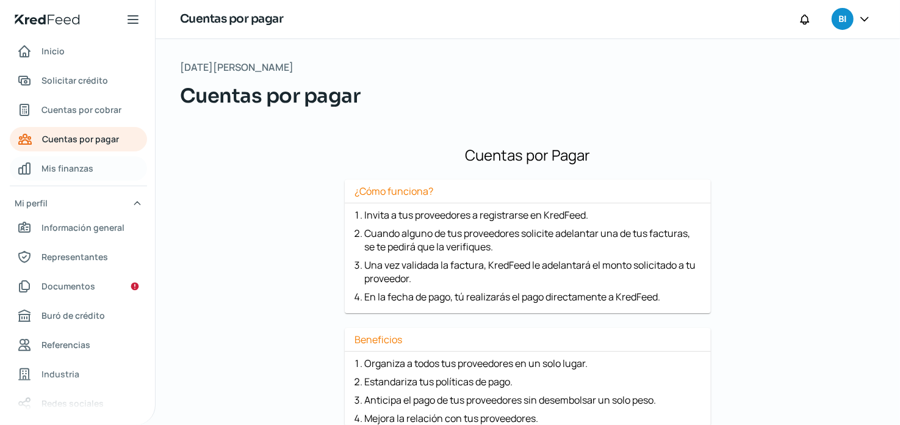
click at [60, 164] on span "Mis finanzas" at bounding box center [68, 168] width 52 height 15
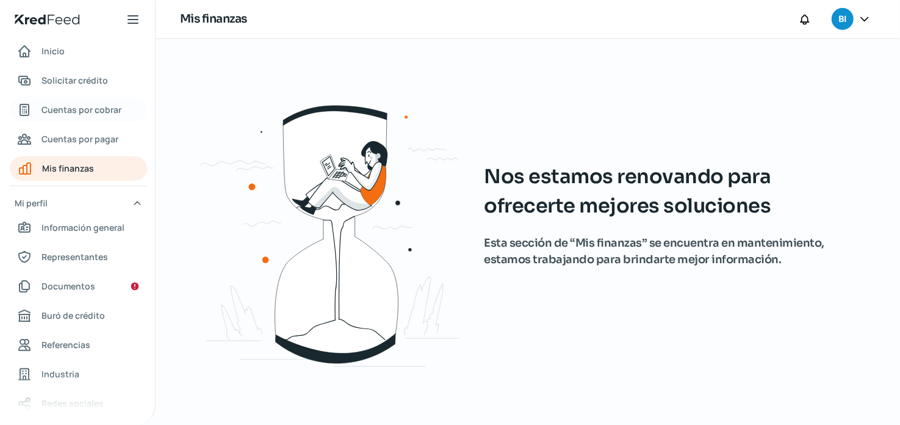
click at [73, 112] on span "Cuentas por cobrar" at bounding box center [82, 109] width 80 height 15
